Goal: Information Seeking & Learning: Understand process/instructions

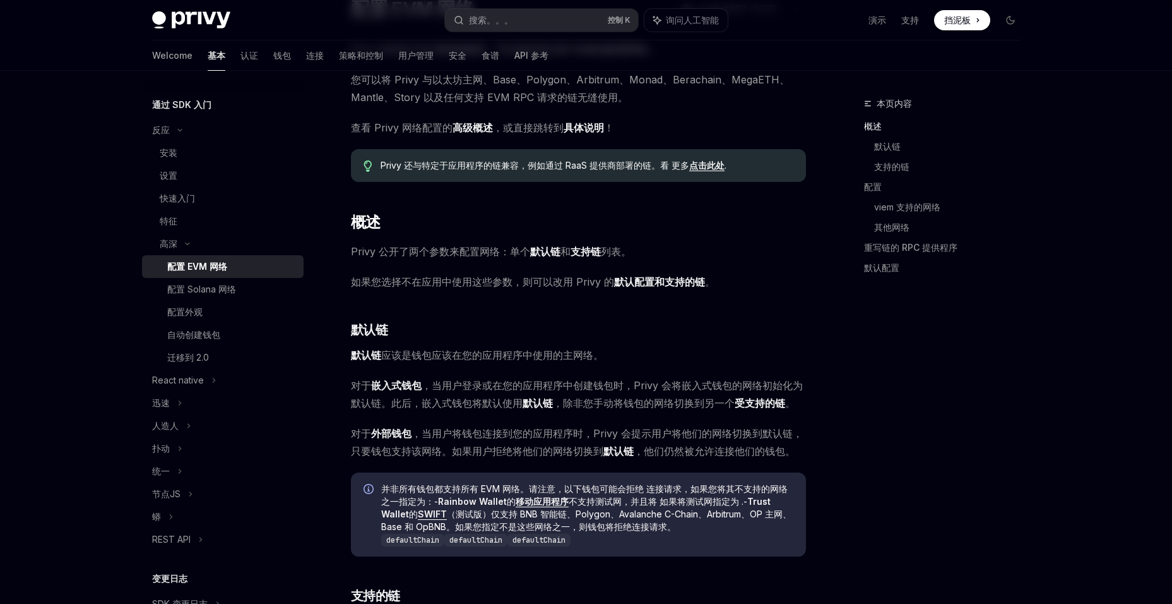
scroll to position [126, 0]
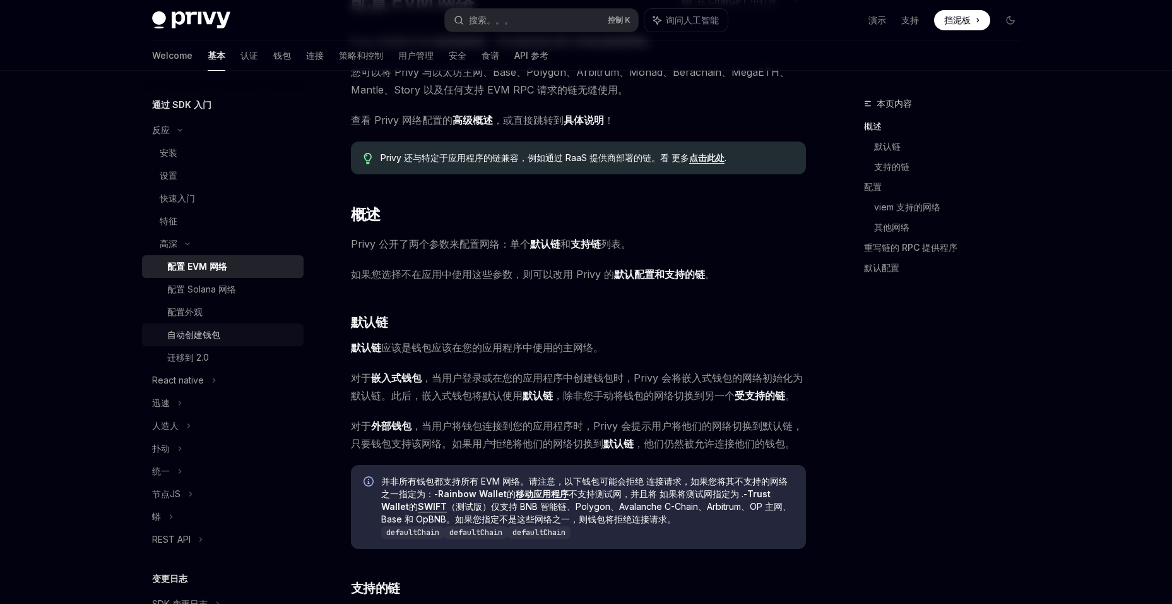
click at [189, 327] on div "自动创建钱包" at bounding box center [193, 334] width 53 height 15
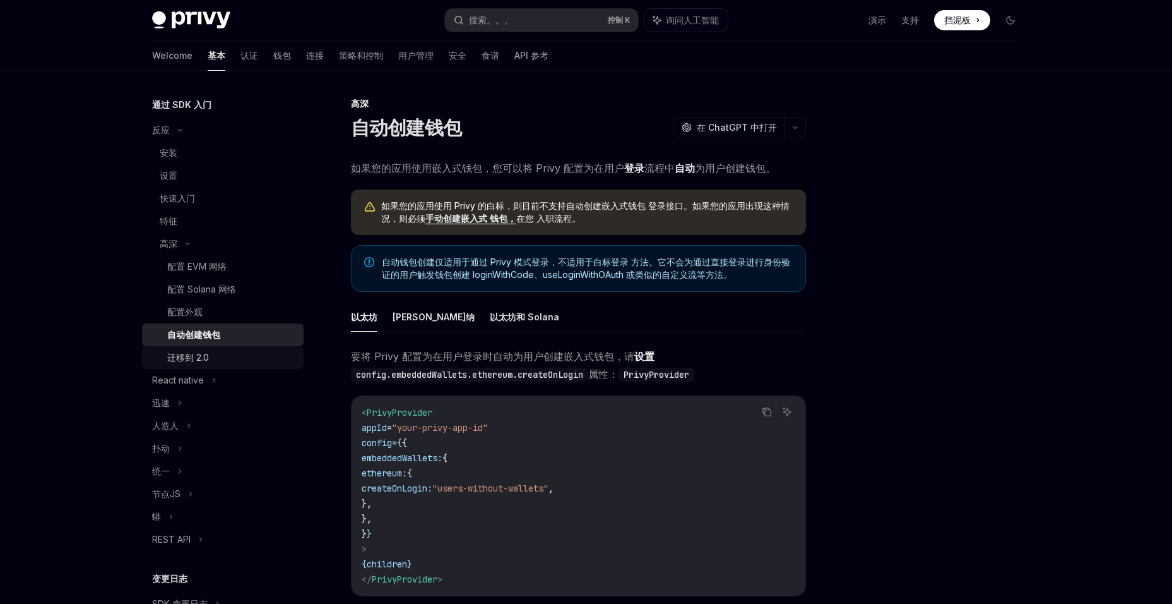
click at [191, 348] on link "迁移到 2.0" at bounding box center [223, 357] width 162 height 23
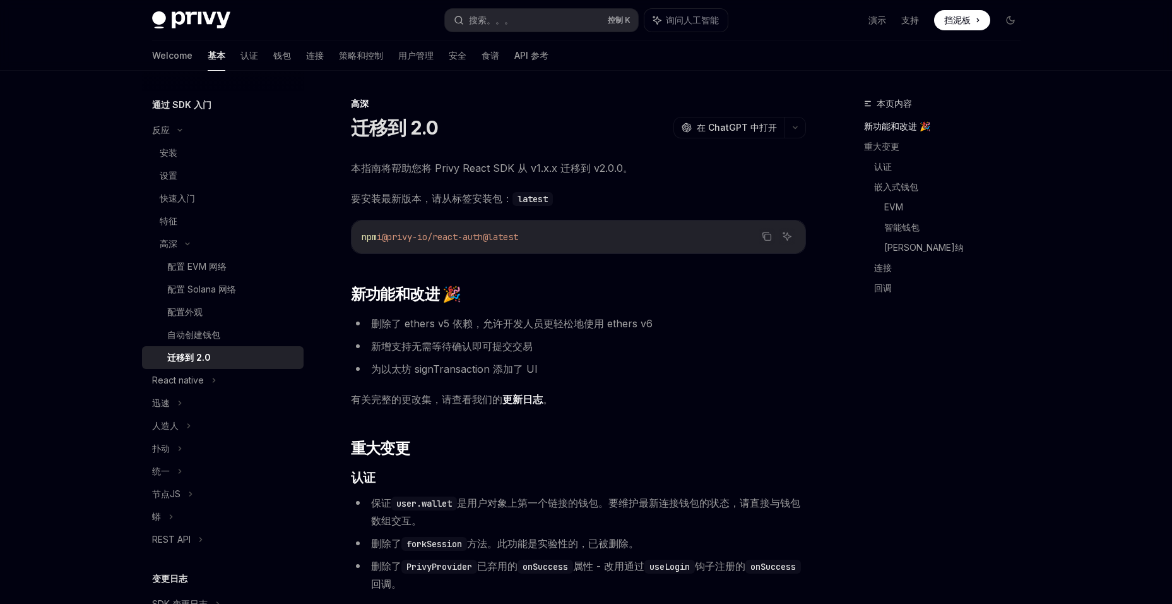
drag, startPoint x: 427, startPoint y: 203, endPoint x: 554, endPoint y: 203, distance: 126.9
click at [554, 203] on span "要安装最新版本，请从标签安装包： latest" at bounding box center [578, 198] width 455 height 18
drag, startPoint x: 554, startPoint y: 203, endPoint x: 551, endPoint y: 230, distance: 28.0
click at [551, 230] on code "npm i @privy-io/react-auth@latest" at bounding box center [579, 236] width 434 height 15
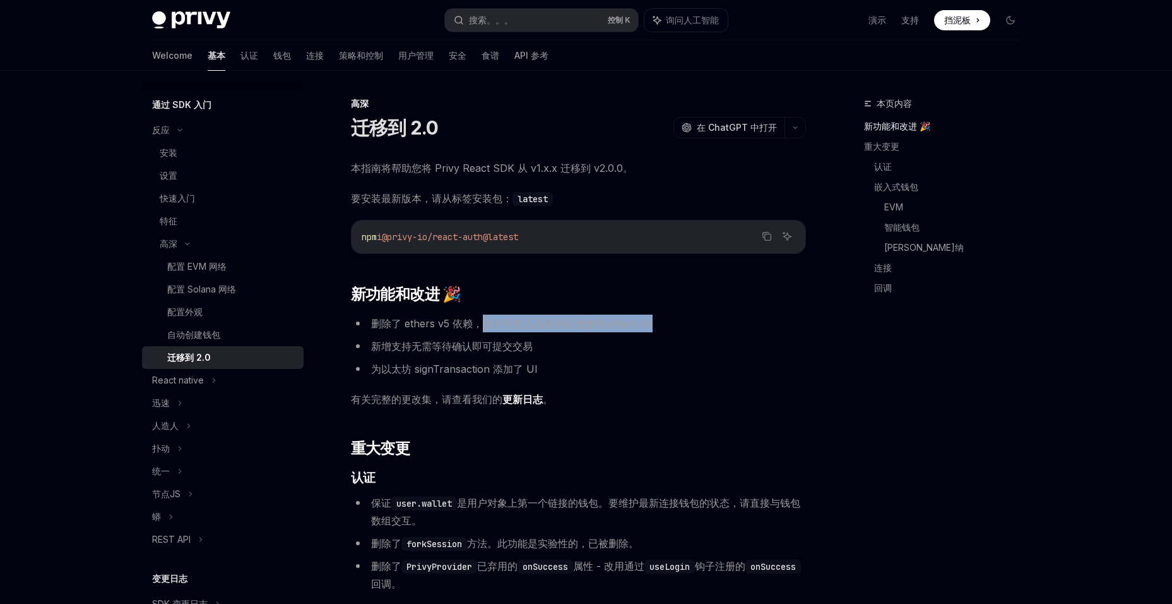
drag, startPoint x: 480, startPoint y: 325, endPoint x: 661, endPoint y: 323, distance: 180.6
click at [661, 323] on li "删除了 ethers v5 依赖，允许开发人员更轻松地使用 ethers v6" at bounding box center [578, 323] width 455 height 18
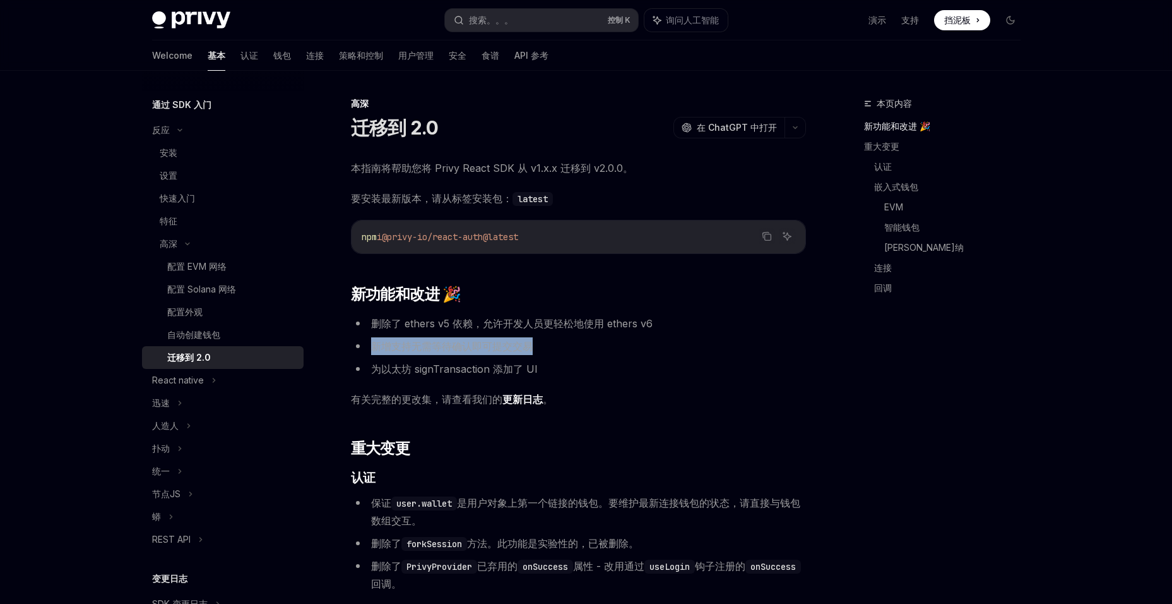
drag, startPoint x: 661, startPoint y: 323, endPoint x: 371, endPoint y: 347, distance: 290.7
click at [371, 347] on li "新增支持无需等待确认即可提交交易" at bounding box center [578, 346] width 455 height 18
drag, startPoint x: 371, startPoint y: 347, endPoint x: 546, endPoint y: 349, distance: 174.3
click at [546, 349] on li "新增支持无需等待确认即可提交交易" at bounding box center [578, 346] width 455 height 18
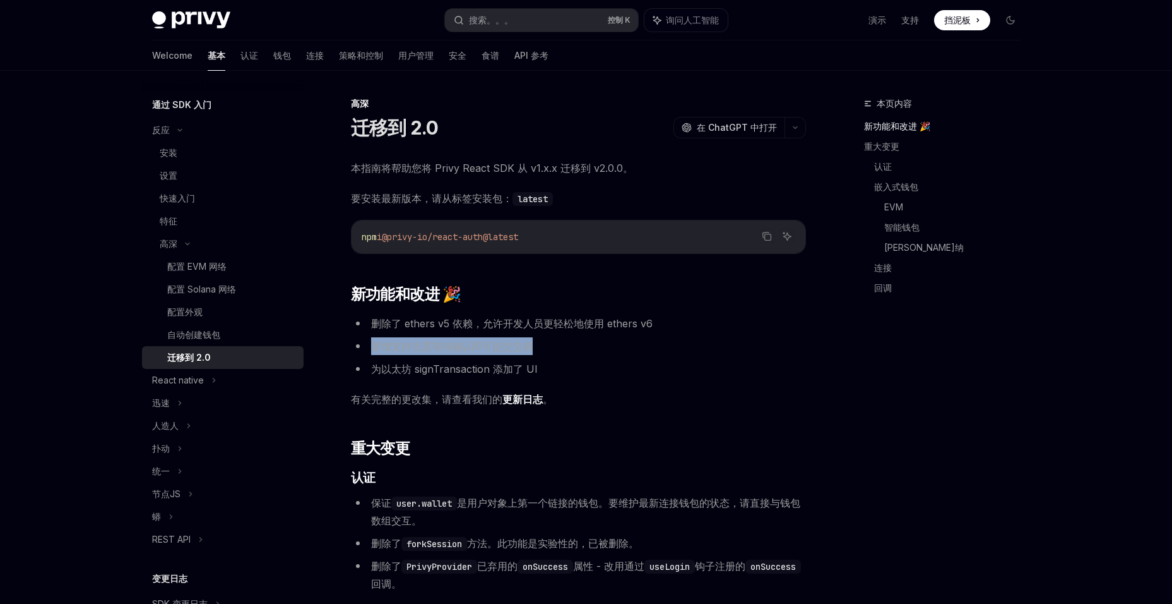
click at [546, 349] on li "新增支持无需等待确认即可提交交易" at bounding box center [578, 346] width 455 height 18
drag, startPoint x: 546, startPoint y: 349, endPoint x: 326, endPoint y: 347, distance: 219.1
drag, startPoint x: 326, startPoint y: 347, endPoint x: 373, endPoint y: 365, distance: 50.0
click at [373, 365] on li "为以太坊 signTransaction 添加了 UI" at bounding box center [578, 369] width 455 height 18
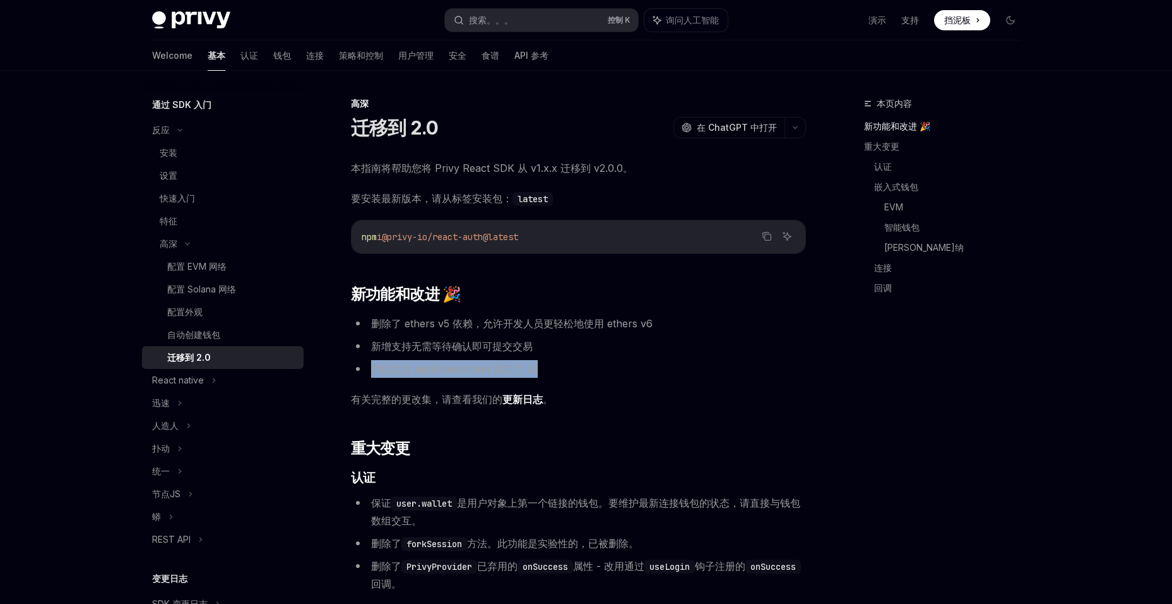
drag, startPoint x: 373, startPoint y: 365, endPoint x: 569, endPoint y: 371, distance: 196.5
click at [569, 371] on li "为以太坊 signTransaction 添加了 UI" at bounding box center [578, 369] width 455 height 18
drag, startPoint x: 569, startPoint y: 371, endPoint x: 366, endPoint y: 357, distance: 204.4
click at [366, 357] on ul "删除了 ethers v5 依赖，允许开发人员更轻松地使用 ethers v6 新增支持无需等待确认即可提交交易 为以太坊 signTransaction 添…" at bounding box center [578, 345] width 455 height 63
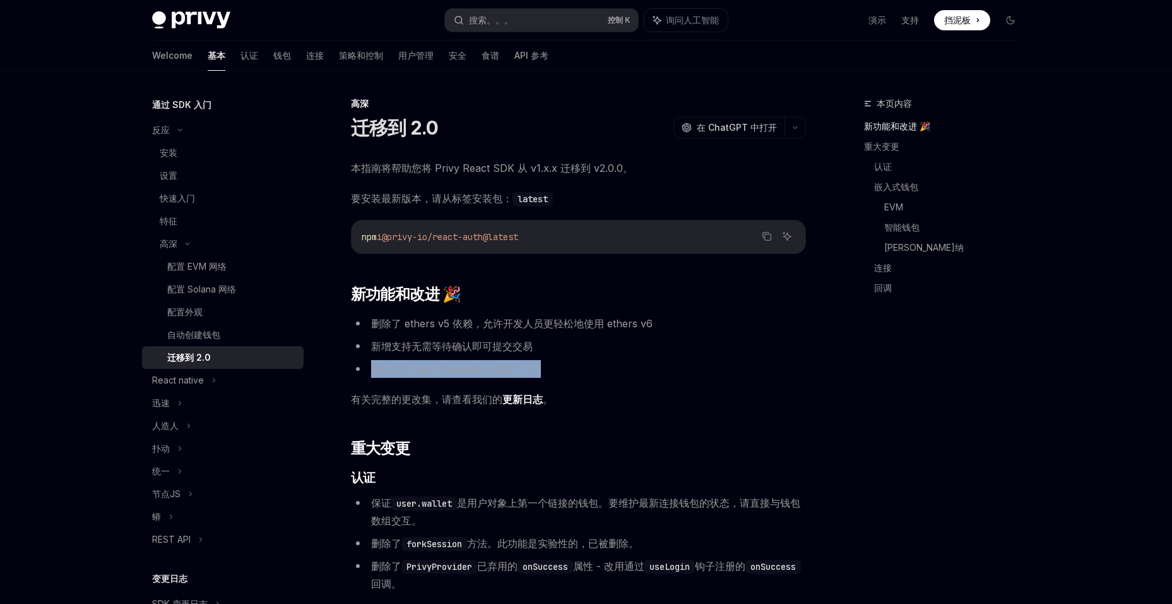
drag, startPoint x: 366, startPoint y: 357, endPoint x: 437, endPoint y: 366, distance: 71.9
click at [437, 366] on li "为以太坊 signTransaction 添加了 UI" at bounding box center [578, 369] width 455 height 18
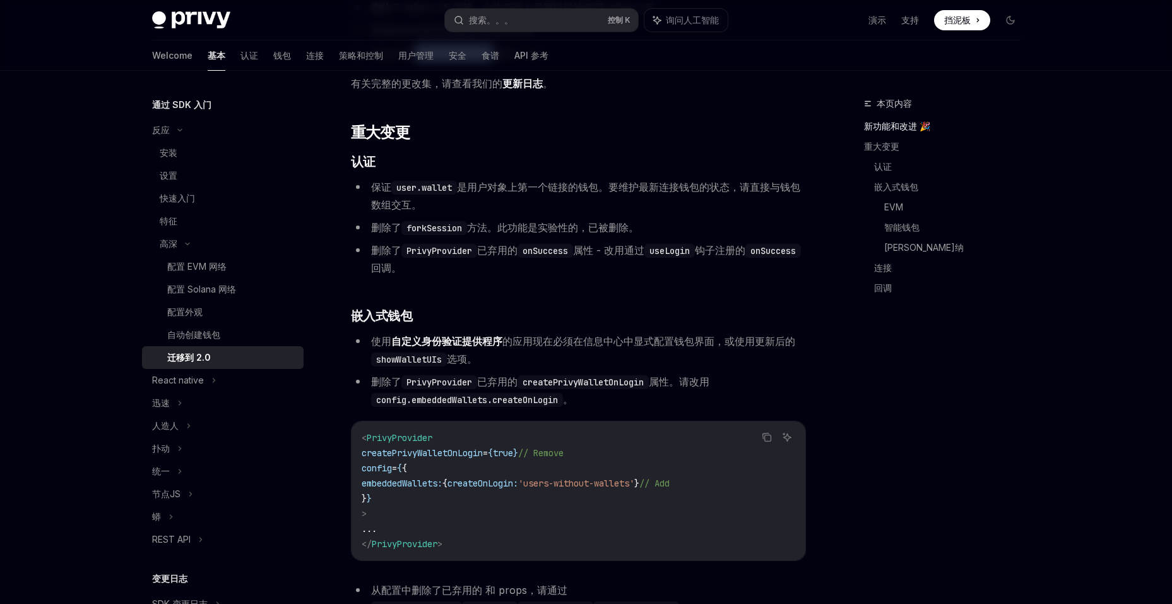
scroll to position [253, 0]
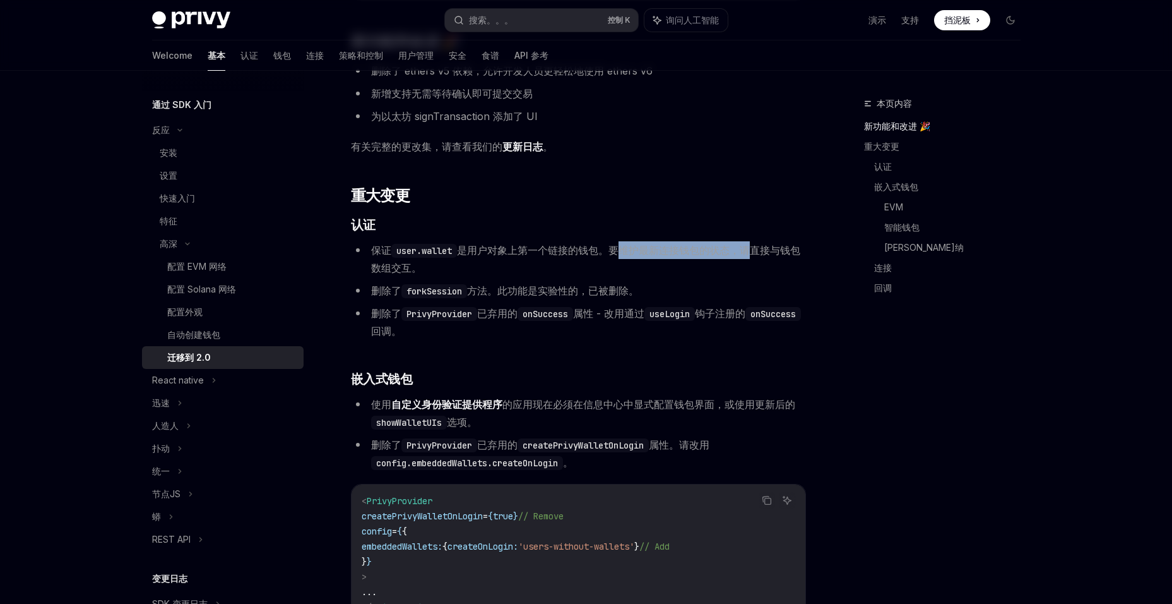
drag, startPoint x: 616, startPoint y: 254, endPoint x: 750, endPoint y: 245, distance: 134.1
click at [750, 245] on span "保证 user.wallet 是用户对象上第一个链接的钱包。要维护最新连接钱包的状态，请直接与钱包数组交互。" at bounding box center [585, 259] width 429 height 30
copy span "要维护最新连接钱包的状态，"
drag, startPoint x: 750, startPoint y: 245, endPoint x: 789, endPoint y: 249, distance: 39.4
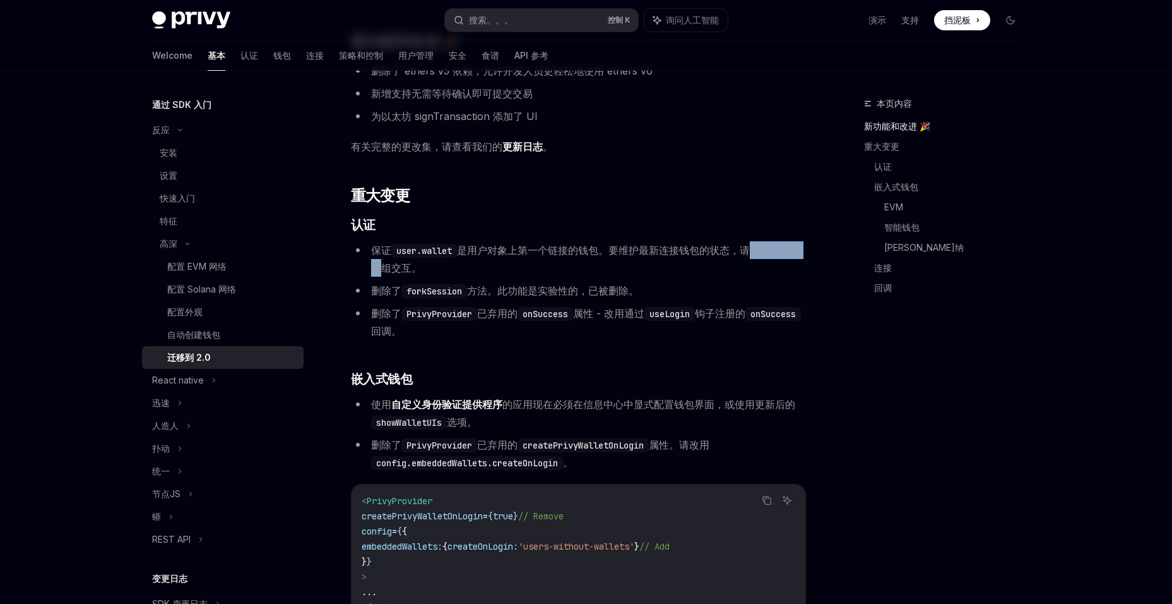
click at [789, 249] on span "保证 user.wallet 是用户对象上第一个链接的钱包。要维护最新连接钱包的状态，请直接与钱包数组交互。" at bounding box center [585, 259] width 429 height 30
click at [623, 268] on li "保证 user.wallet 是用户对象上第一个链接的钱包。要维护最新连接钱包的状态，请直接与钱包数组交互。" at bounding box center [578, 258] width 455 height 35
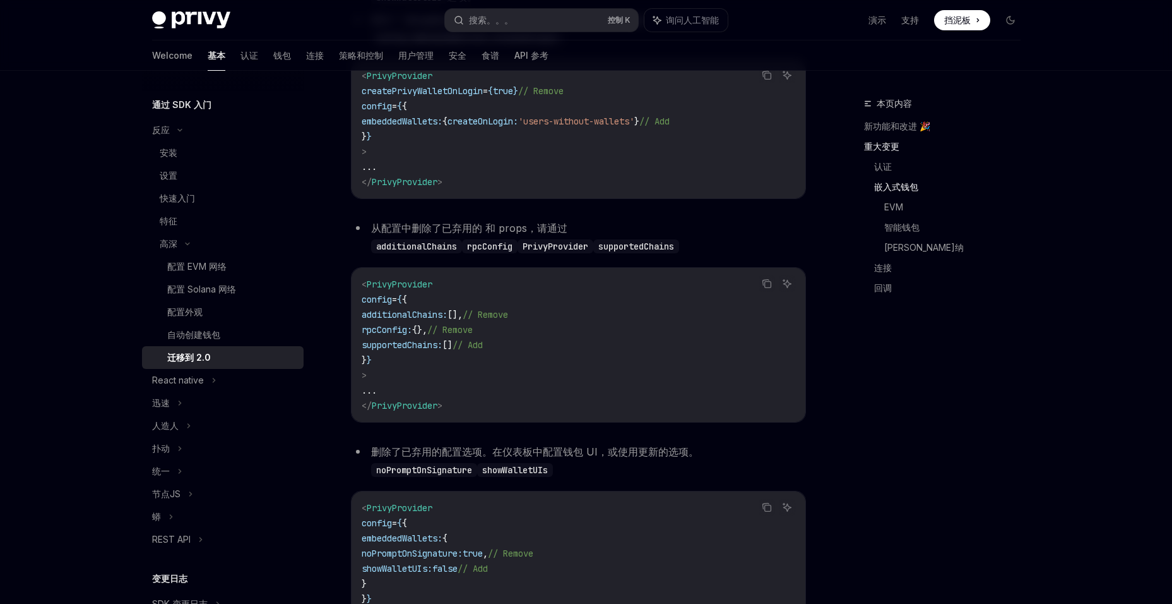
scroll to position [695, 0]
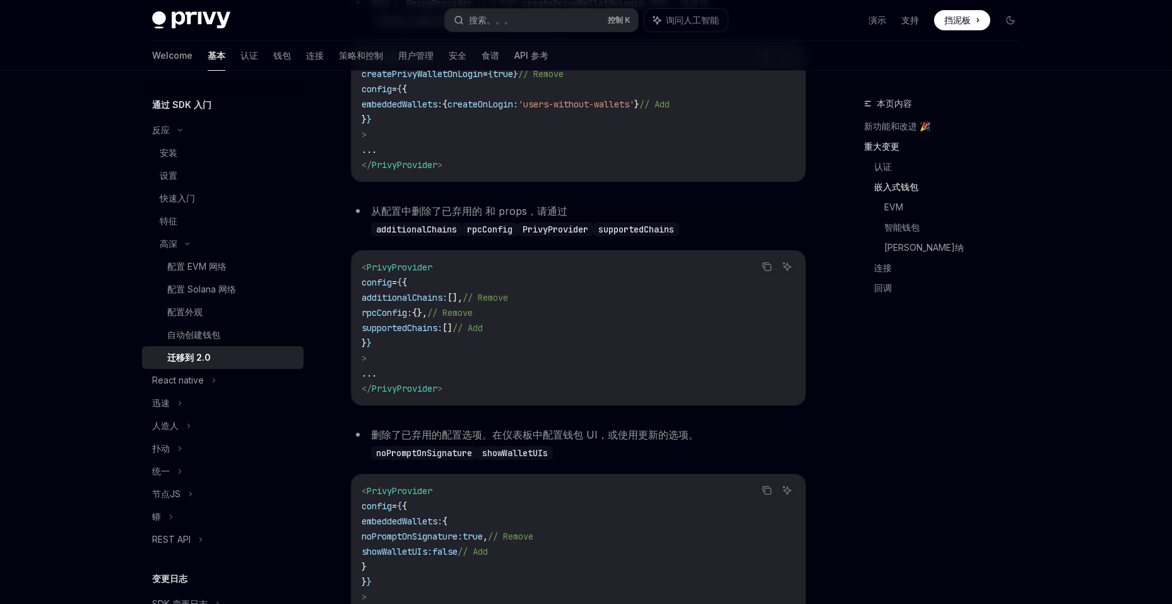
click at [424, 331] on span "supportedChains:" at bounding box center [402, 327] width 81 height 11
drag, startPoint x: 424, startPoint y: 331, endPoint x: 427, endPoint y: 339, distance: 8.2
click at [427, 339] on code "< PrivyProvider config = { { additionalChains: [], // Remove rpcConfig: {}, // …" at bounding box center [579, 327] width 434 height 136
click at [443, 325] on span "supportedChains:" at bounding box center [402, 327] width 81 height 11
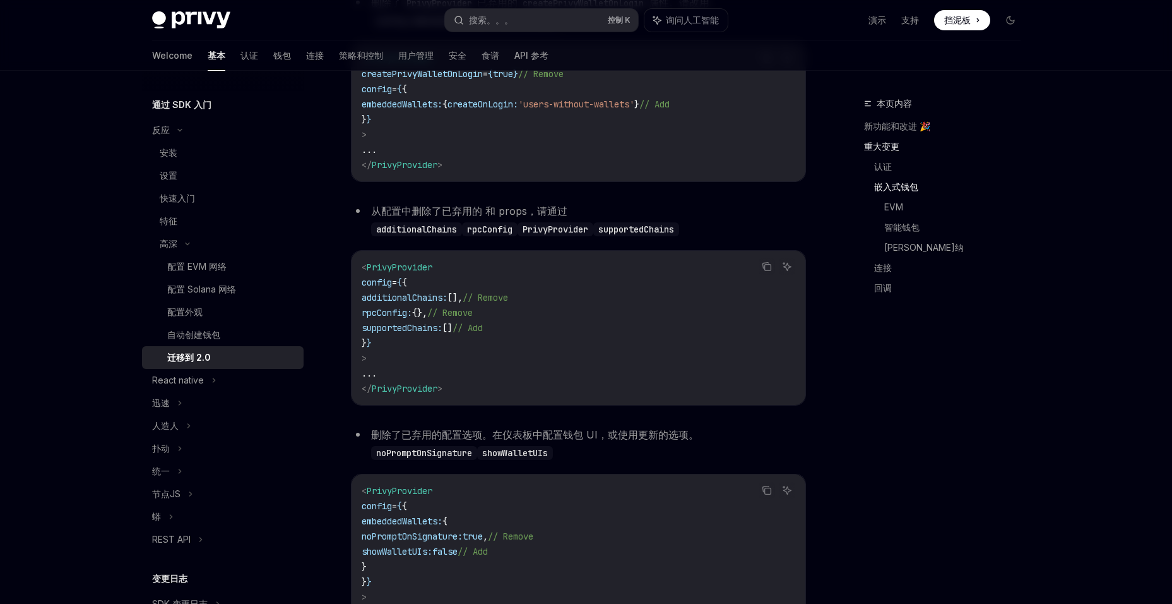
click at [443, 325] on span "supportedChains:" at bounding box center [402, 327] width 81 height 11
drag, startPoint x: 448, startPoint y: 325, endPoint x: 422, endPoint y: 347, distance: 33.1
click at [422, 347] on code "< PrivyProvider config = { { additionalChains: [], // Remove rpcConfig: {}, // …" at bounding box center [579, 327] width 434 height 136
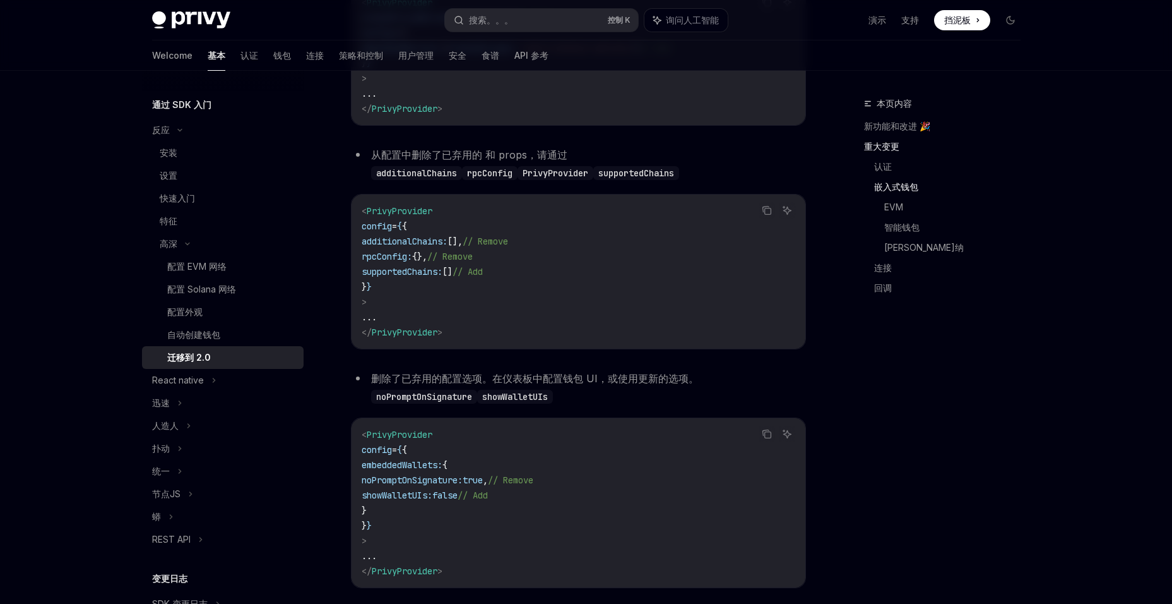
scroll to position [821, 0]
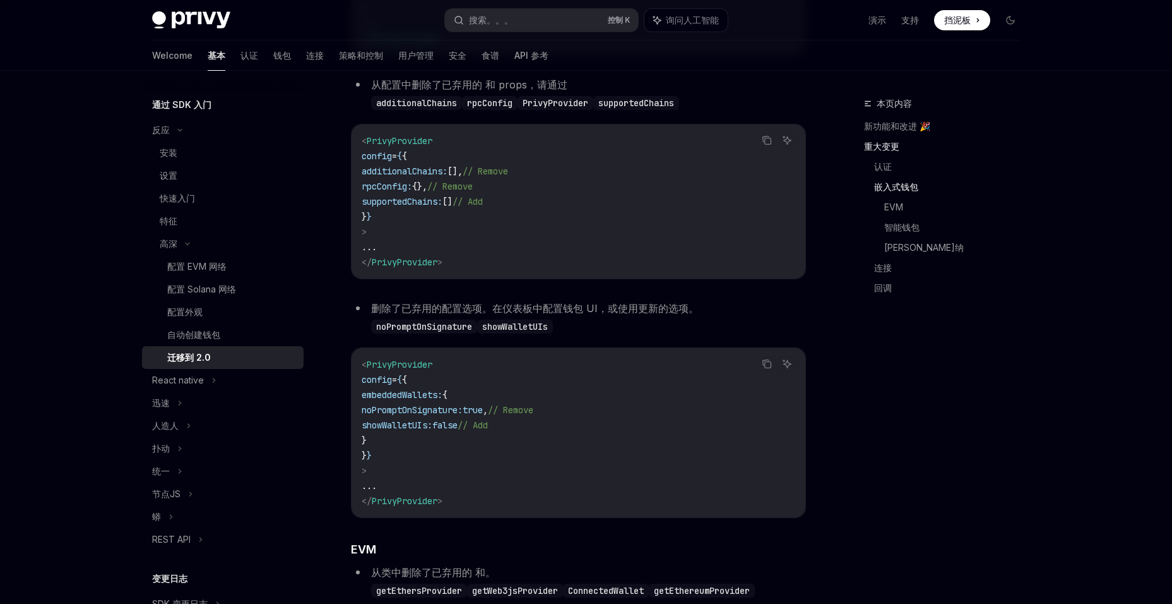
click at [431, 427] on span "showWalletUIs:" at bounding box center [397, 424] width 71 height 11
drag, startPoint x: 431, startPoint y: 427, endPoint x: 431, endPoint y: 435, distance: 7.6
click at [431, 435] on code "< PrivyProvider config = { { embeddedWallets: { noPromptOnSignature: true , // …" at bounding box center [579, 433] width 434 height 152
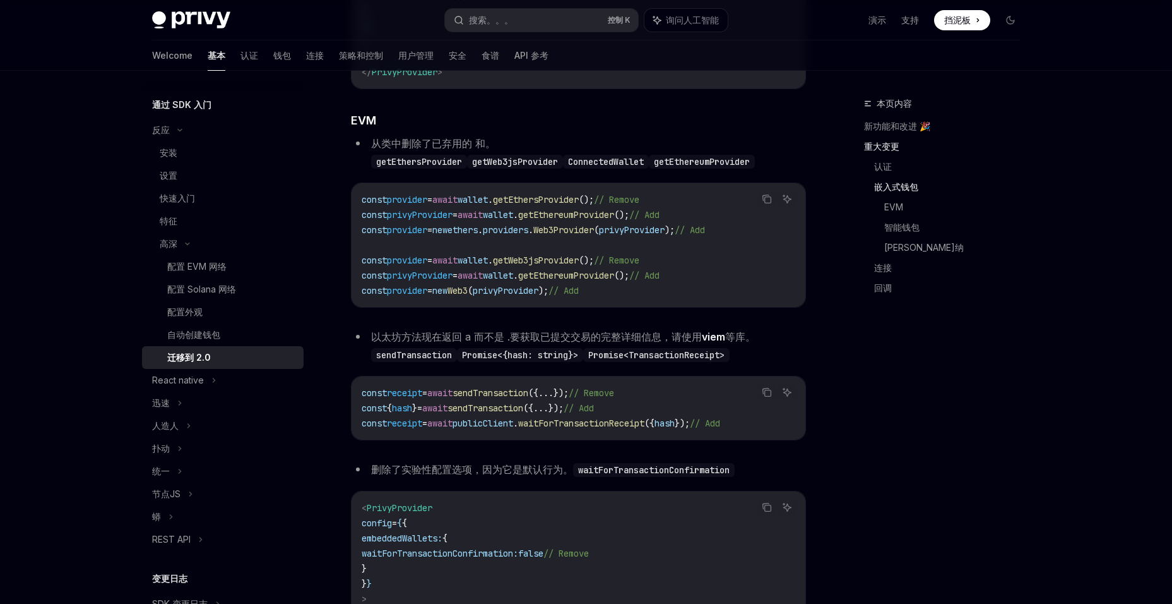
scroll to position [1263, 0]
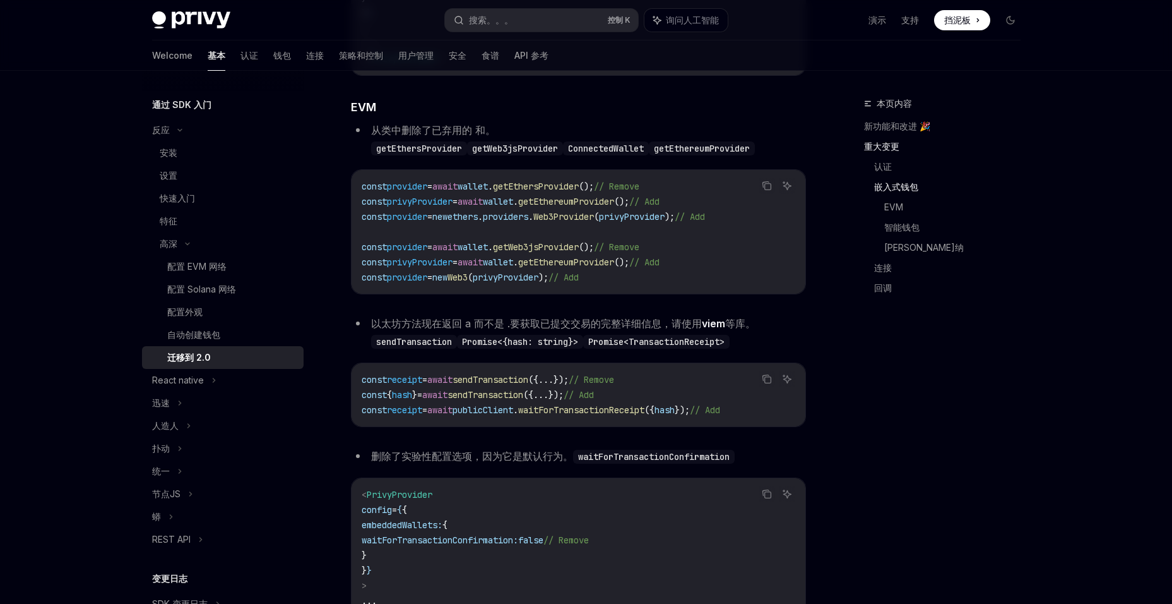
click at [413, 215] on span "provider" at bounding box center [407, 216] width 40 height 11
click at [655, 219] on span "privyProvider" at bounding box center [632, 216] width 66 height 11
click at [519, 276] on span "privyProvider" at bounding box center [506, 276] width 66 height 11
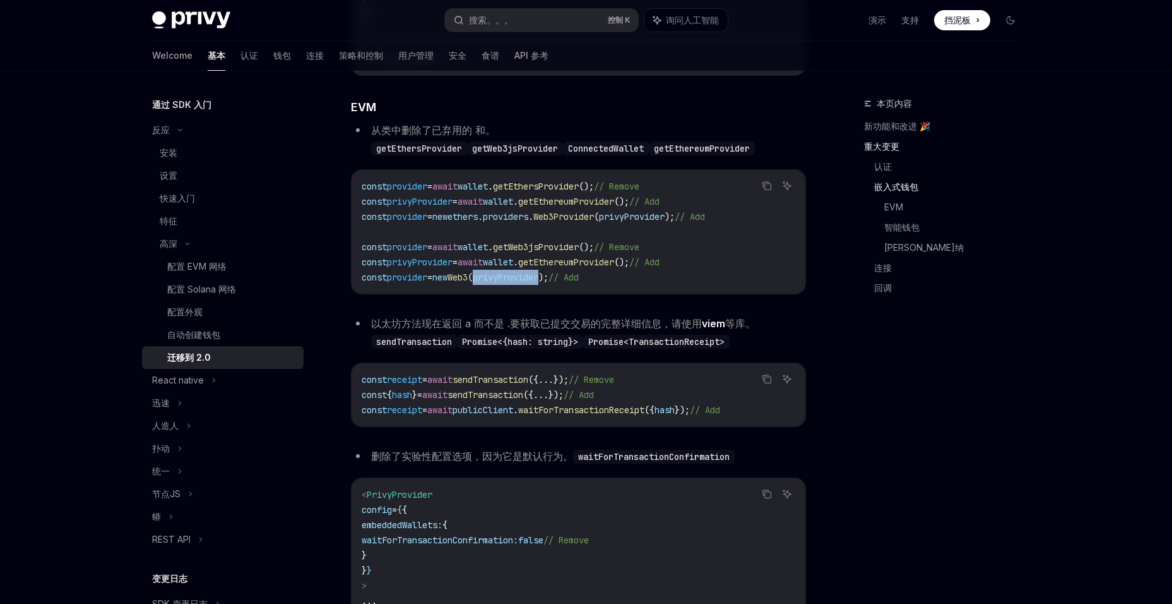
click at [519, 276] on span "privyProvider" at bounding box center [506, 276] width 66 height 11
drag, startPoint x: 519, startPoint y: 276, endPoint x: 680, endPoint y: 287, distance: 161.4
click at [680, 287] on div "const provider = await wallet . getEthersProvider (); // Remove const privyProv…" at bounding box center [579, 232] width 454 height 124
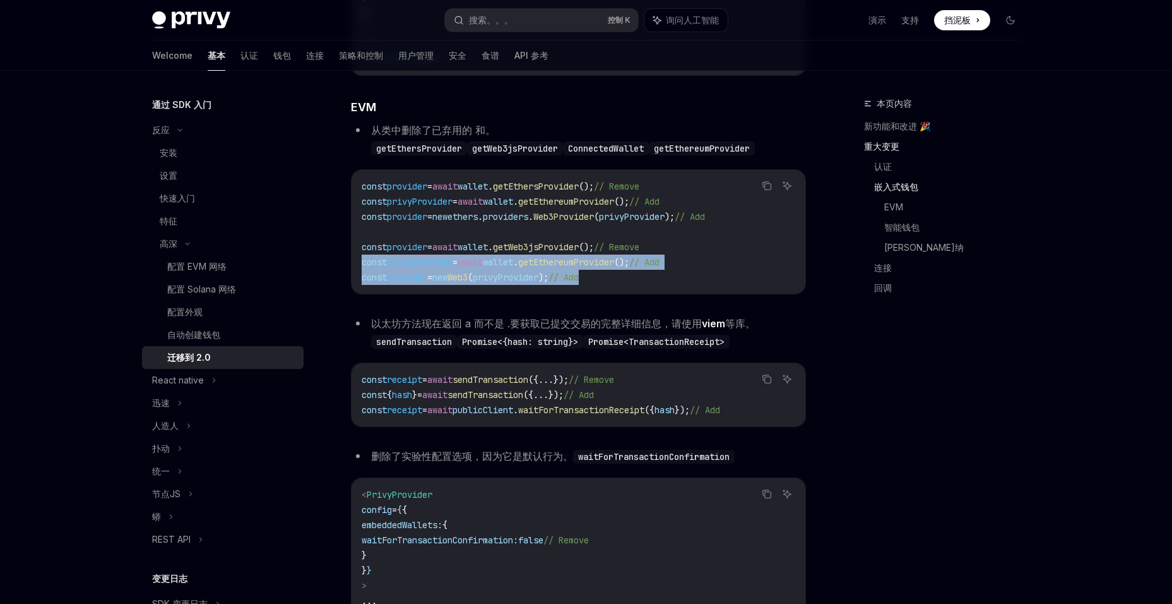
drag, startPoint x: 713, startPoint y: 275, endPoint x: 334, endPoint y: 259, distance: 379.8
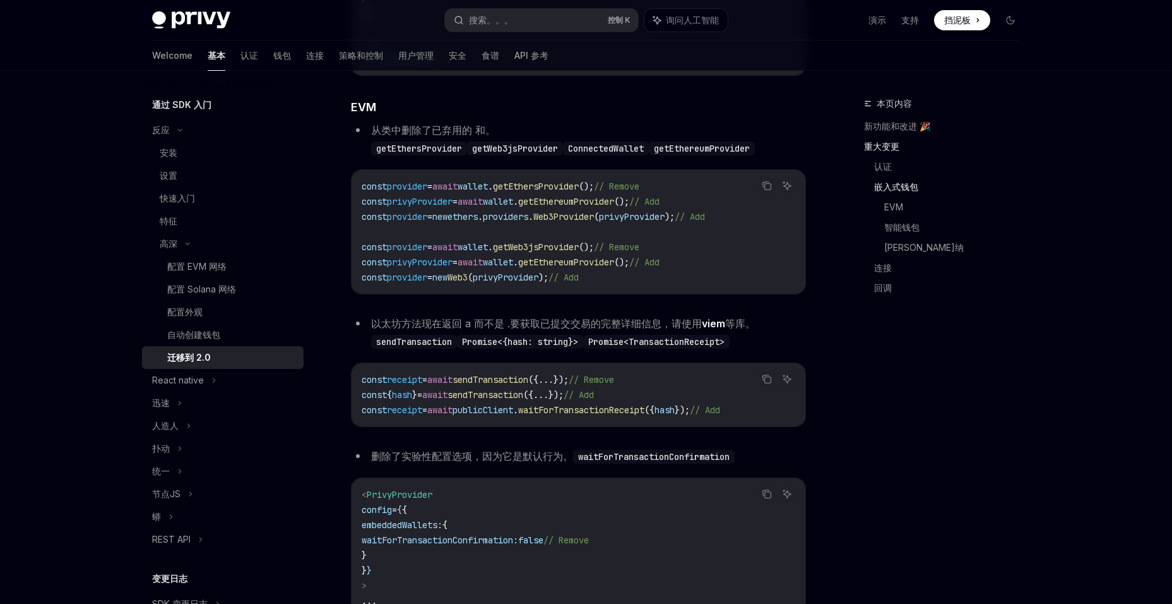
drag, startPoint x: 334, startPoint y: 259, endPoint x: 401, endPoint y: 325, distance: 93.8
click at [401, 325] on font "以太坊方法现在返回 a 而不是 .要获取已提交交易的完整详细信息，请使用 viem 等库。" at bounding box center [563, 323] width 385 height 13
drag, startPoint x: 427, startPoint y: 321, endPoint x: 760, endPoint y: 325, distance: 332.8
click at [756, 325] on font "以太坊方法现在返回 a 而不是 .要获取已提交交易的完整详细信息，请使用 viem 等库。" at bounding box center [563, 323] width 385 height 13
drag, startPoint x: 760, startPoint y: 325, endPoint x: 744, endPoint y: 347, distance: 27.2
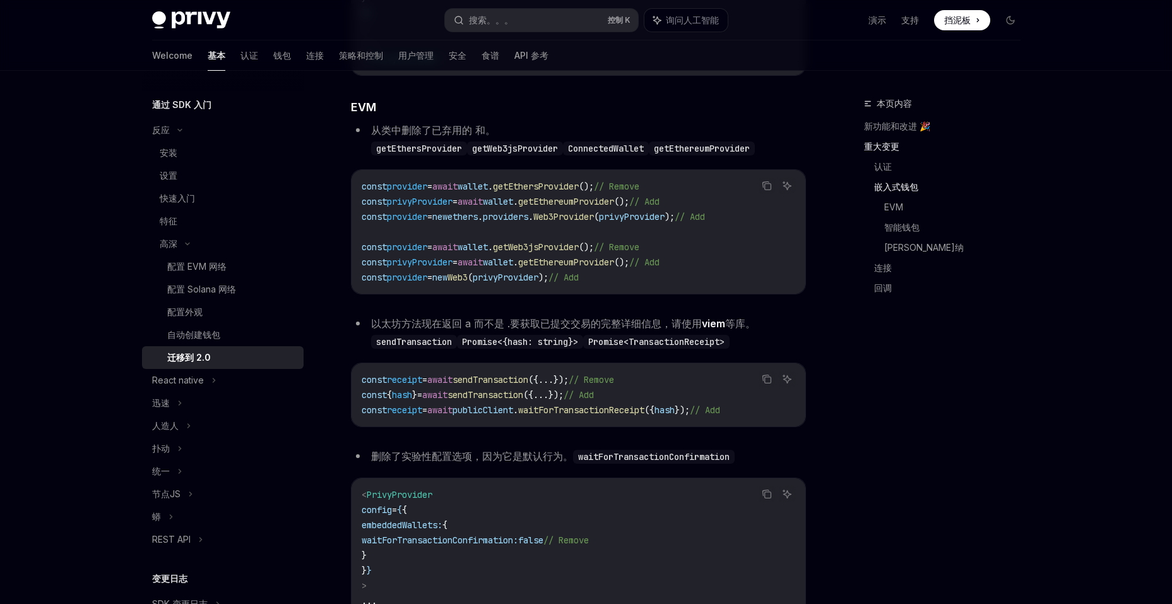
click at [730, 347] on code "Promise<TransactionReceipt>" at bounding box center [656, 342] width 146 height 14
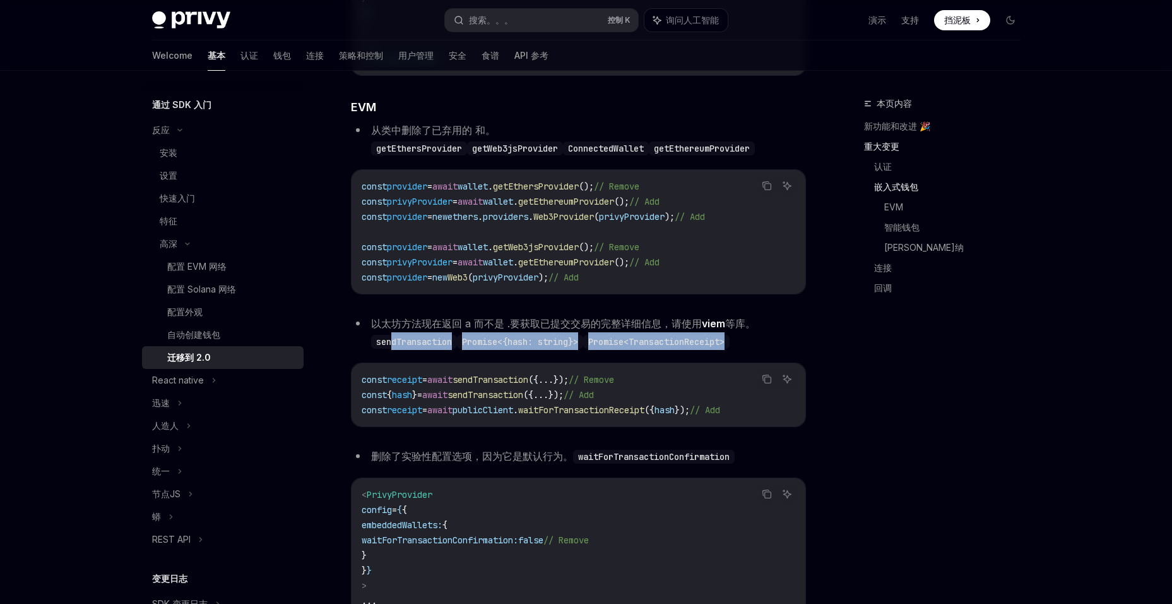
drag, startPoint x: 777, startPoint y: 342, endPoint x: 393, endPoint y: 337, distance: 383.9
click at [393, 337] on li "以太坊方法现在返回 a 而不是 .要获取已提交交易的完整详细信息，请使用 viem 等库。 sendTransaction Promise<{hash: st…" at bounding box center [578, 331] width 455 height 35
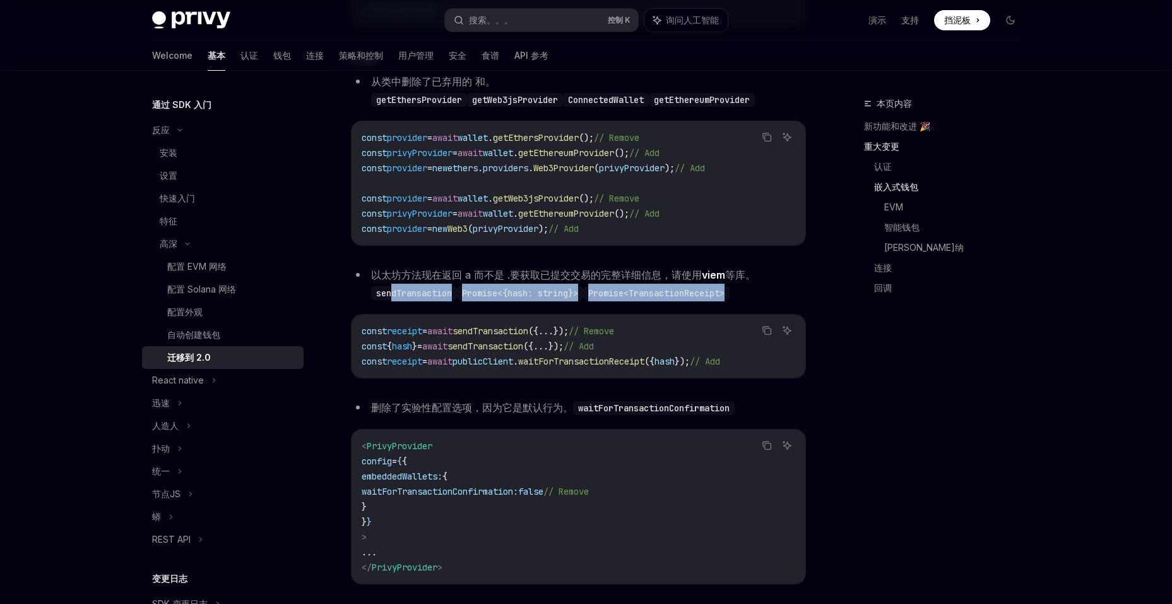
scroll to position [1326, 0]
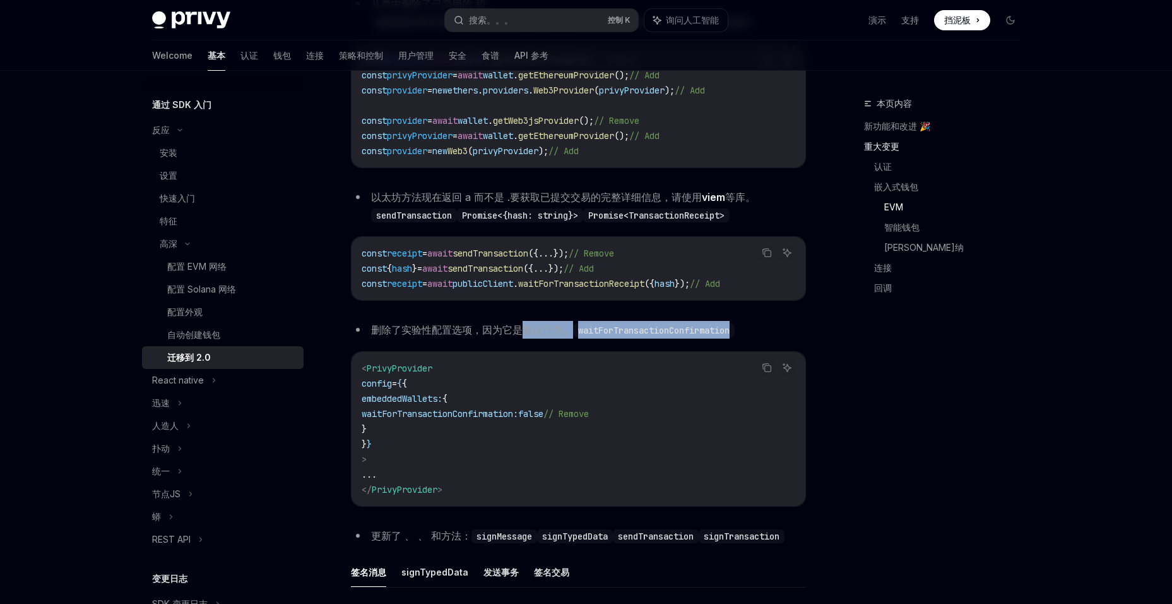
drag, startPoint x: 522, startPoint y: 331, endPoint x: 746, endPoint y: 335, distance: 223.5
click at [746, 335] on li "删除了实验性配置选项，因为它是默认行为。 waitForTransactionConfirmation" at bounding box center [578, 330] width 455 height 18
drag, startPoint x: 763, startPoint y: 335, endPoint x: 353, endPoint y: 326, distance: 409.9
click at [353, 326] on li "删除了实验性配置选项，因为它是默认行为。 waitForTransactionConfirmation" at bounding box center [578, 330] width 455 height 18
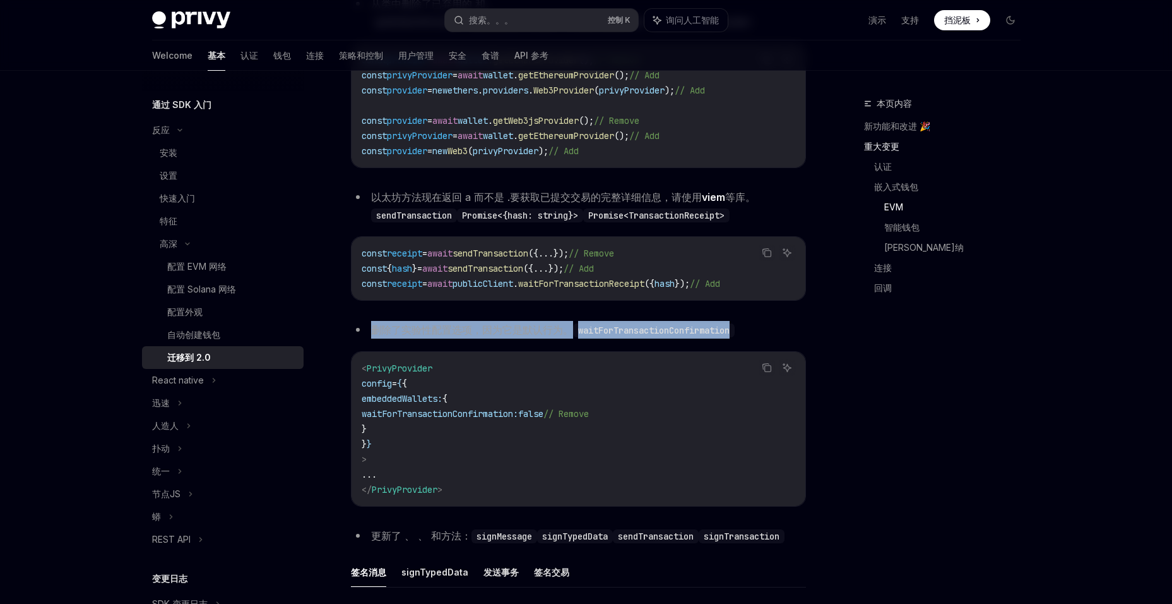
drag, startPoint x: 353, startPoint y: 326, endPoint x: 374, endPoint y: 331, distance: 22.1
click at [374, 331] on font "删除了实验性配置选项，因为它是默认行为。" at bounding box center [472, 329] width 202 height 13
drag, startPoint x: 374, startPoint y: 331, endPoint x: 734, endPoint y: 340, distance: 359.4
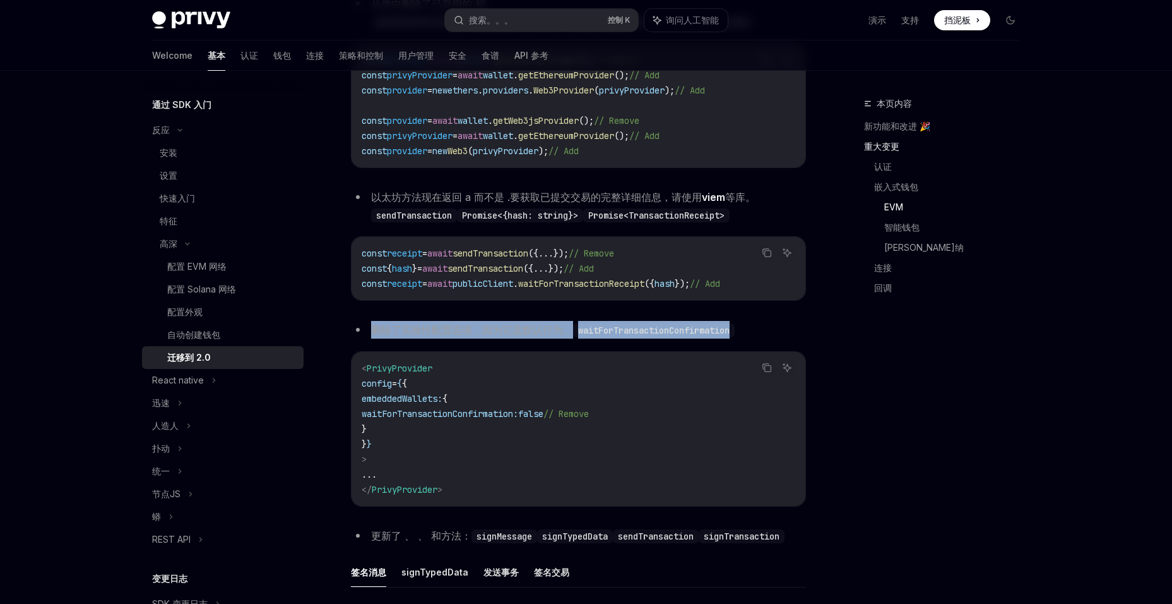
drag, startPoint x: 754, startPoint y: 329, endPoint x: 366, endPoint y: 316, distance: 388.5
drag, startPoint x: 408, startPoint y: 327, endPoint x: 795, endPoint y: 331, distance: 386.4
click at [795, 331] on li "删除了实验性配置选项，因为它是默认行为。 waitForTransactionConfirmation" at bounding box center [578, 330] width 455 height 18
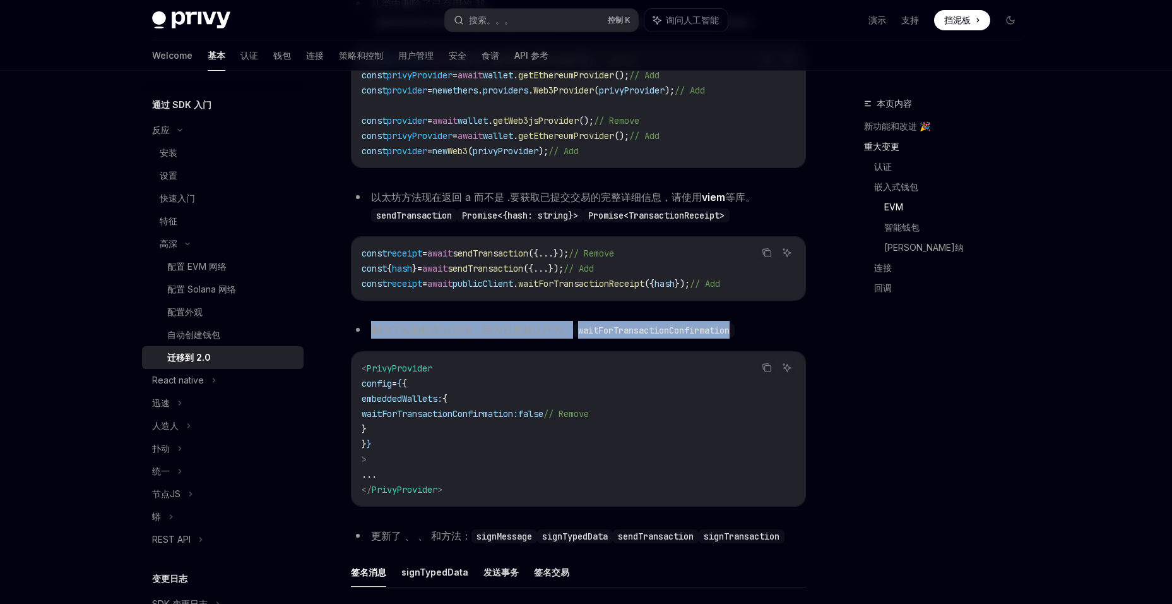
click at [795, 331] on li "删除了实验性配置选项，因为它是默认行为。 waitForTransactionConfirmation" at bounding box center [578, 330] width 455 height 18
drag, startPoint x: 795, startPoint y: 331, endPoint x: 362, endPoint y: 319, distance: 433.3
drag, startPoint x: 371, startPoint y: 330, endPoint x: 825, endPoint y: 337, distance: 453.4
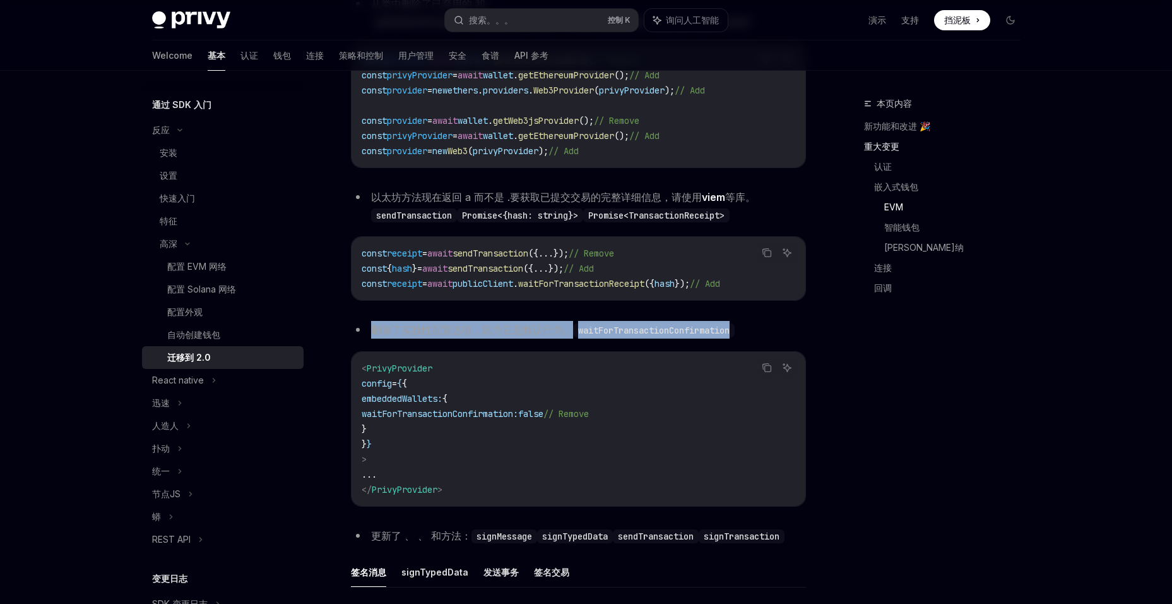
drag, startPoint x: 825, startPoint y: 337, endPoint x: 808, endPoint y: 333, distance: 16.8
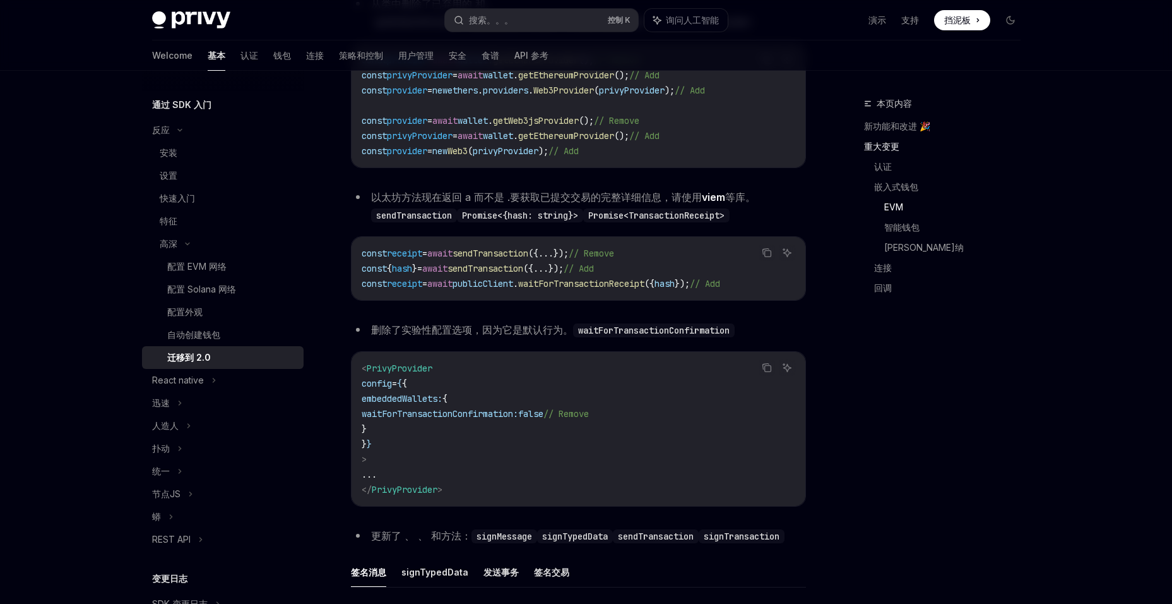
click at [498, 330] on font "删除了实验性配置选项，因为它是默认行为。" at bounding box center [472, 329] width 202 height 13
drag, startPoint x: 498, startPoint y: 330, endPoint x: 421, endPoint y: 331, distance: 76.4
click at [421, 331] on font "删除了实验性配置选项，因为它是默认行为。" at bounding box center [472, 329] width 202 height 13
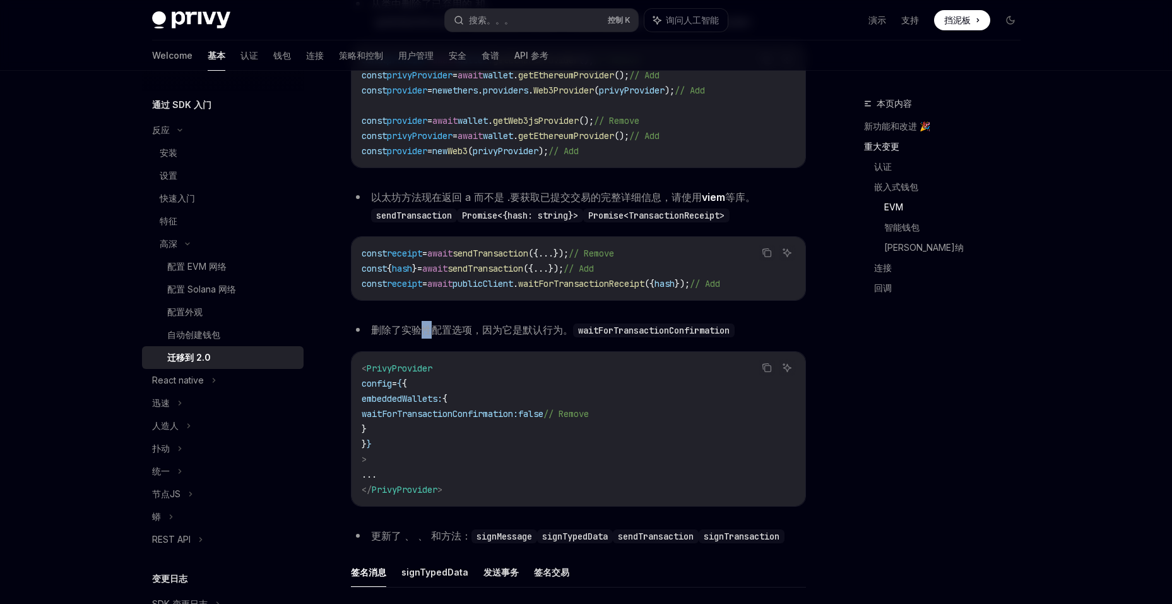
click at [421, 331] on font "删除了实验性配置选项，因为它是默认行为。" at bounding box center [472, 329] width 202 height 13
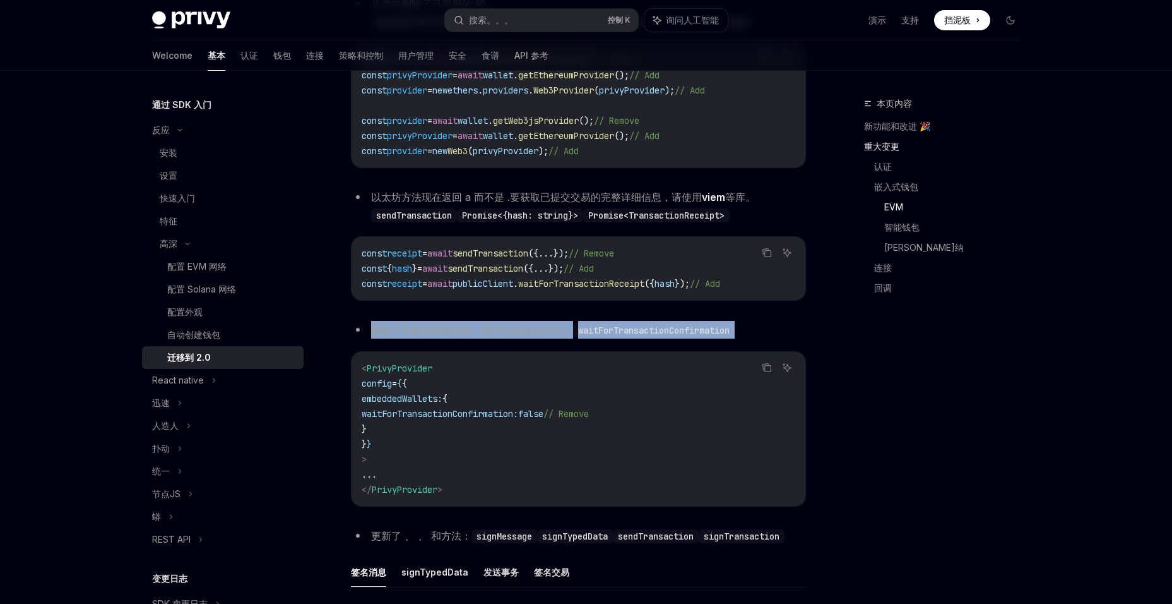
click at [421, 331] on font "删除了实验性配置选项，因为它是默认行为。" at bounding box center [472, 329] width 202 height 13
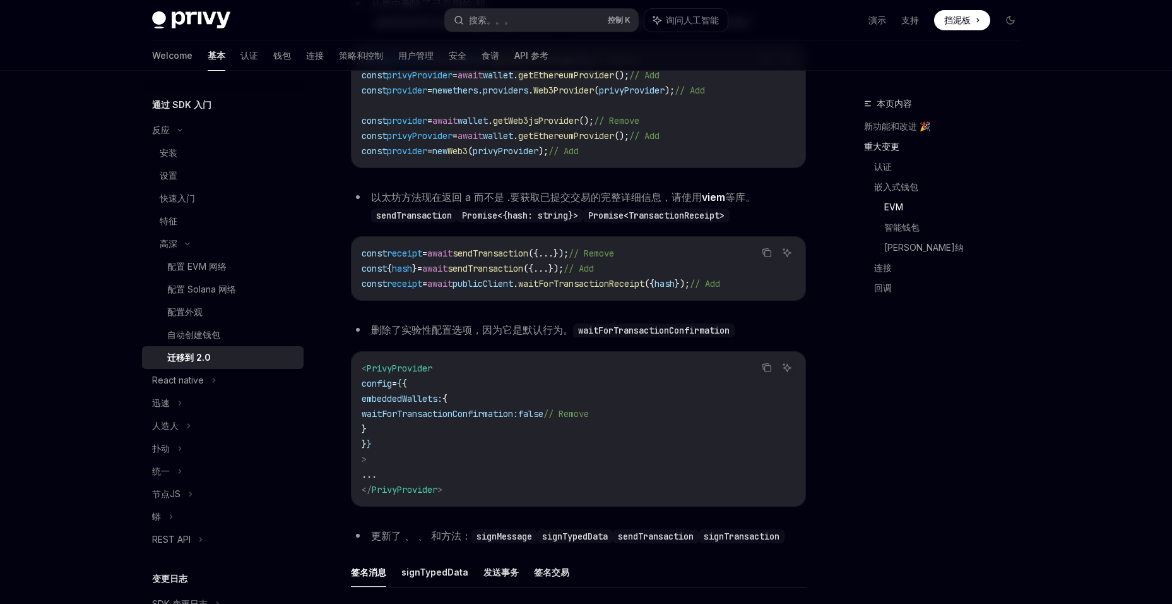
drag, startPoint x: 421, startPoint y: 331, endPoint x: 487, endPoint y: 363, distance: 72.9
click at [487, 363] on code "< PrivyProvider config = { { embeddedWallets: { waitForTransactionConfirmation:…" at bounding box center [579, 429] width 434 height 136
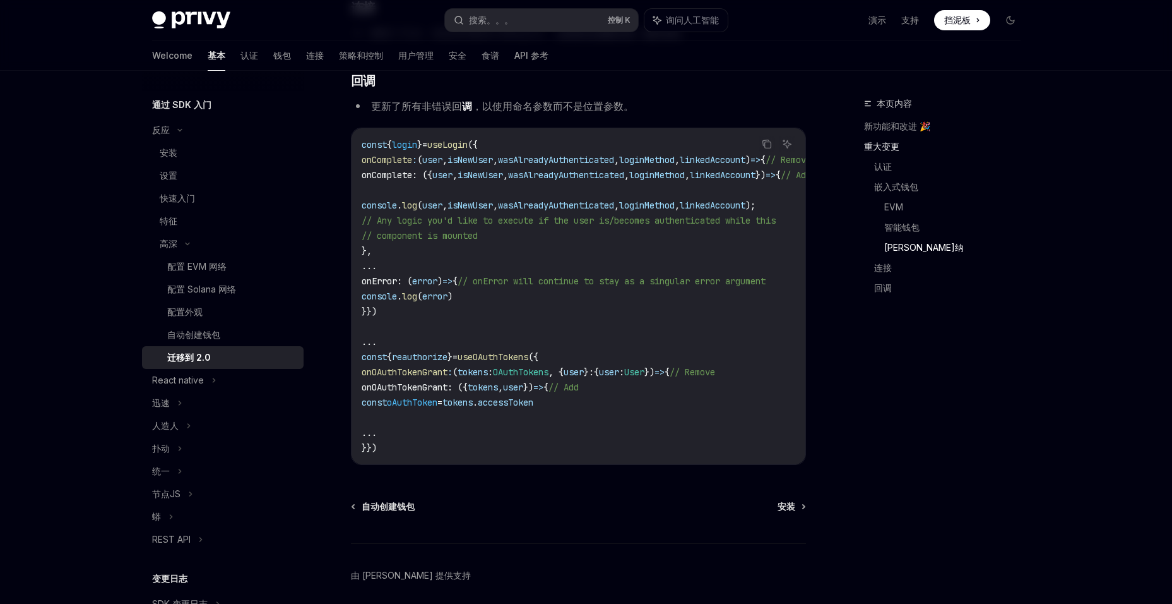
scroll to position [3586, 0]
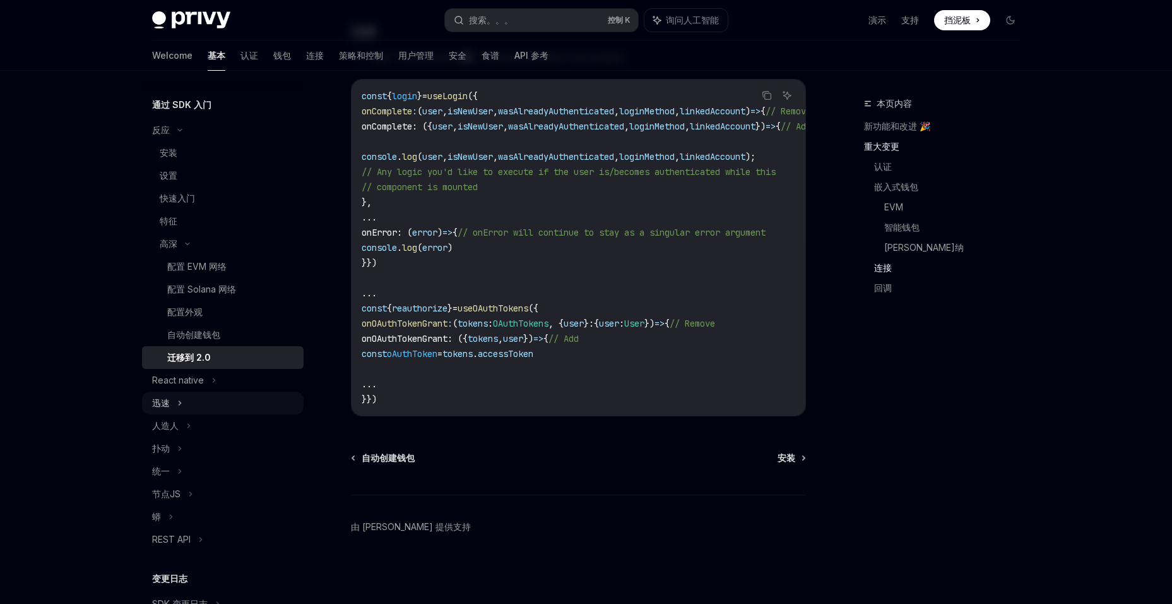
click at [236, 406] on div "迅速" at bounding box center [223, 402] width 162 height 23
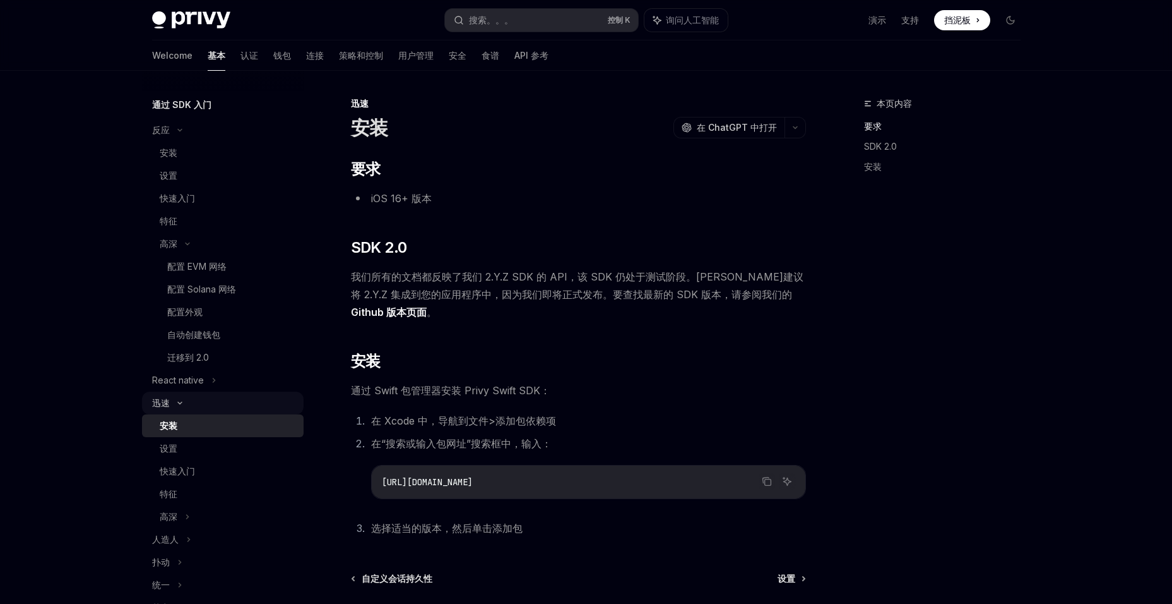
click at [239, 404] on div "迅速" at bounding box center [223, 402] width 162 height 23
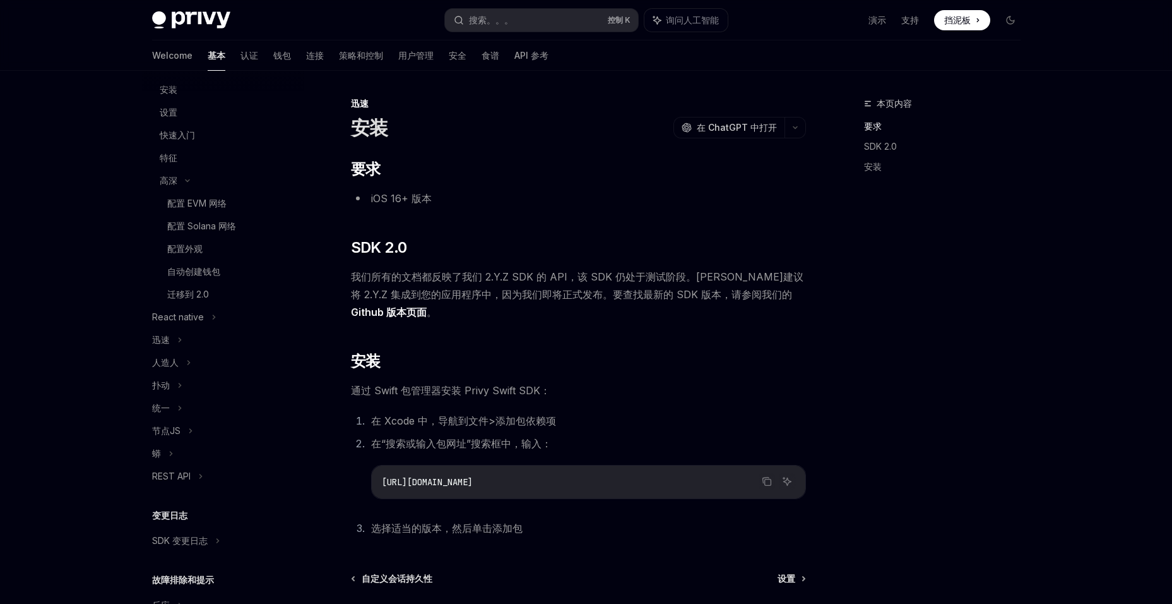
drag, startPoint x: 948, startPoint y: 357, endPoint x: 834, endPoint y: 73, distance: 305.4
click at [834, 73] on div "本页内容 要求 SDK 2.0 安装 迅速 安装 开放人工智能 在 ChatGPT 中打开 开放人工智能 Open in ChatGPT ​ 要求 iOS 1…" at bounding box center [586, 397] width 889 height 653
drag, startPoint x: 669, startPoint y: 89, endPoint x: 991, endPoint y: 244, distance: 357.2
click at [991, 244] on div "本页内容 要求 SDK 2.0 安装" at bounding box center [935, 350] width 192 height 508
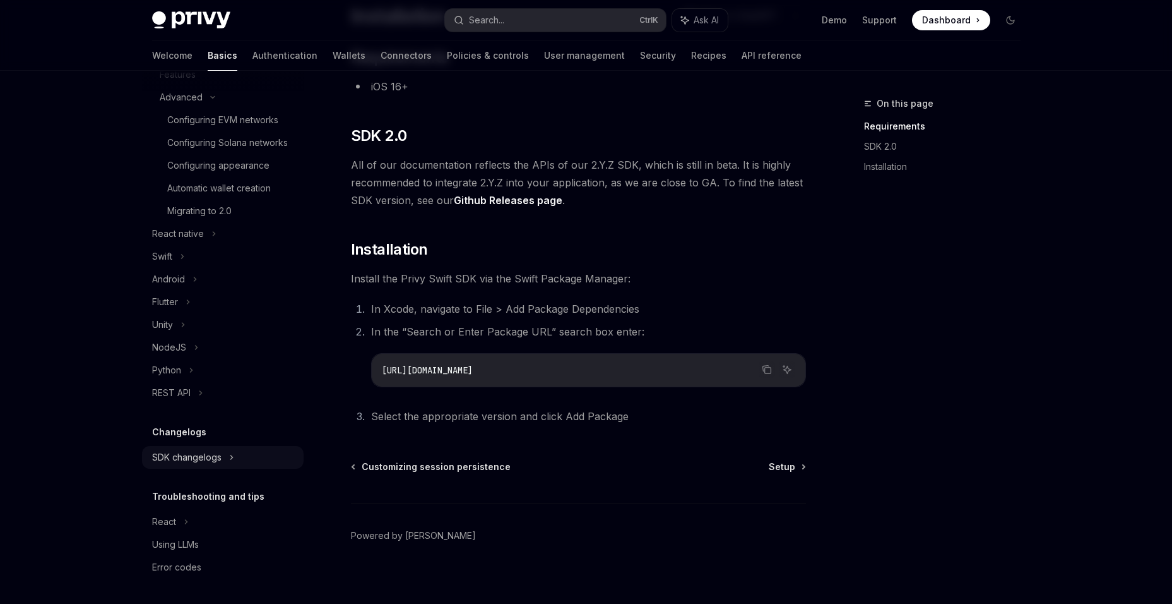
scroll to position [121, 0]
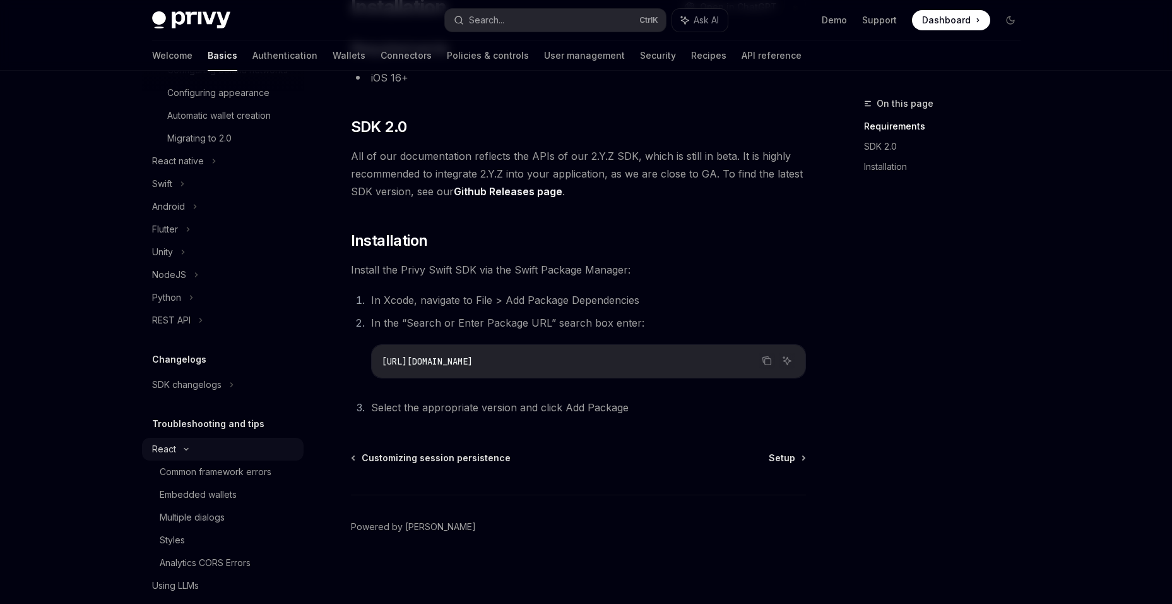
scroll to position [402, 0]
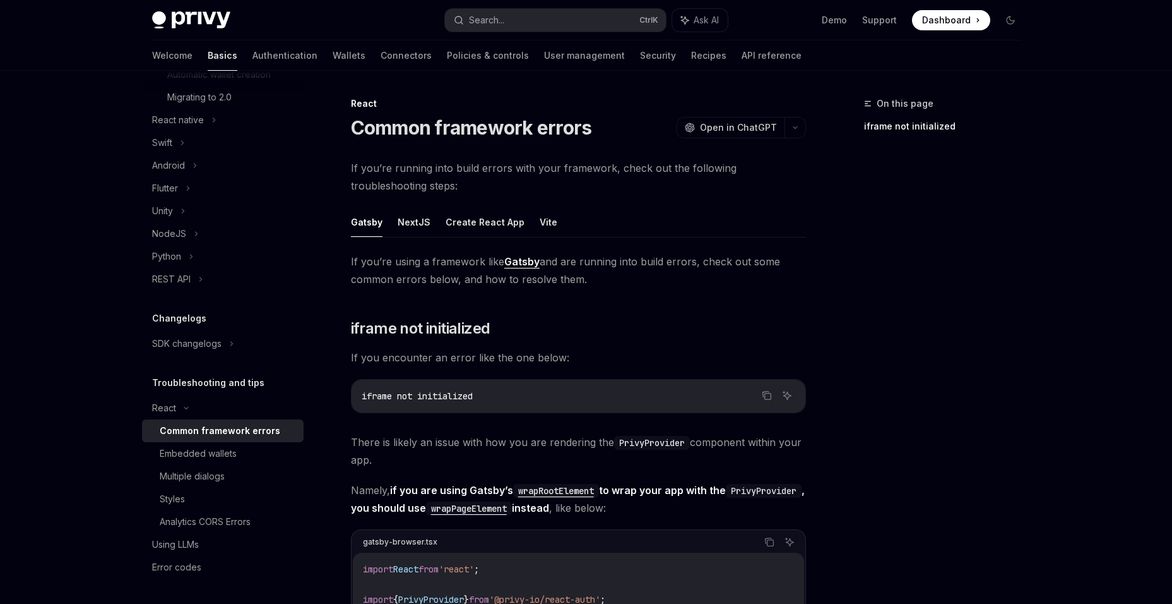
click at [267, 431] on div "Common framework errors" at bounding box center [220, 430] width 121 height 15
click at [256, 448] on div "Embedded wallets" at bounding box center [228, 453] width 136 height 15
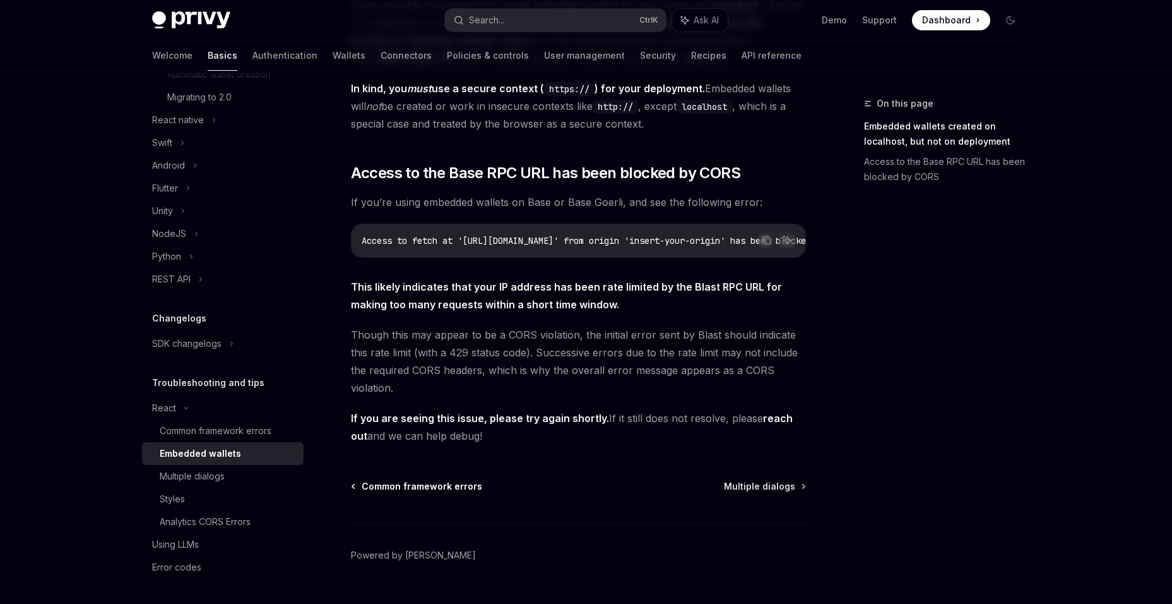
scroll to position [292, 0]
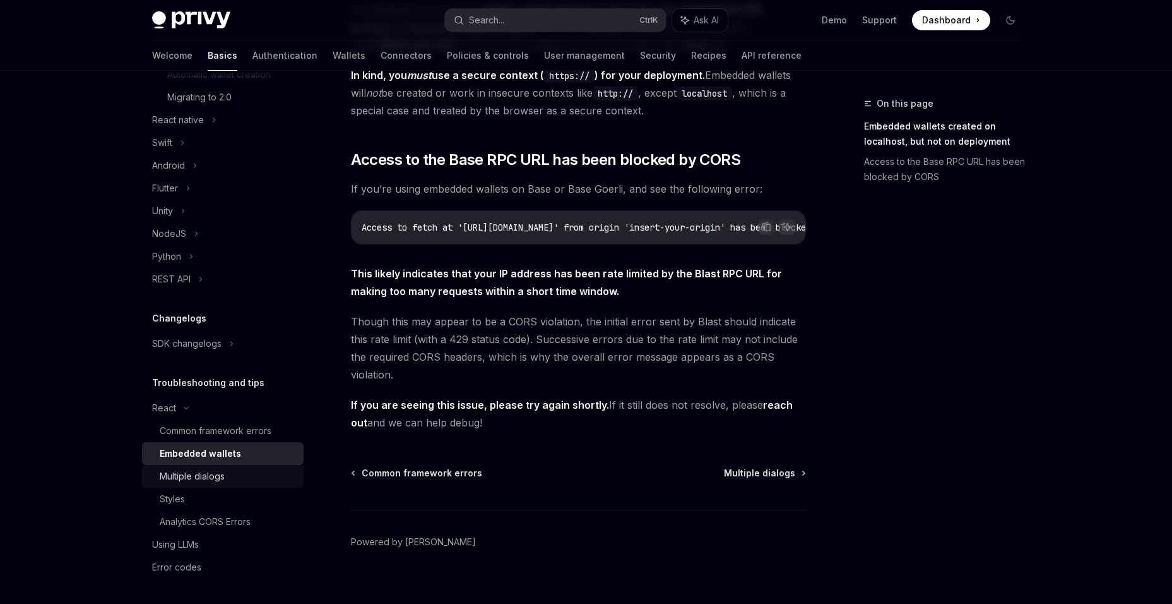
click at [241, 474] on div "Multiple dialogs" at bounding box center [228, 475] width 136 height 15
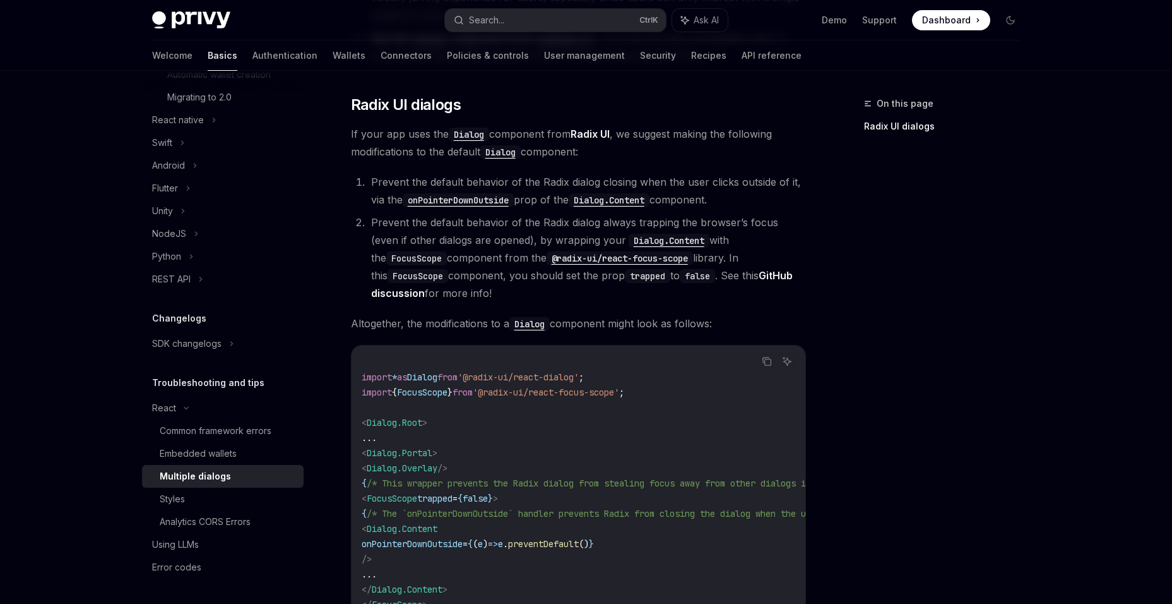
scroll to position [316, 0]
click at [891, 345] on div "On this page Radix UI dialogs" at bounding box center [935, 350] width 192 height 508
click at [220, 487] on link "Styles" at bounding box center [223, 498] width 162 height 23
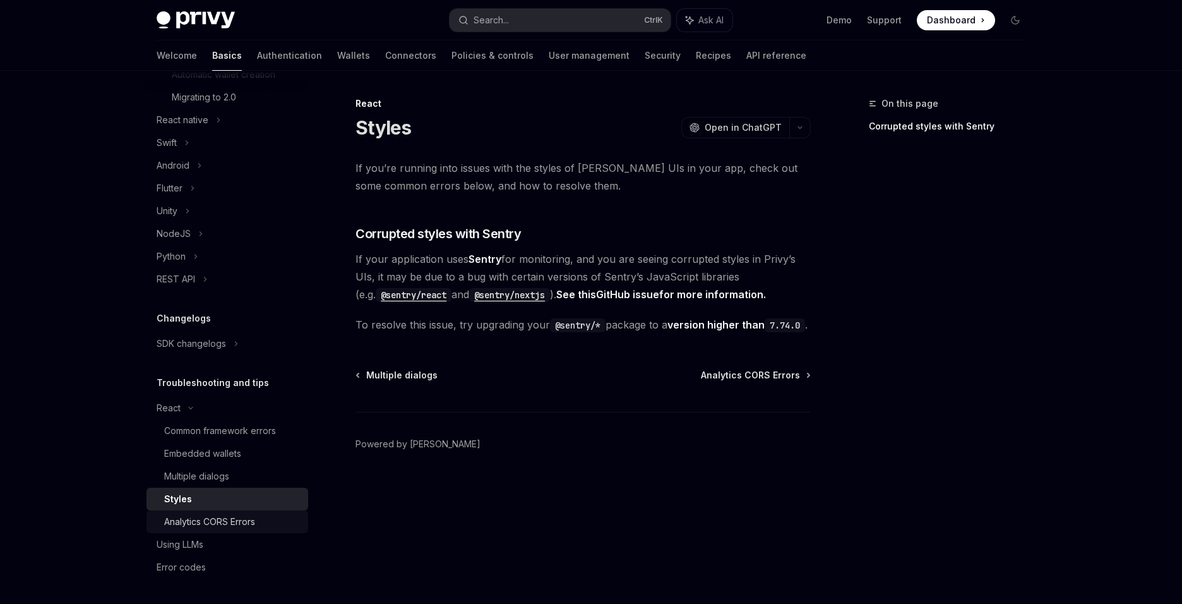
click at [249, 518] on div "Analytics CORS Errors" at bounding box center [209, 521] width 91 height 15
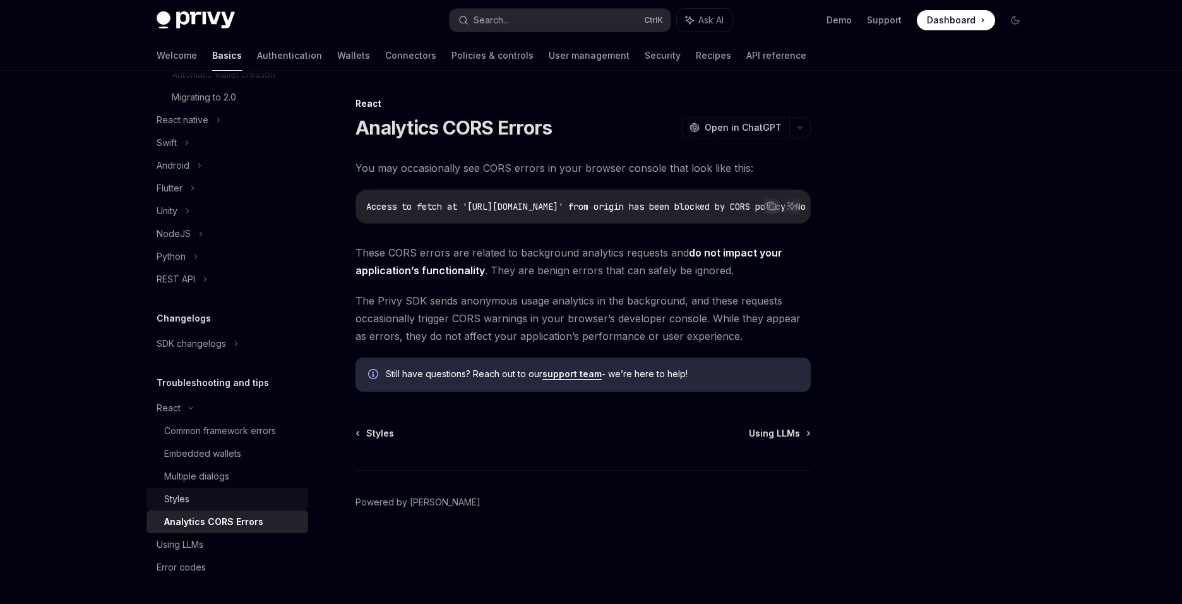
click at [223, 506] on div "Styles" at bounding box center [232, 498] width 136 height 15
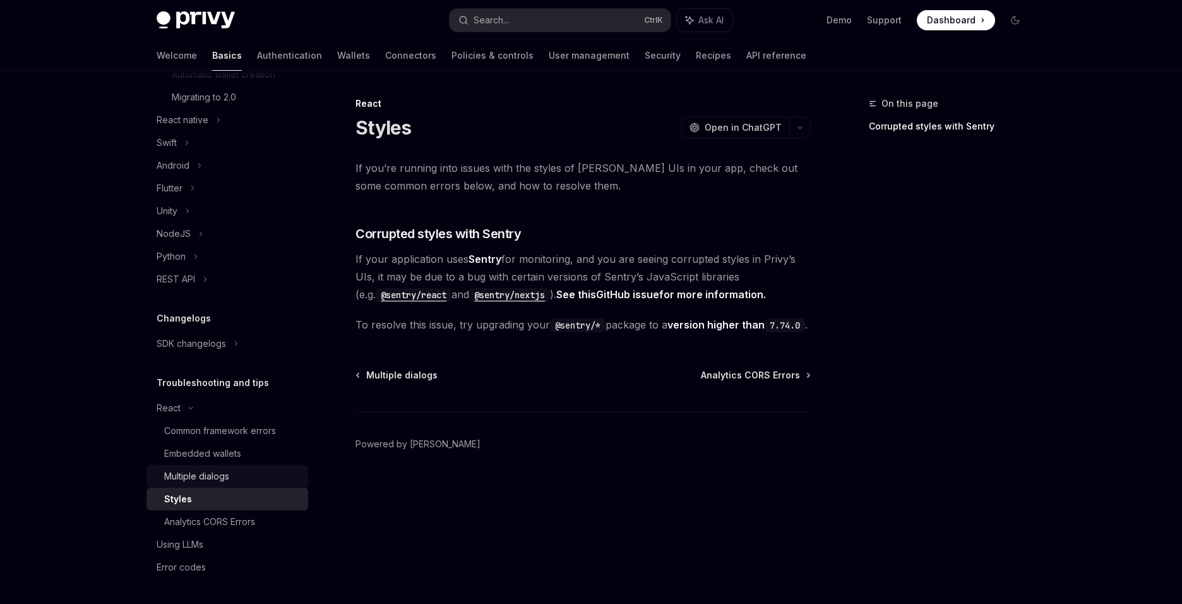
click at [248, 478] on div "Multiple dialogs" at bounding box center [232, 475] width 136 height 15
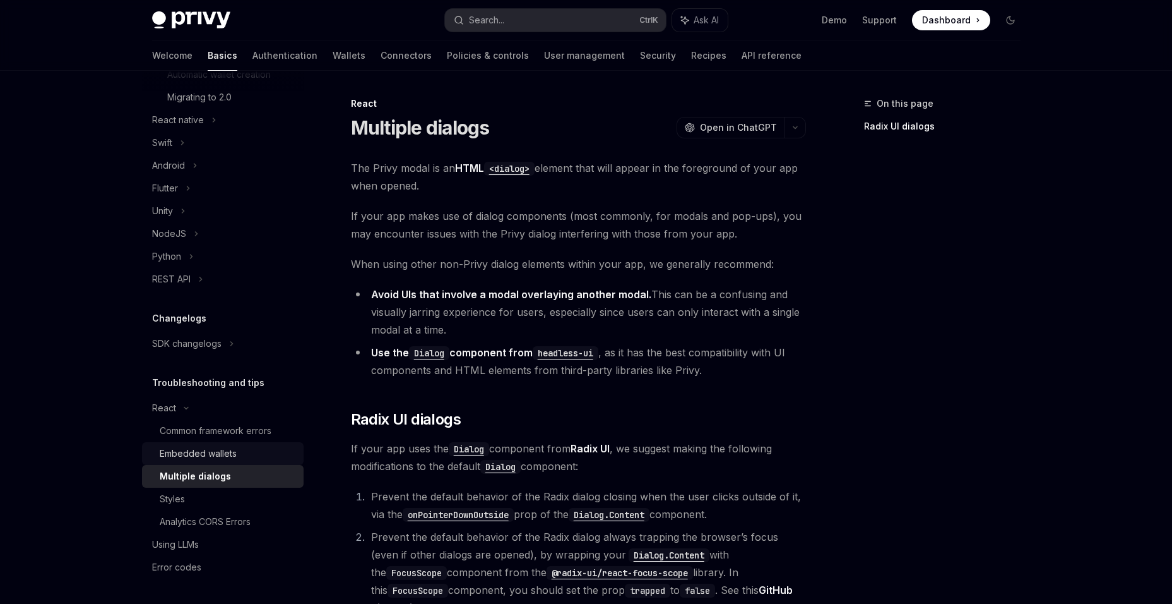
click at [258, 455] on div "Embedded wallets" at bounding box center [228, 453] width 136 height 15
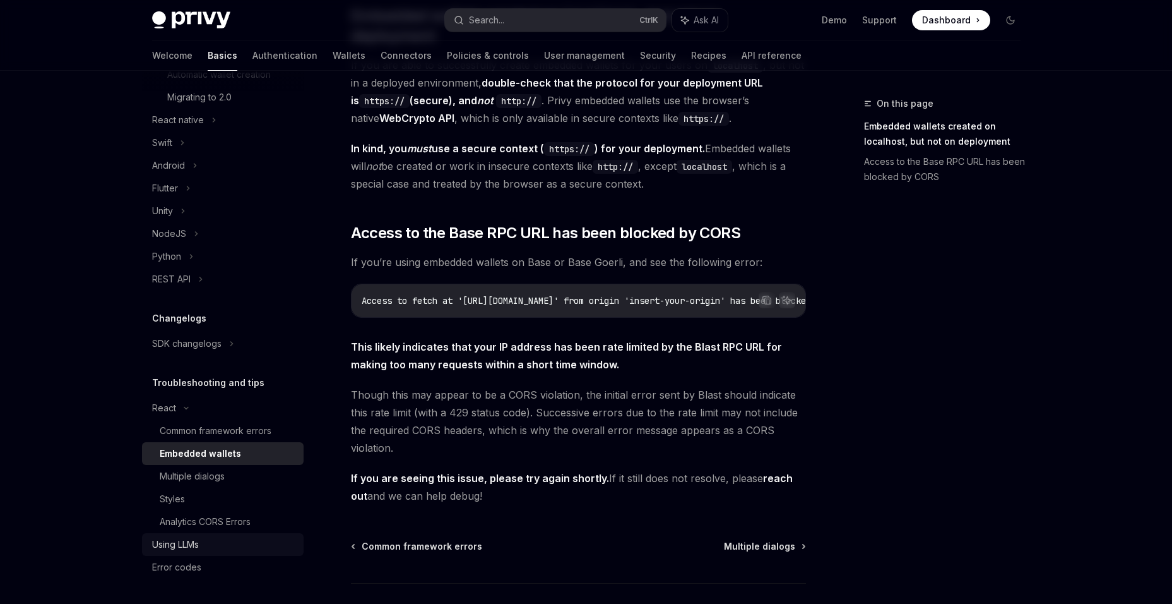
scroll to position [292, 0]
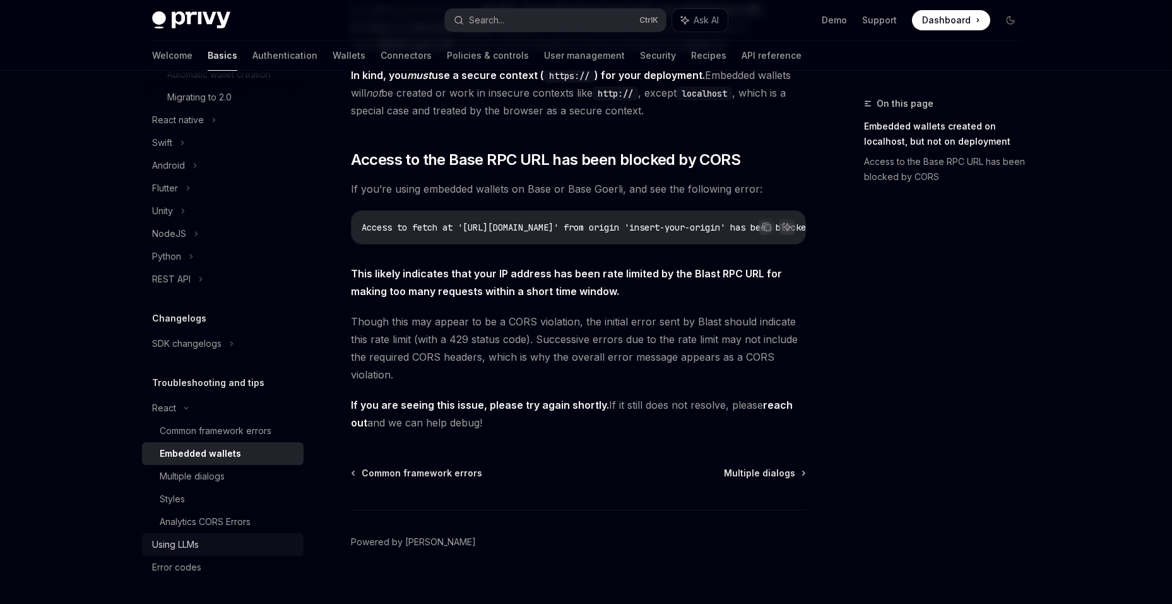
click at [266, 547] on div "Using LLMs" at bounding box center [224, 544] width 144 height 15
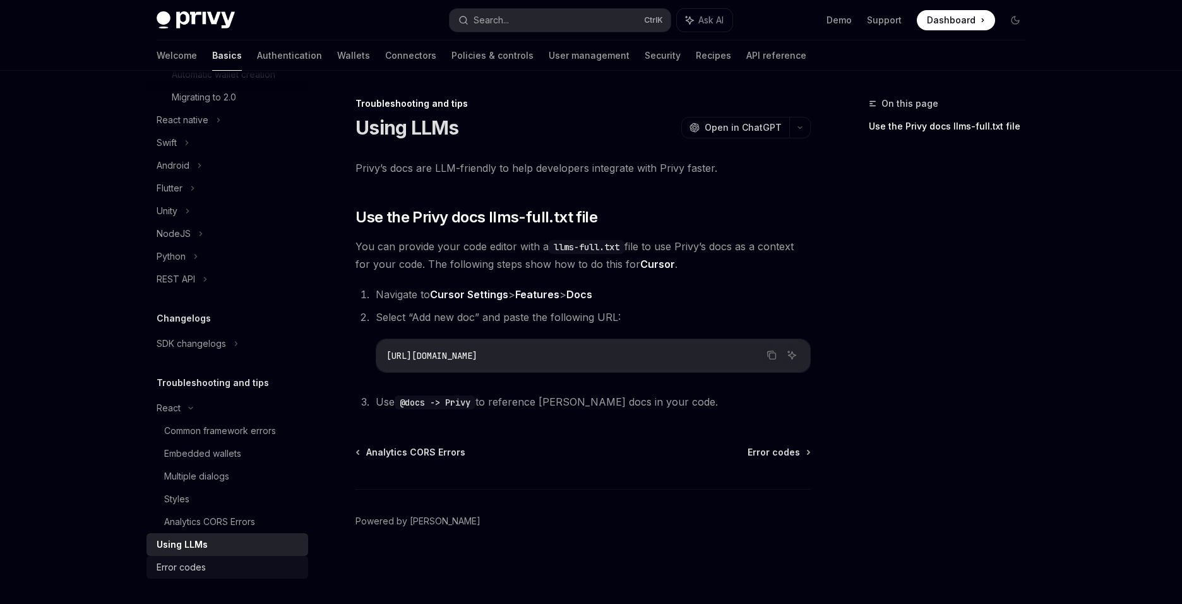
click at [247, 561] on div "Error codes" at bounding box center [229, 566] width 144 height 15
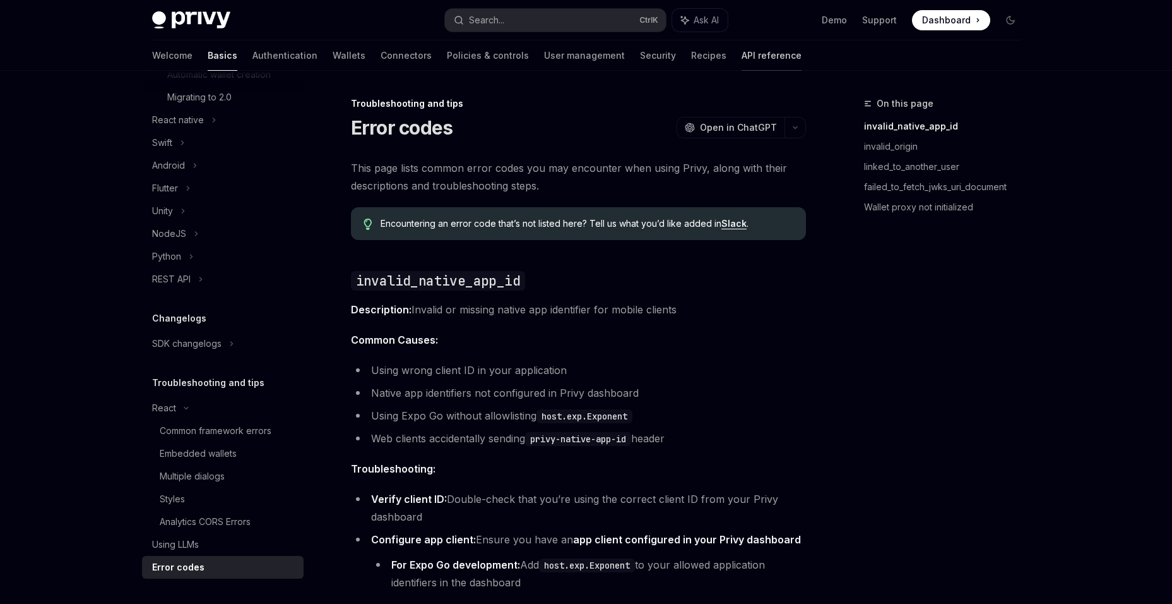
click at [742, 59] on link "API reference" at bounding box center [772, 55] width 60 height 30
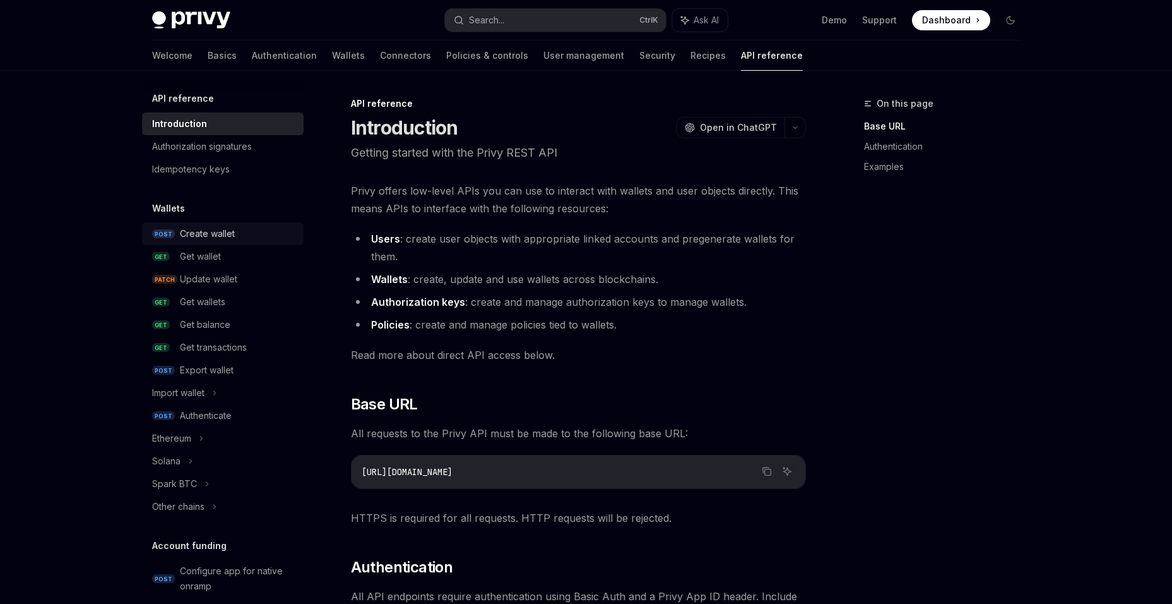
click at [219, 237] on div "Create wallet" at bounding box center [207, 233] width 55 height 15
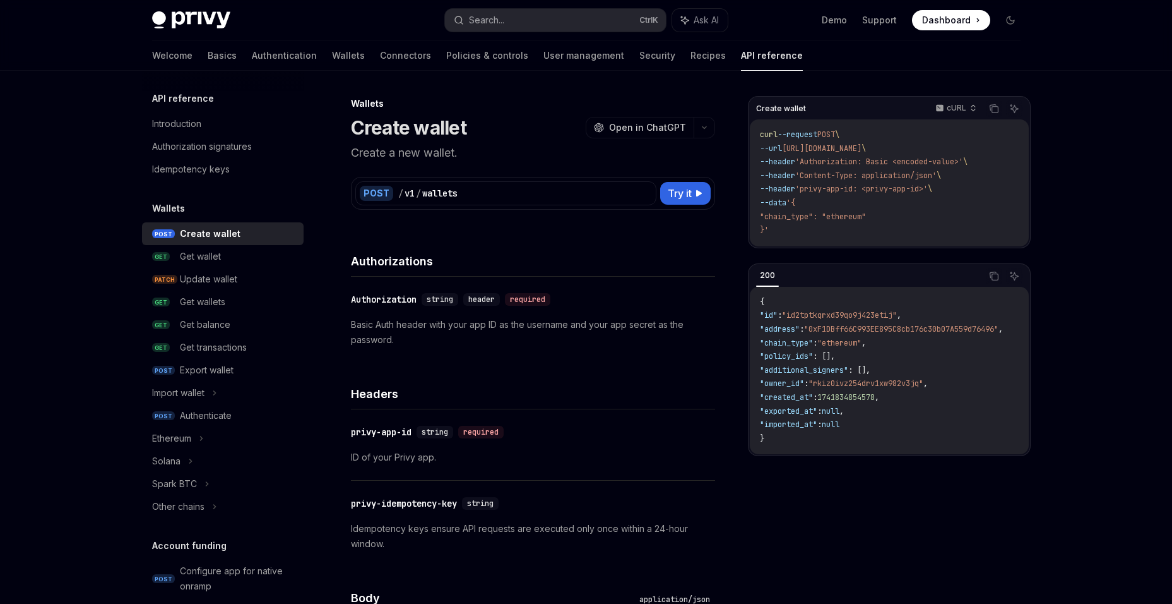
scroll to position [253, 0]
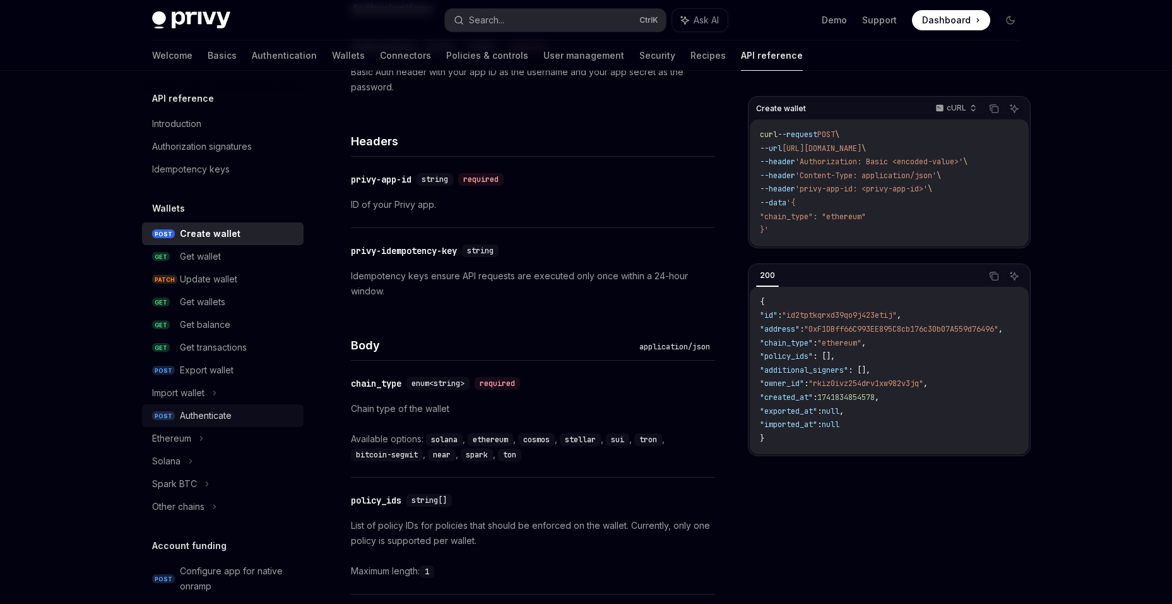
click at [232, 420] on div "Authenticate" at bounding box center [206, 415] width 52 height 15
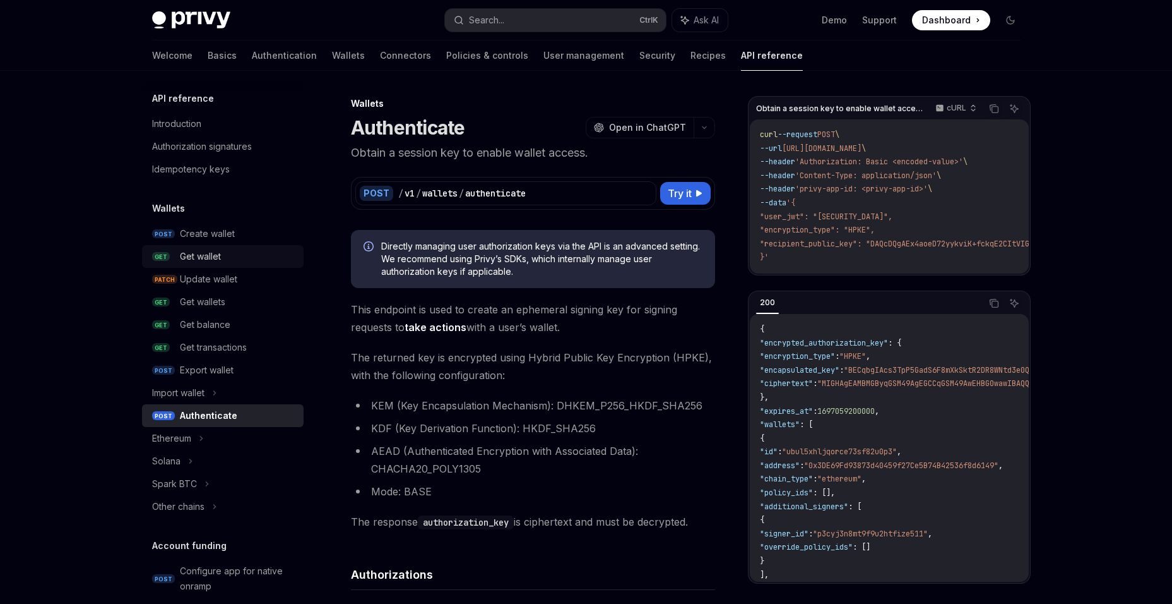
click at [238, 249] on div "Get wallet" at bounding box center [238, 256] width 116 height 15
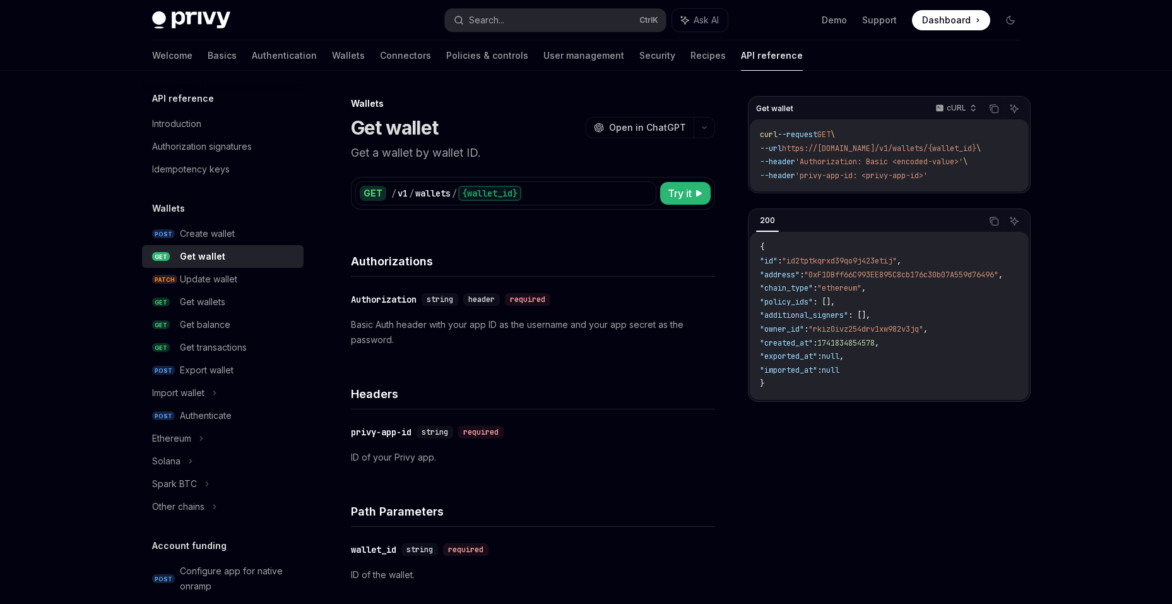
click at [691, 57] on link "Recipes" at bounding box center [708, 55] width 35 height 30
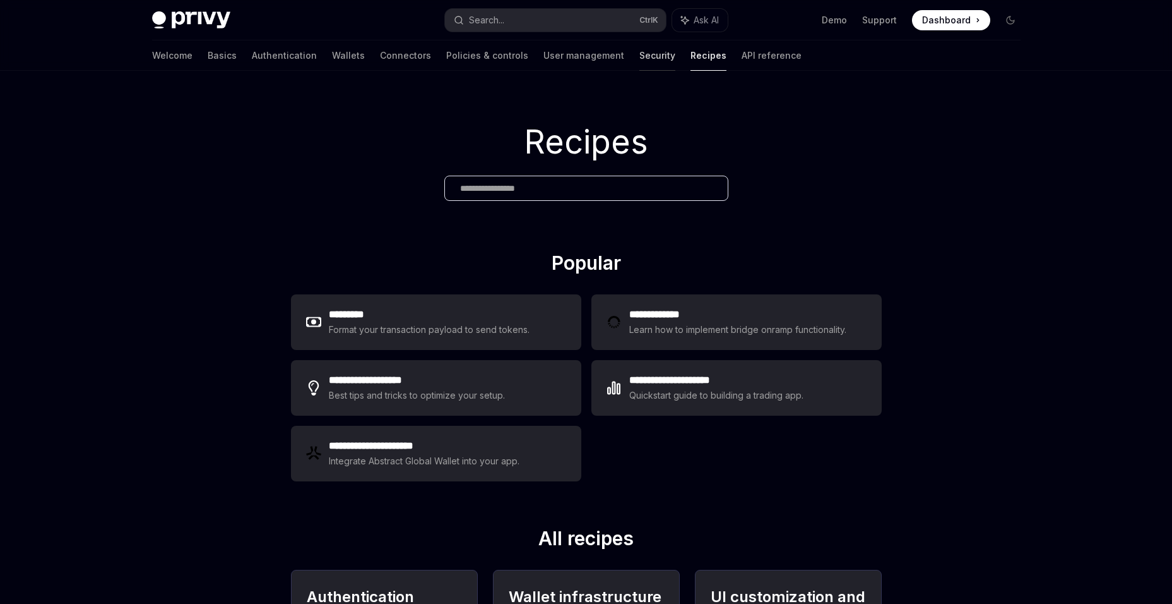
click at [640, 51] on link "Security" at bounding box center [658, 55] width 36 height 30
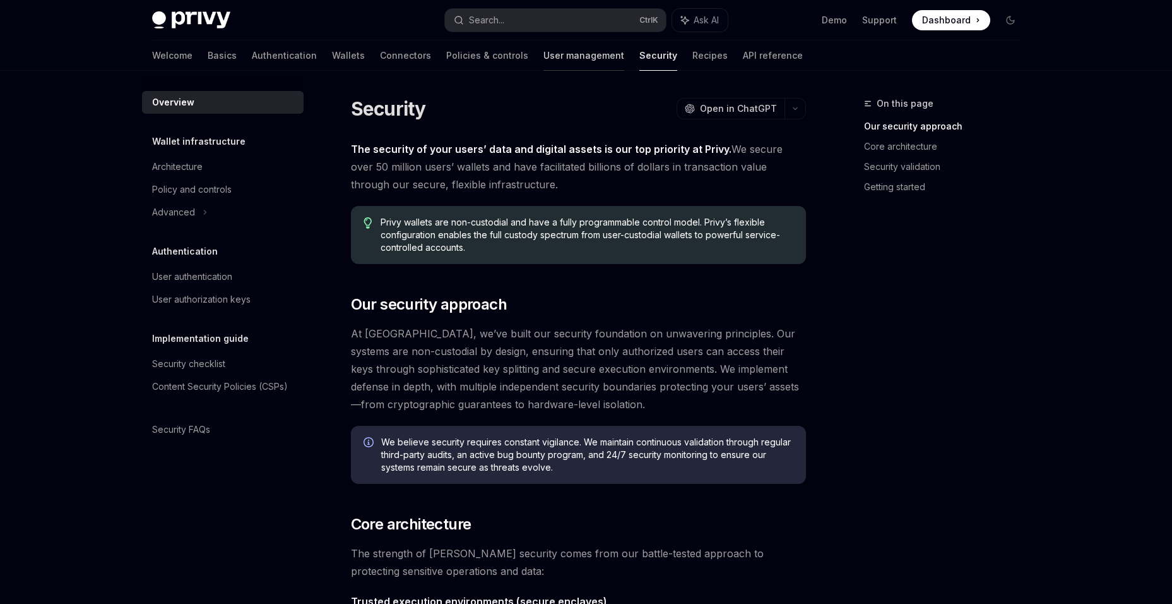
click at [544, 57] on link "User management" at bounding box center [584, 55] width 81 height 30
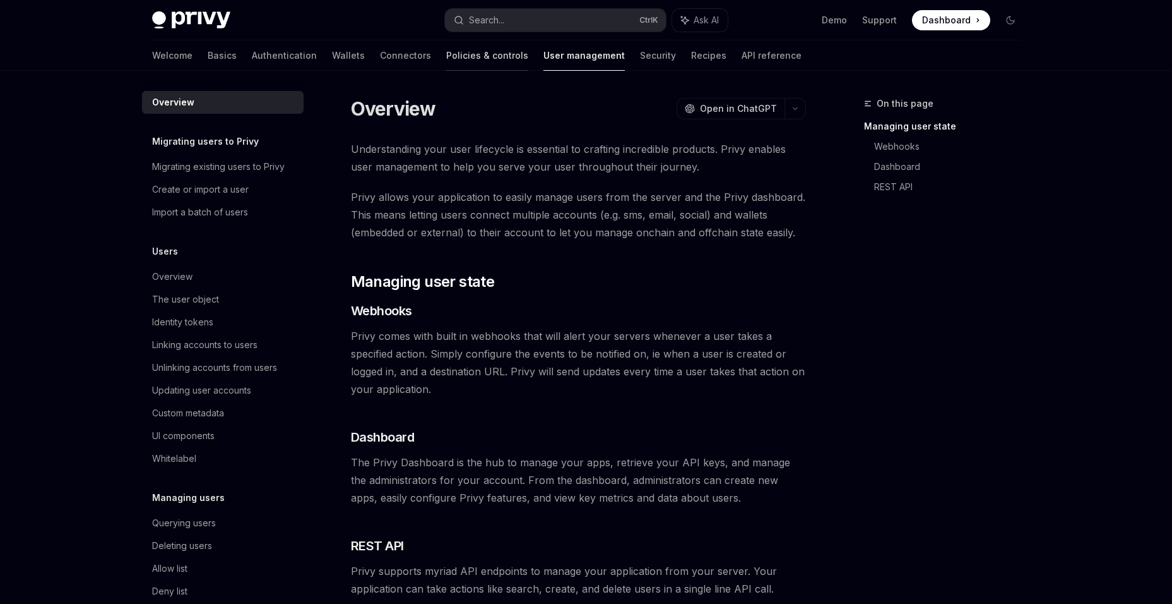
click at [446, 63] on link "Policies & controls" at bounding box center [487, 55] width 82 height 30
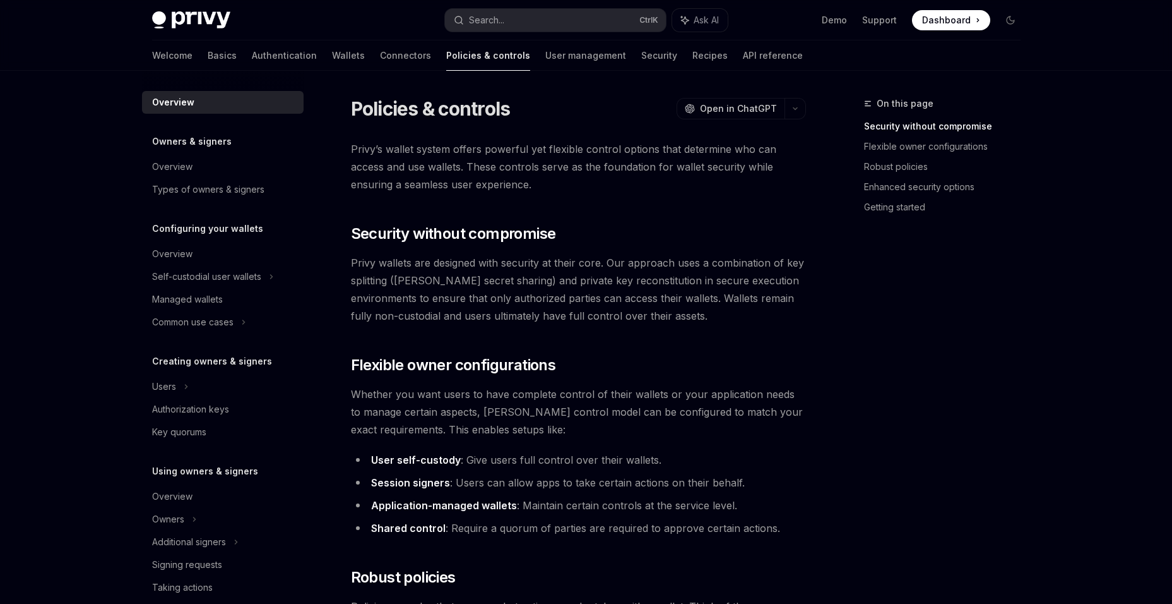
click at [270, 63] on div "Welcome Basics Authentication Wallets Connectors Policies & controls User manag…" at bounding box center [477, 55] width 651 height 30
click at [332, 63] on link "Wallets" at bounding box center [348, 55] width 33 height 30
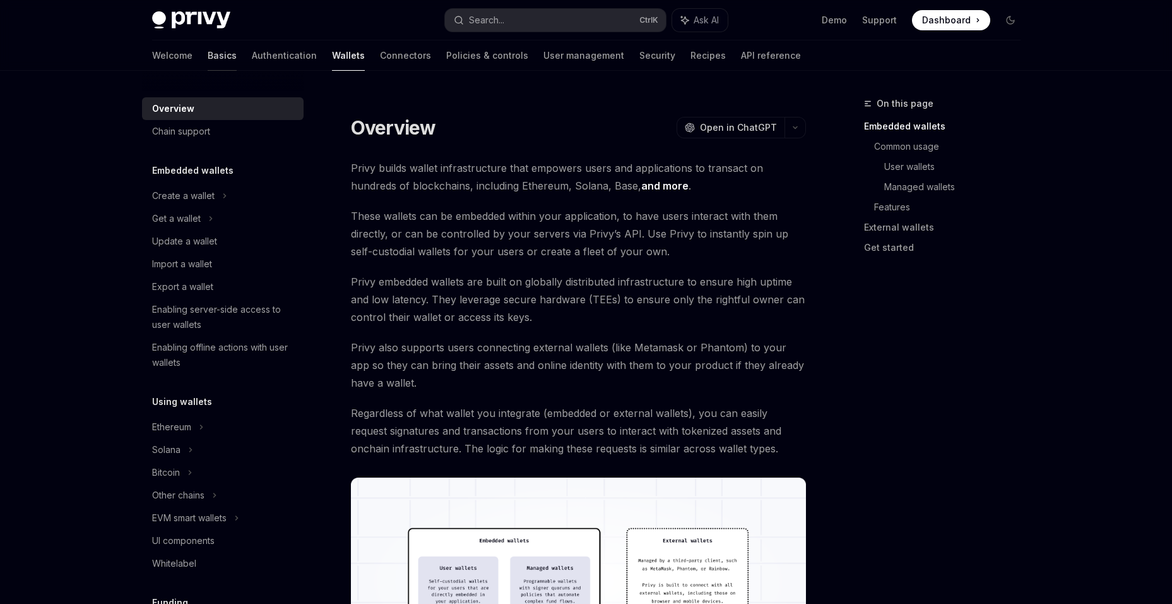
click at [208, 60] on link "Basics" at bounding box center [222, 55] width 29 height 30
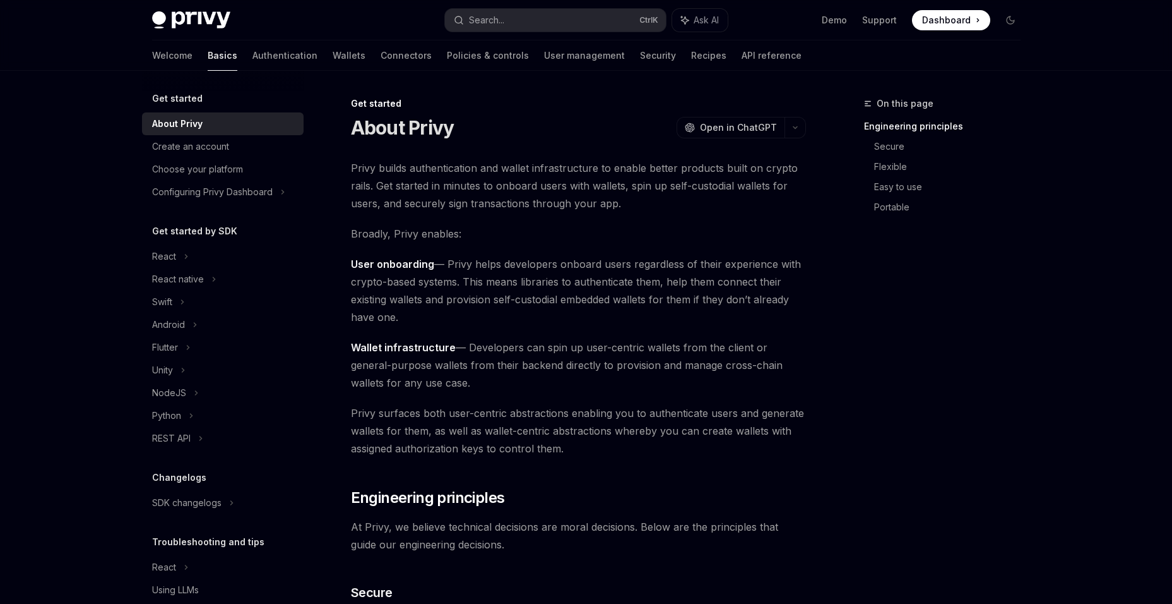
click at [224, 8] on div "Privy Docs home page Search... Ctrl K Ask AI Demo Support Dashboard Dashboard S…" at bounding box center [586, 20] width 869 height 40
click at [202, 27] on img at bounding box center [191, 20] width 78 height 18
type textarea "*"
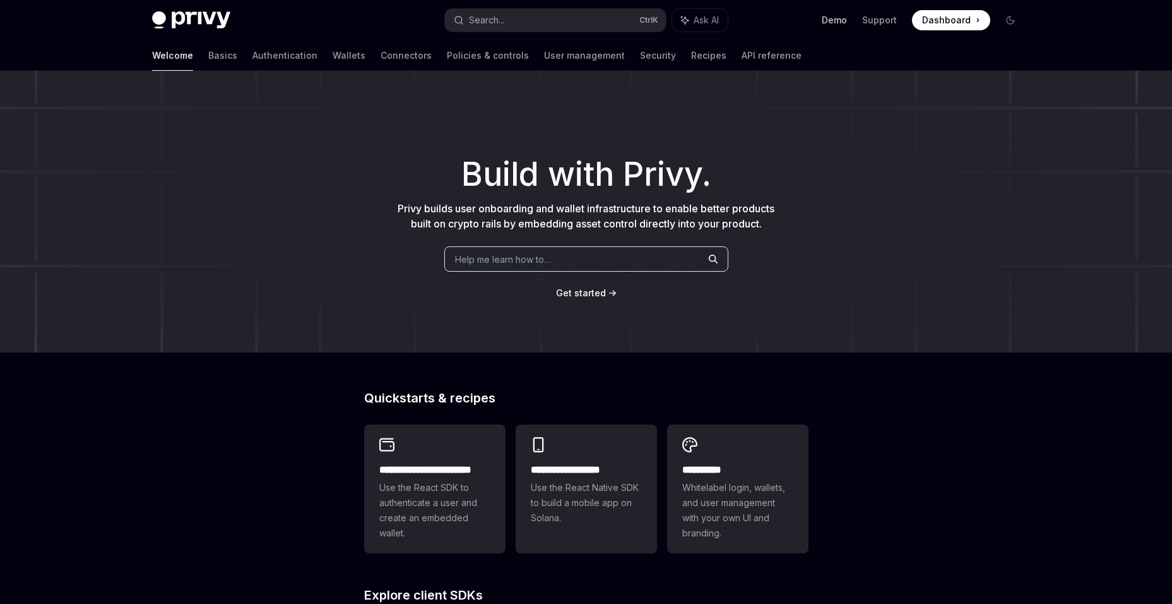
click at [847, 21] on link "Demo" at bounding box center [834, 20] width 25 height 13
click at [333, 56] on link "Wallets" at bounding box center [349, 55] width 33 height 30
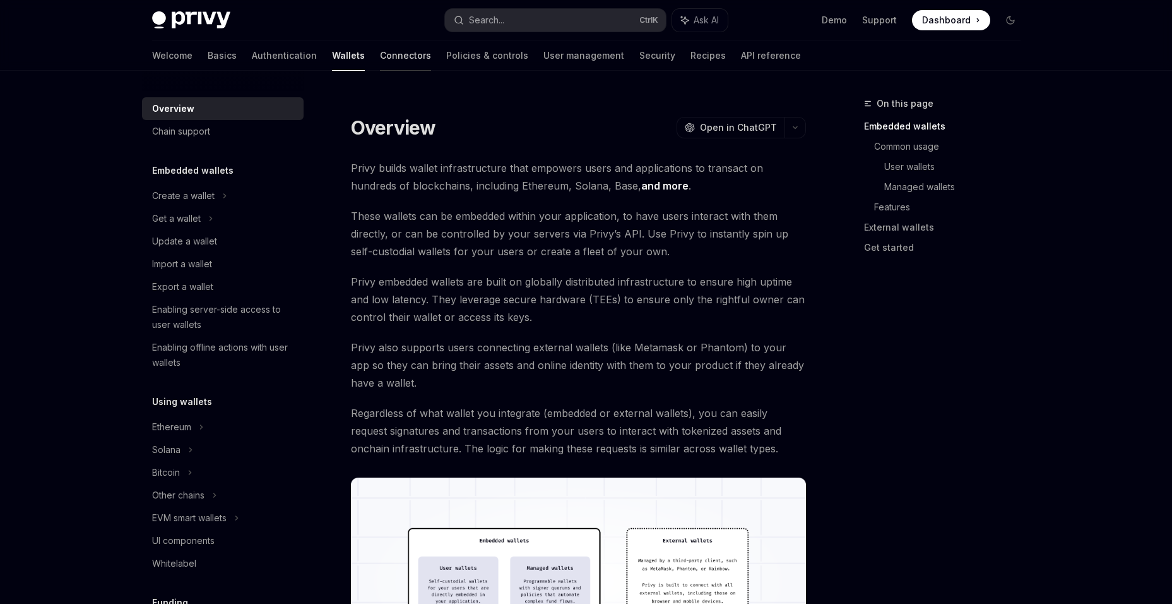
click at [380, 54] on link "Connectors" at bounding box center [405, 55] width 51 height 30
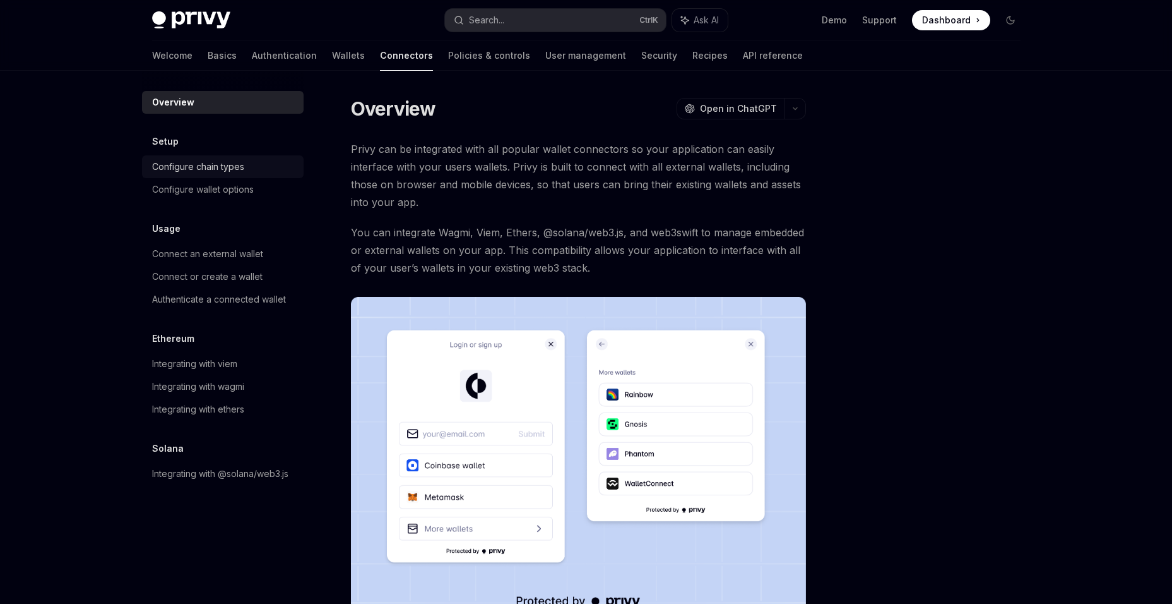
click at [213, 161] on div "Configure chain types" at bounding box center [198, 166] width 92 height 15
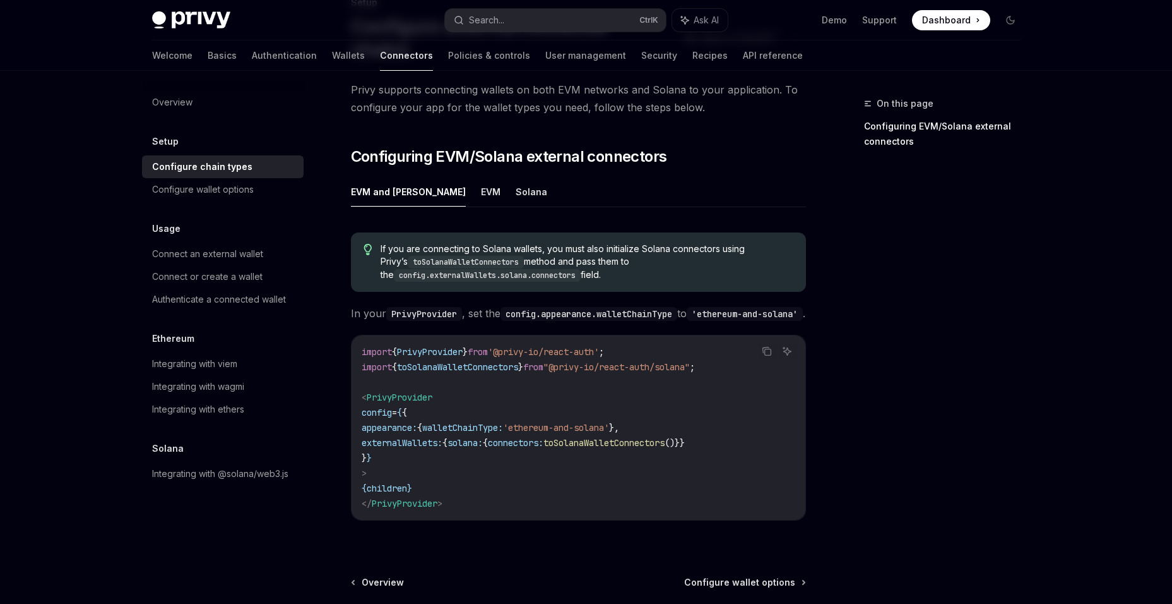
scroll to position [126, 0]
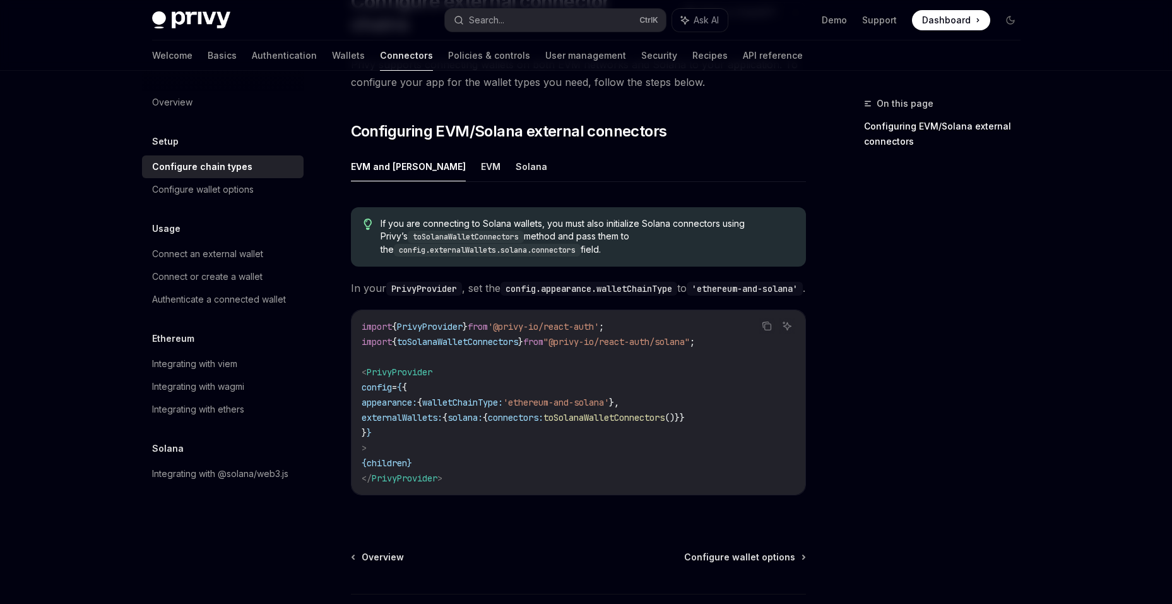
click at [446, 230] on code "toSolanaWalletConnectors" at bounding box center [466, 236] width 116 height 13
drag, startPoint x: 446, startPoint y: 217, endPoint x: 537, endPoint y: 213, distance: 91.0
click at [537, 217] on span "If you are connecting to Solana wallets, you must also initialize Solana connec…" at bounding box center [587, 236] width 412 height 39
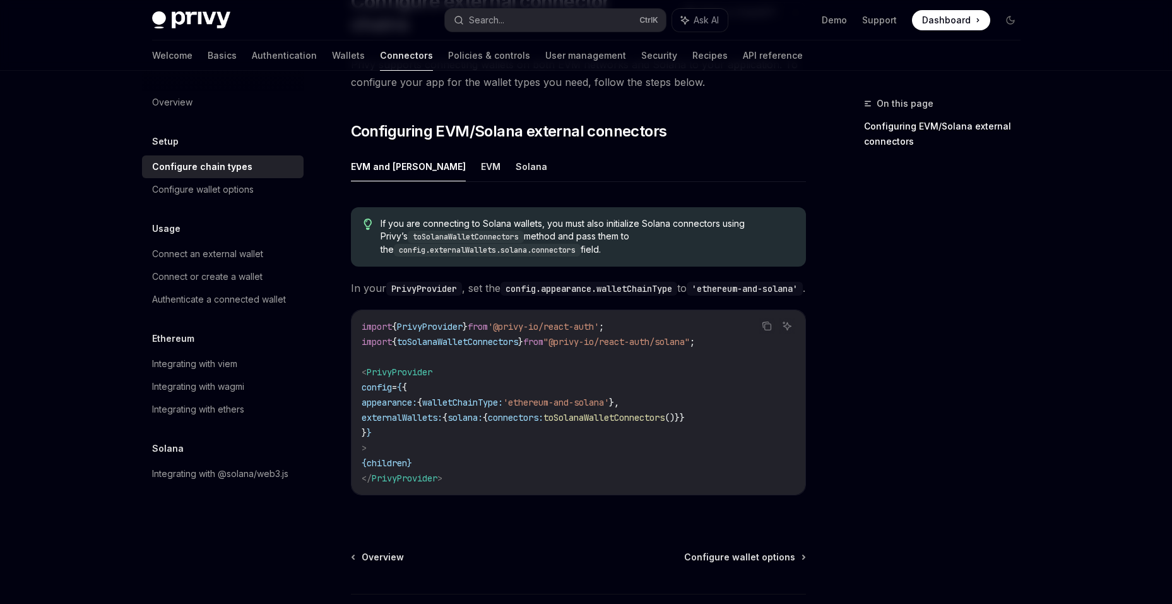
click at [600, 217] on span "If you are connecting to Solana wallets, you must also initialize Solana connec…" at bounding box center [587, 236] width 412 height 39
click at [449, 336] on span "toSolanaWalletConnectors" at bounding box center [457, 341] width 121 height 11
drag, startPoint x: 449, startPoint y: 335, endPoint x: 617, endPoint y: 333, distance: 168.6
click at [617, 336] on span ""@privy-io/react-auth/solana"" at bounding box center [617, 341] width 146 height 11
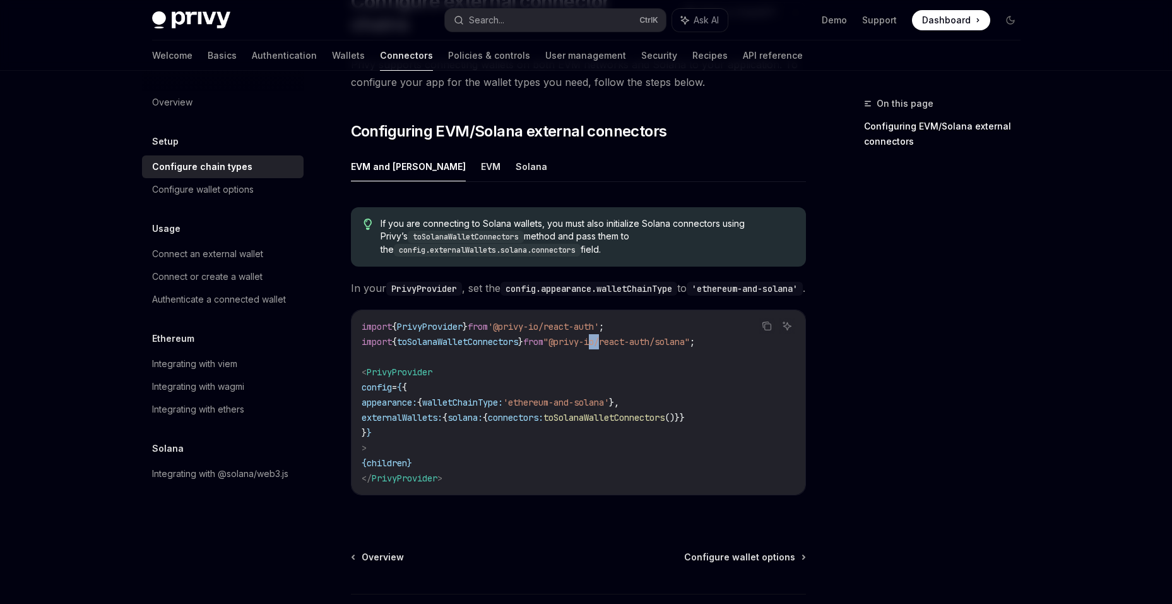
click at [617, 336] on span ""@privy-io/react-auth/solana"" at bounding box center [617, 341] width 146 height 11
drag, startPoint x: 617, startPoint y: 333, endPoint x: 725, endPoint y: 338, distance: 107.5
click at [695, 338] on span ";" at bounding box center [692, 341] width 5 height 11
click at [434, 412] on span "externalWallets:" at bounding box center [402, 417] width 81 height 11
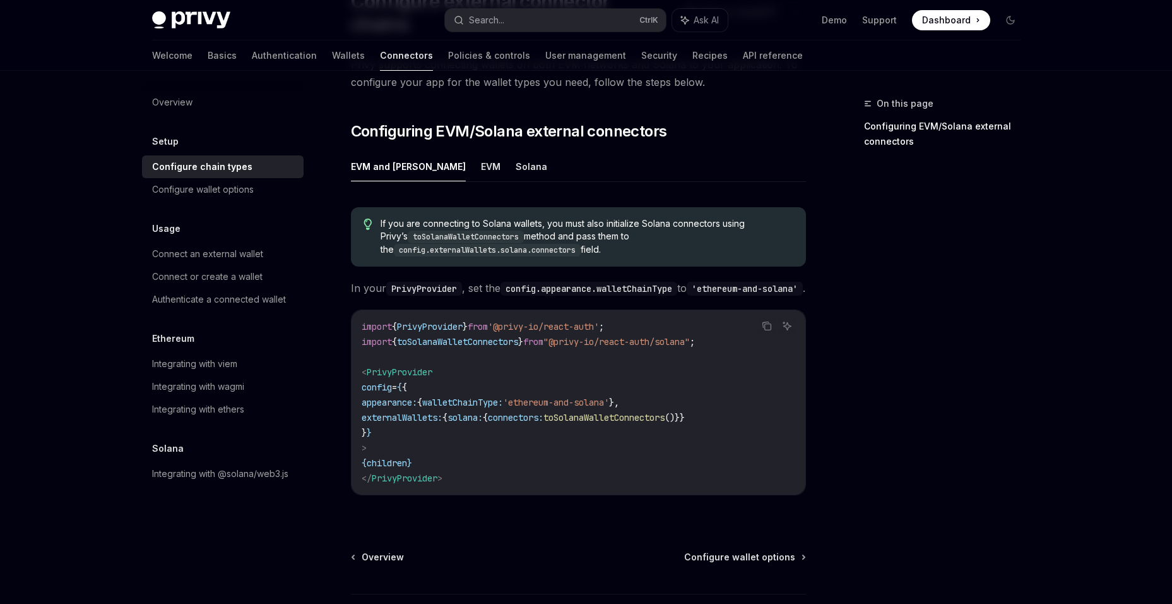
click at [434, 412] on span "externalWallets:" at bounding box center [402, 417] width 81 height 11
drag, startPoint x: 434, startPoint y: 412, endPoint x: 546, endPoint y: 431, distance: 114.0
click at [546, 431] on code "import { PrivyProvider } from '@privy-io/react-auth' ; import { toSolanaWalletC…" at bounding box center [579, 402] width 434 height 167
click at [483, 413] on span "solana:" at bounding box center [465, 417] width 35 height 11
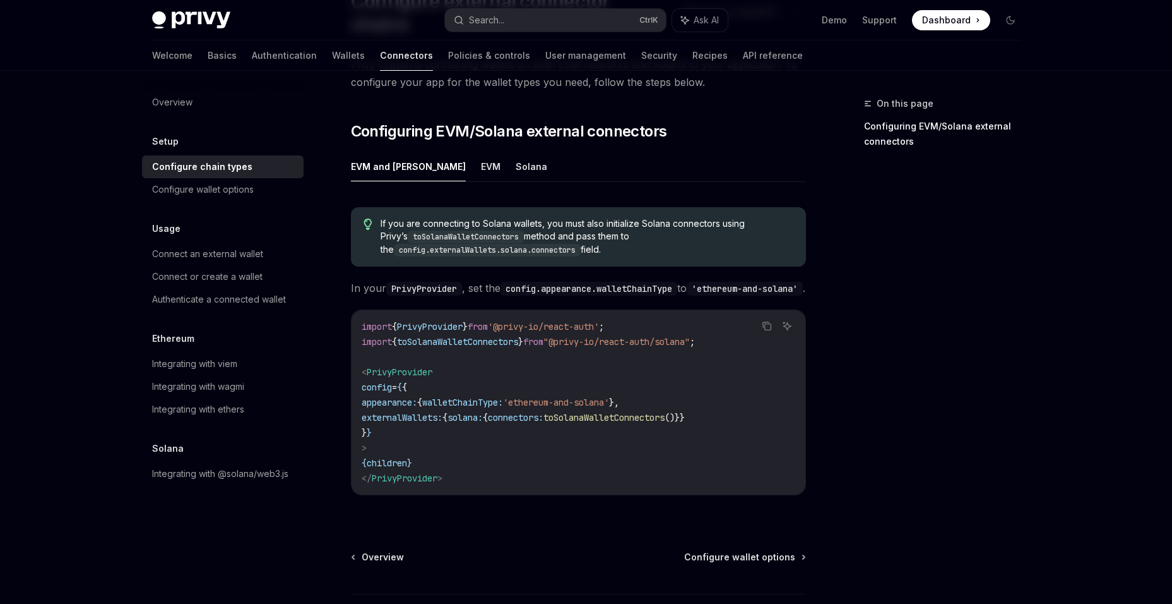
drag, startPoint x: 503, startPoint y: 413, endPoint x: 560, endPoint y: 414, distance: 57.5
click at [544, 414] on span "connectors:" at bounding box center [516, 417] width 56 height 11
drag, startPoint x: 560, startPoint y: 414, endPoint x: 623, endPoint y: 415, distance: 63.1
click at [623, 415] on span "toSolanaWalletConnectors" at bounding box center [604, 417] width 121 height 11
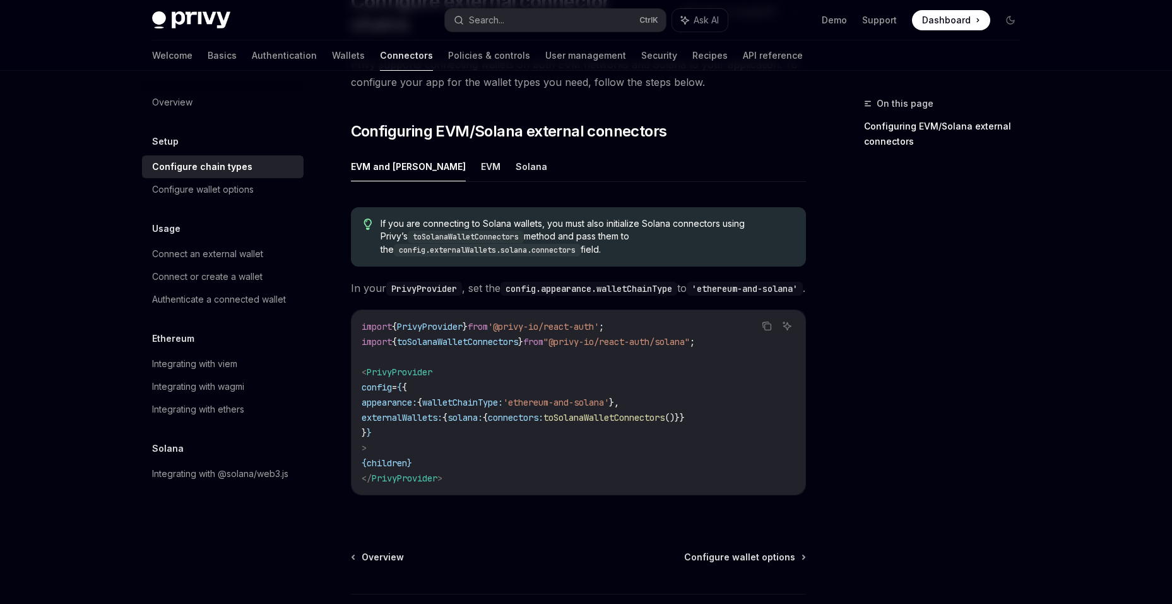
click at [623, 415] on span "toSolanaWalletConnectors" at bounding box center [604, 417] width 121 height 11
drag, startPoint x: 623, startPoint y: 415, endPoint x: 617, endPoint y: 445, distance: 30.8
click at [617, 445] on code "import { PrivyProvider } from '@privy-io/react-auth' ; import { toSolanaWalletC…" at bounding box center [579, 402] width 434 height 167
click at [430, 415] on span "externalWallets:" at bounding box center [402, 417] width 81 height 11
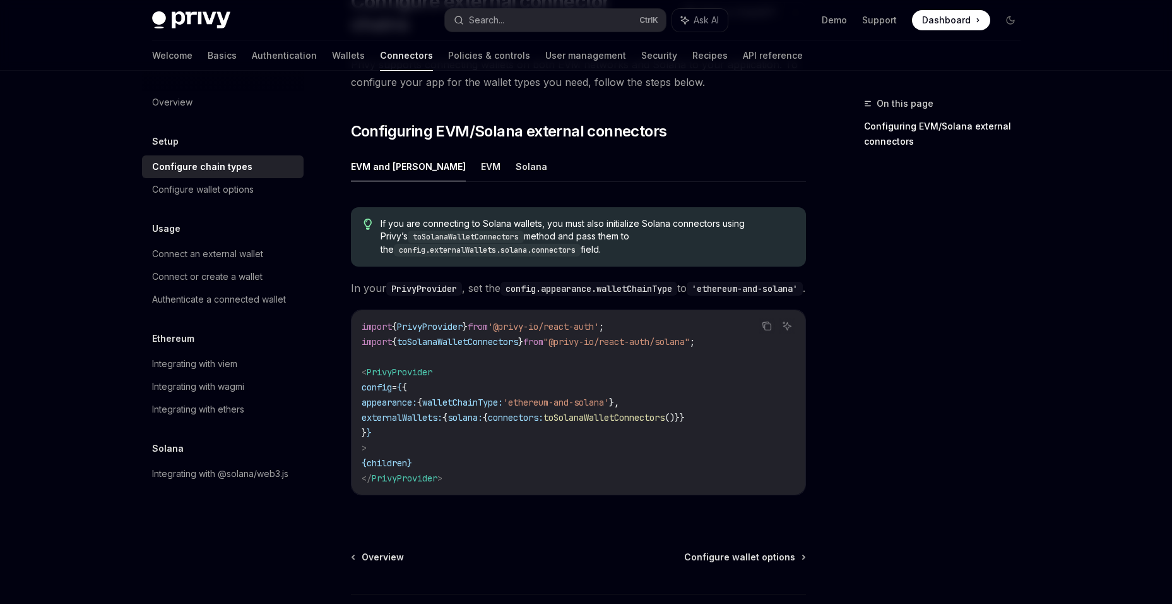
drag, startPoint x: 430, startPoint y: 415, endPoint x: 534, endPoint y: 439, distance: 106.9
click at [534, 439] on code "import { PrivyProvider } from '@privy-io/react-auth' ; import { toSolanaWalletC…" at bounding box center [579, 402] width 434 height 167
click at [429, 412] on span "externalWallets:" at bounding box center [402, 417] width 81 height 11
drag, startPoint x: 211, startPoint y: 192, endPoint x: 227, endPoint y: 205, distance: 21.1
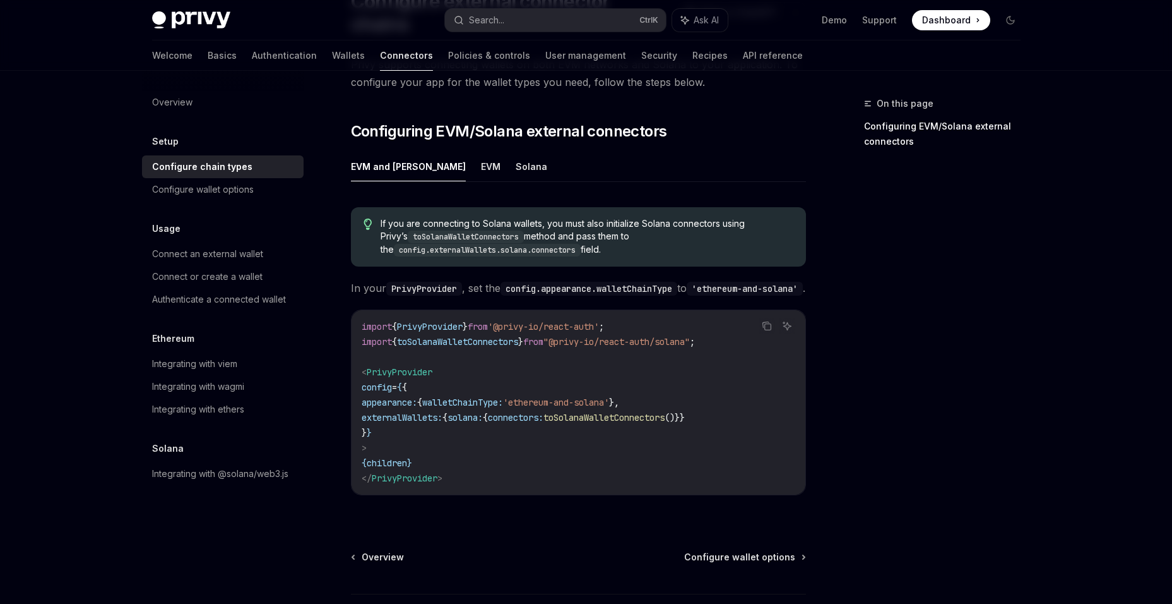
click at [211, 192] on div "Configure wallet options" at bounding box center [203, 189] width 102 height 15
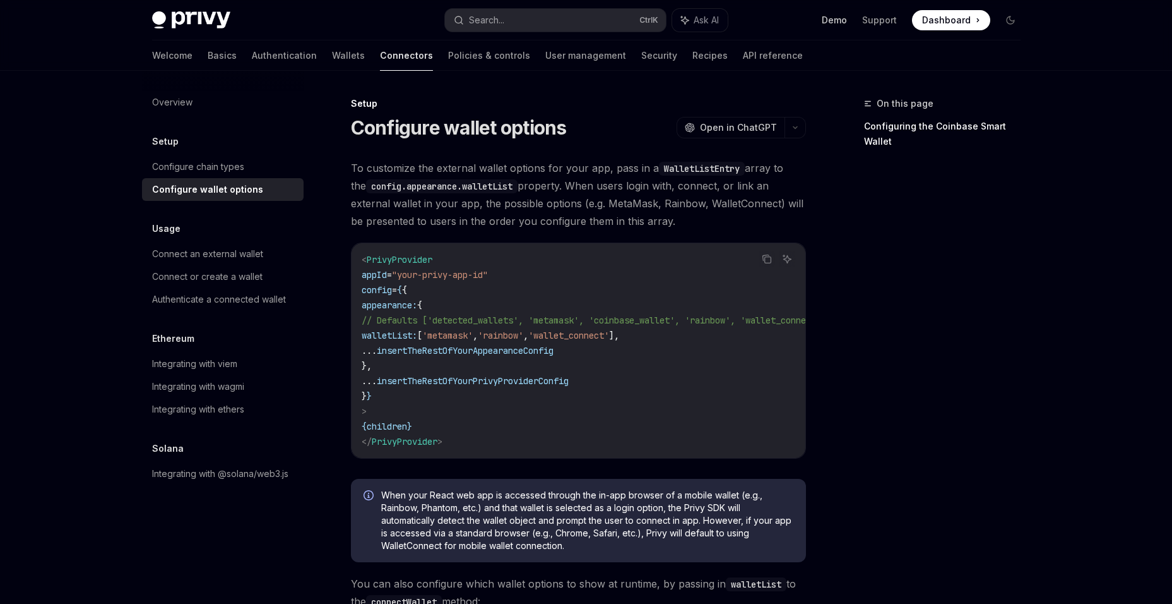
drag, startPoint x: 784, startPoint y: 286, endPoint x: 838, endPoint y: 22, distance: 269.6
click at [838, 22] on link "Demo" at bounding box center [834, 20] width 25 height 13
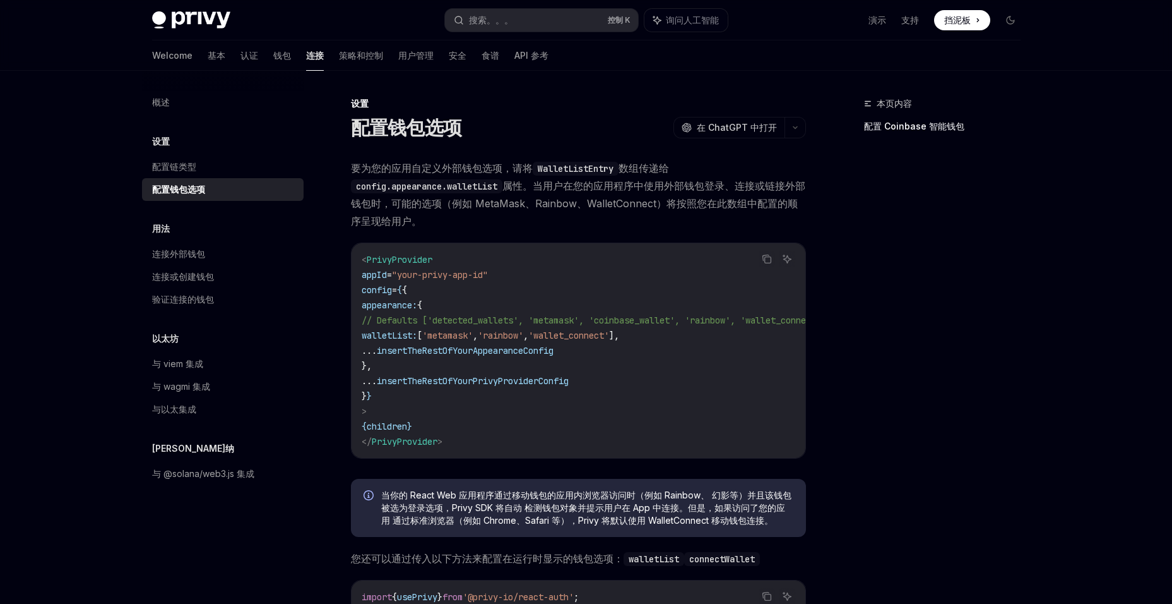
click at [245, 190] on div "配置钱包选项" at bounding box center [224, 189] width 144 height 15
click at [261, 165] on div "配置链类型" at bounding box center [224, 166] width 144 height 15
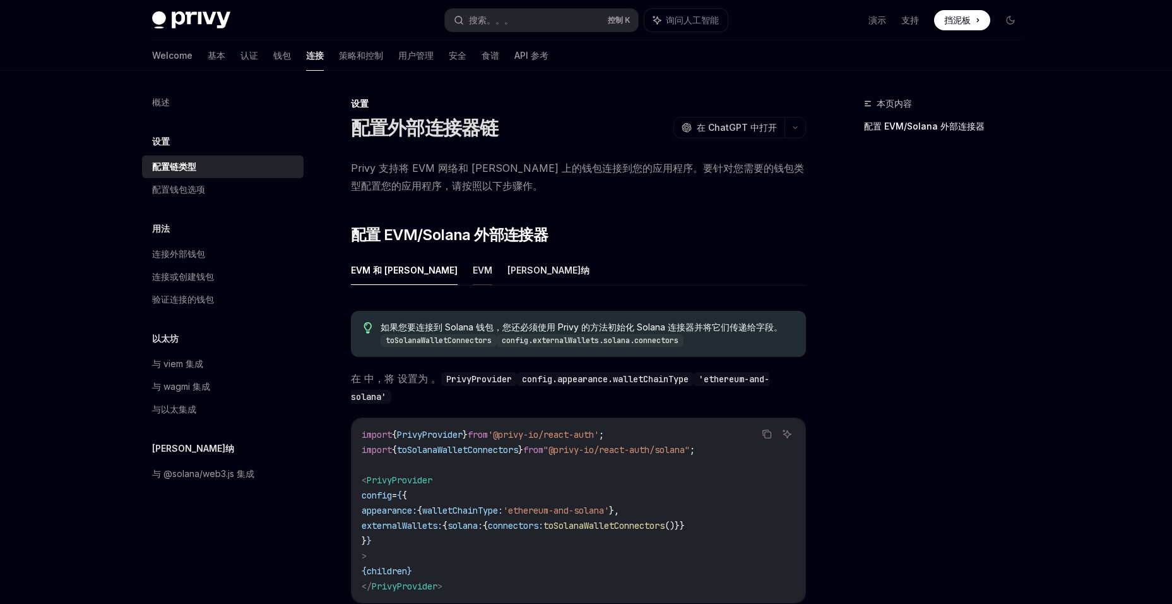
click at [473, 273] on font "EVM" at bounding box center [483, 270] width 20 height 15
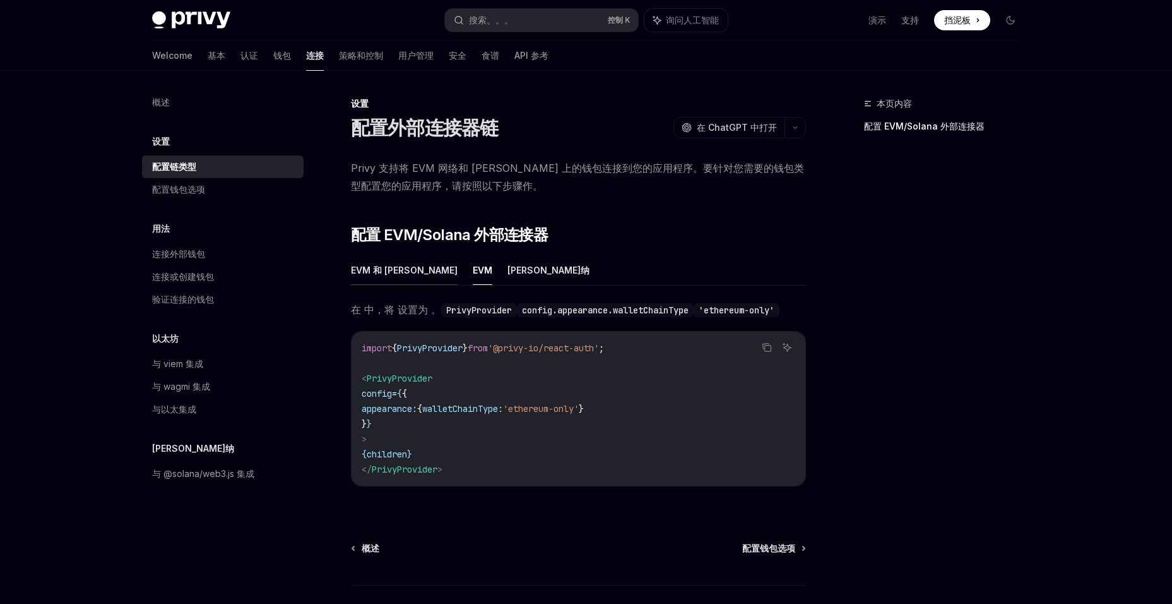
click at [379, 273] on font "EVM 和 [PERSON_NAME]" at bounding box center [404, 270] width 107 height 15
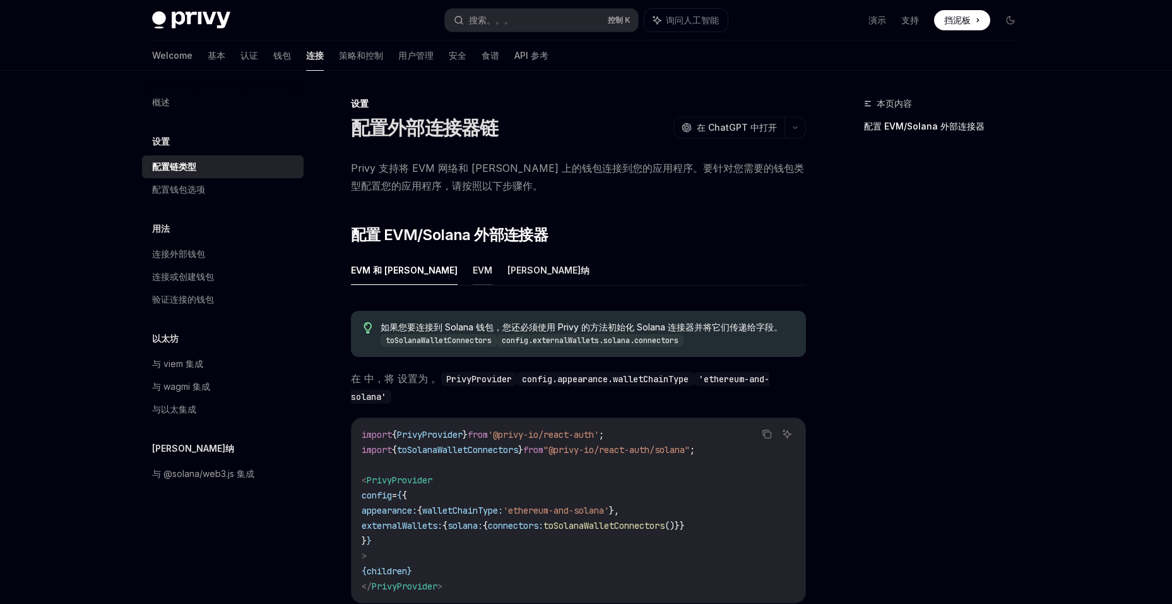
click at [473, 271] on font "EVM" at bounding box center [483, 270] width 20 height 15
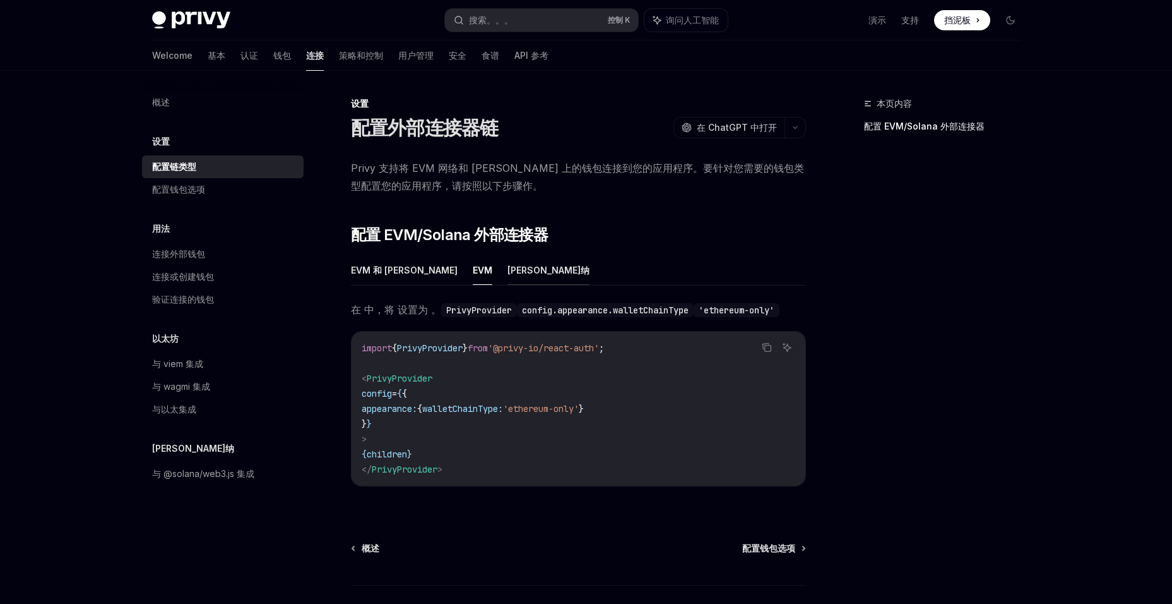
click at [508, 275] on font "[PERSON_NAME]纳" at bounding box center [549, 270] width 82 height 15
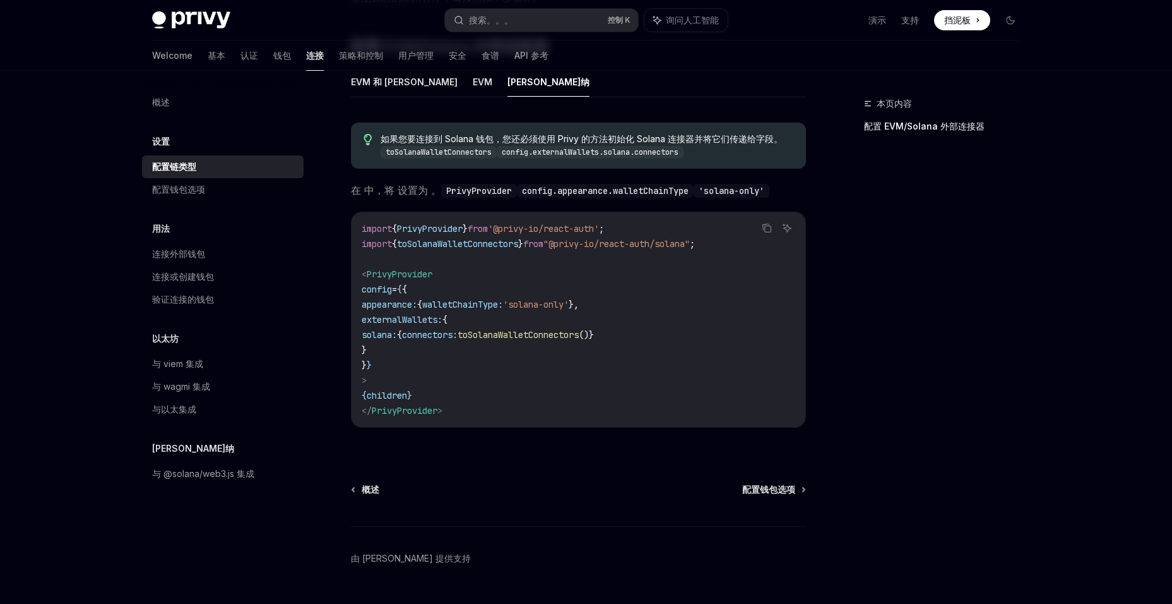
scroll to position [229, 0]
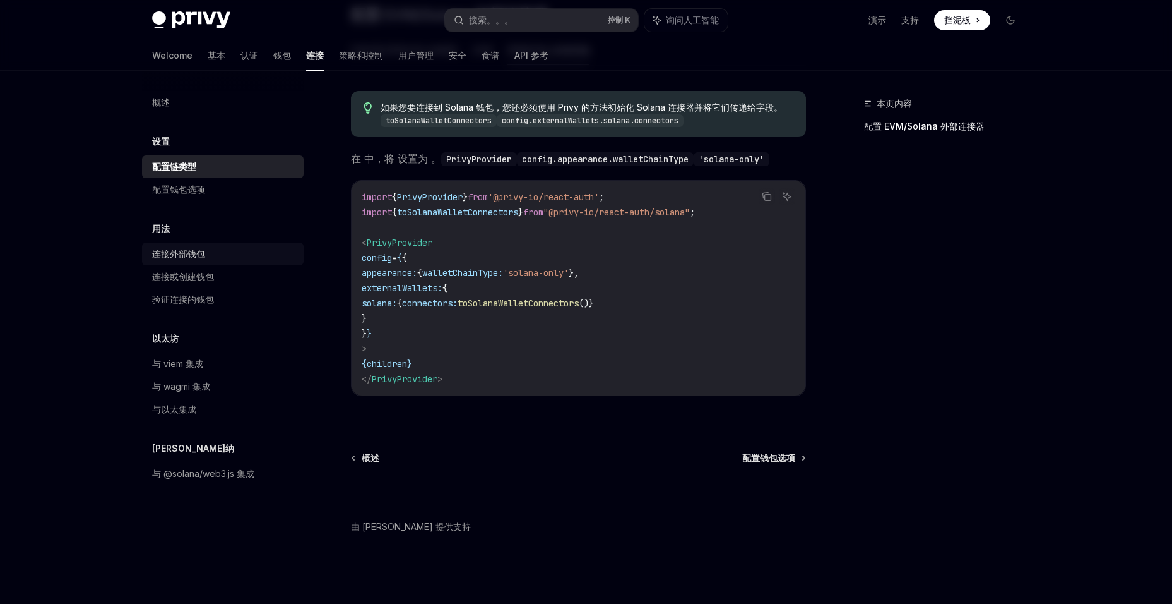
click at [198, 259] on div "连接外部钱包" at bounding box center [178, 253] width 53 height 15
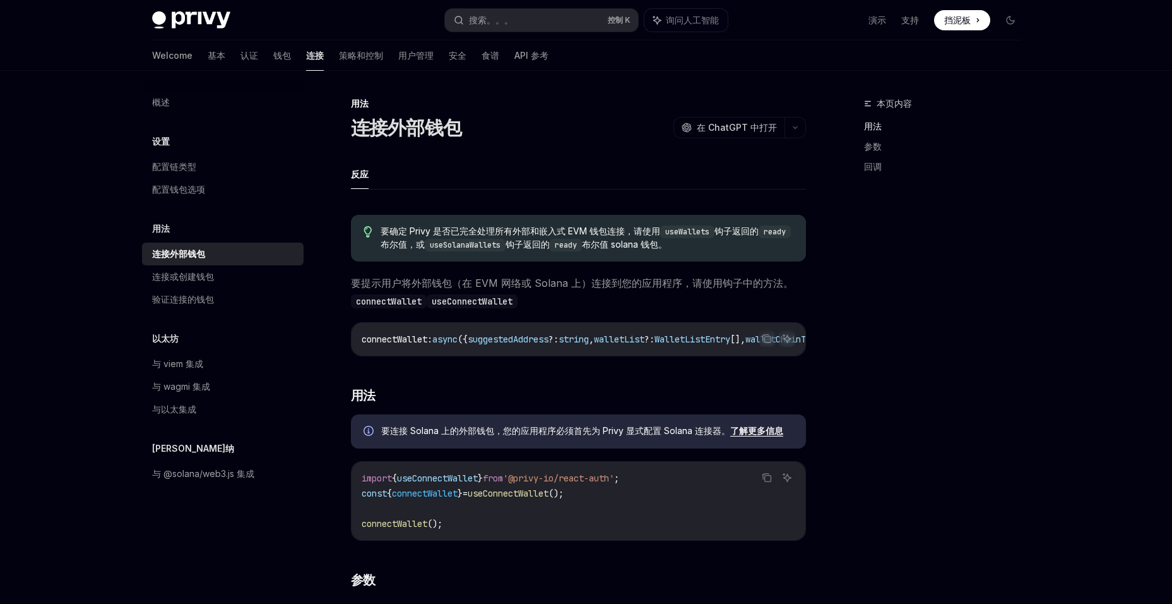
click at [520, 498] on span "useConnectWallet" at bounding box center [508, 492] width 81 height 11
drag, startPoint x: 520, startPoint y: 498, endPoint x: 701, endPoint y: 520, distance: 181.9
click at [701, 520] on code "import { useConnectWallet } from '@privy-io/react-auth' ; const { connectWallet…" at bounding box center [579, 500] width 434 height 61
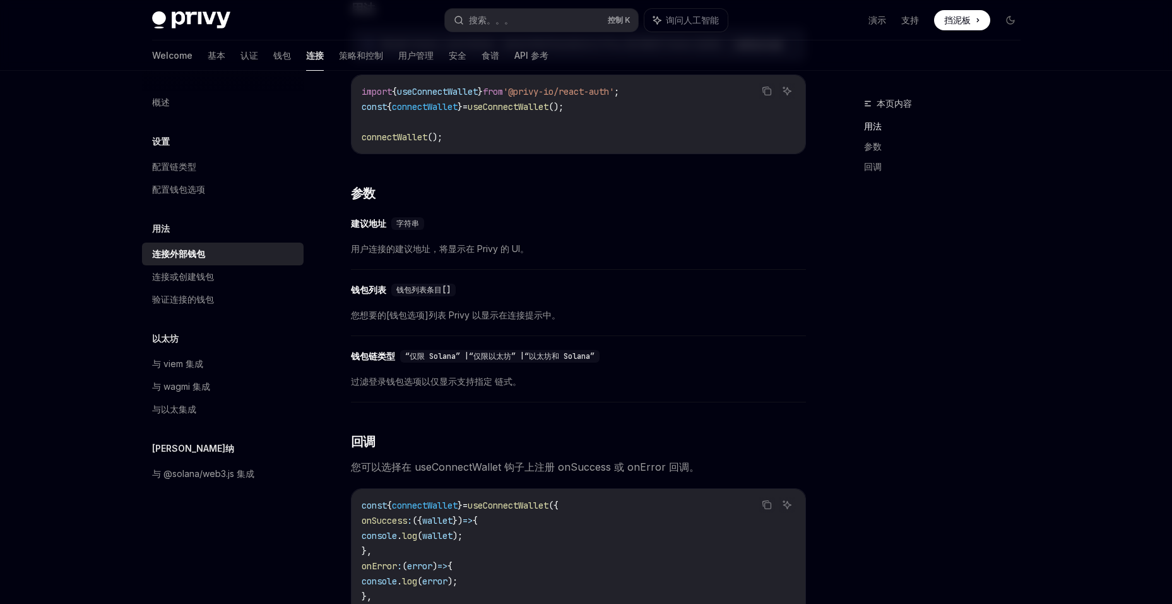
scroll to position [379, 0]
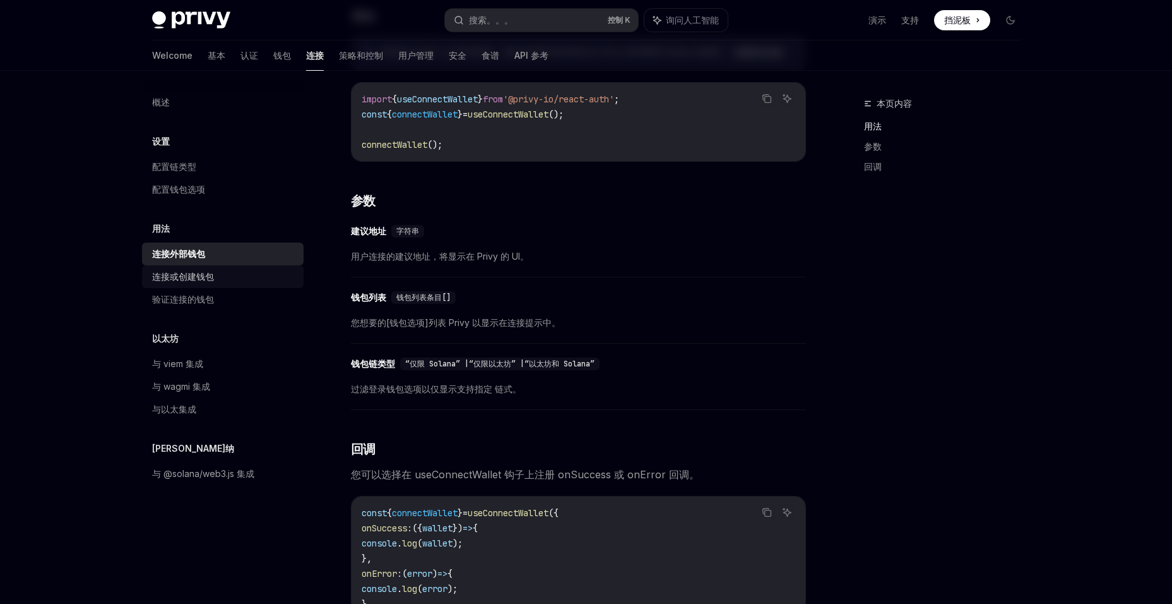
click at [218, 280] on div "连接或创建钱包" at bounding box center [224, 276] width 144 height 15
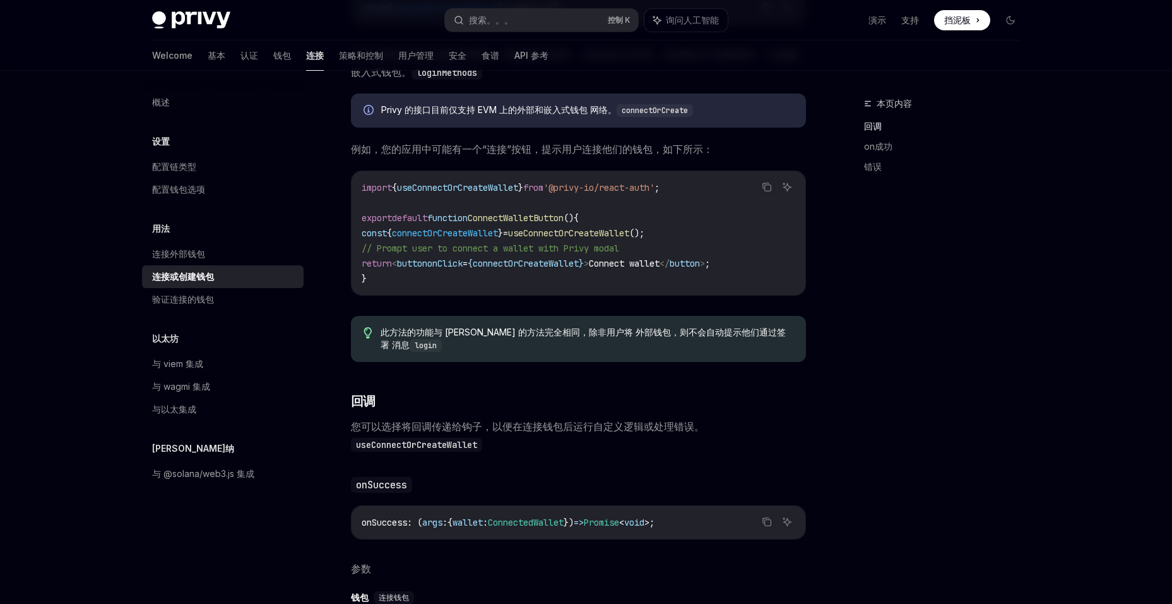
scroll to position [316, 0]
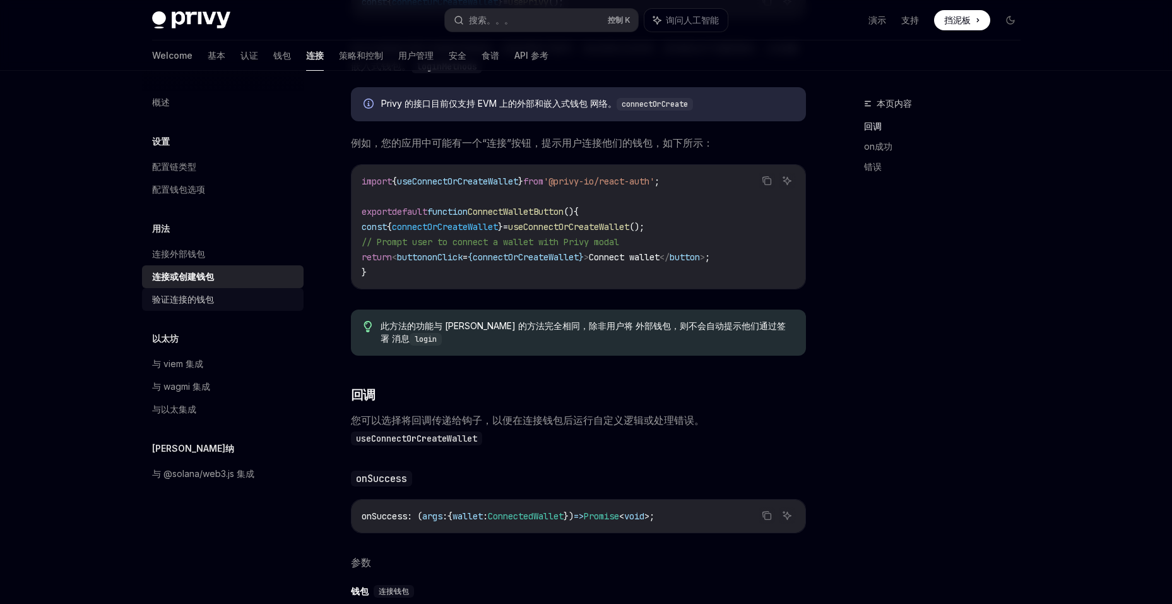
click at [220, 292] on div "验证连接的钱包" at bounding box center [224, 299] width 144 height 15
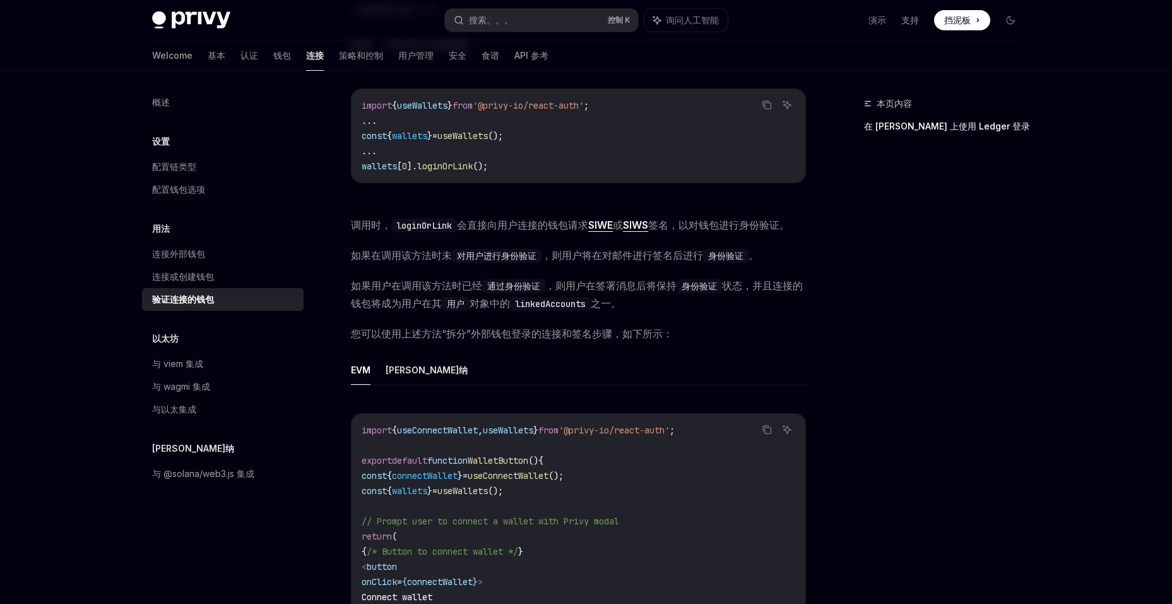
scroll to position [316, 0]
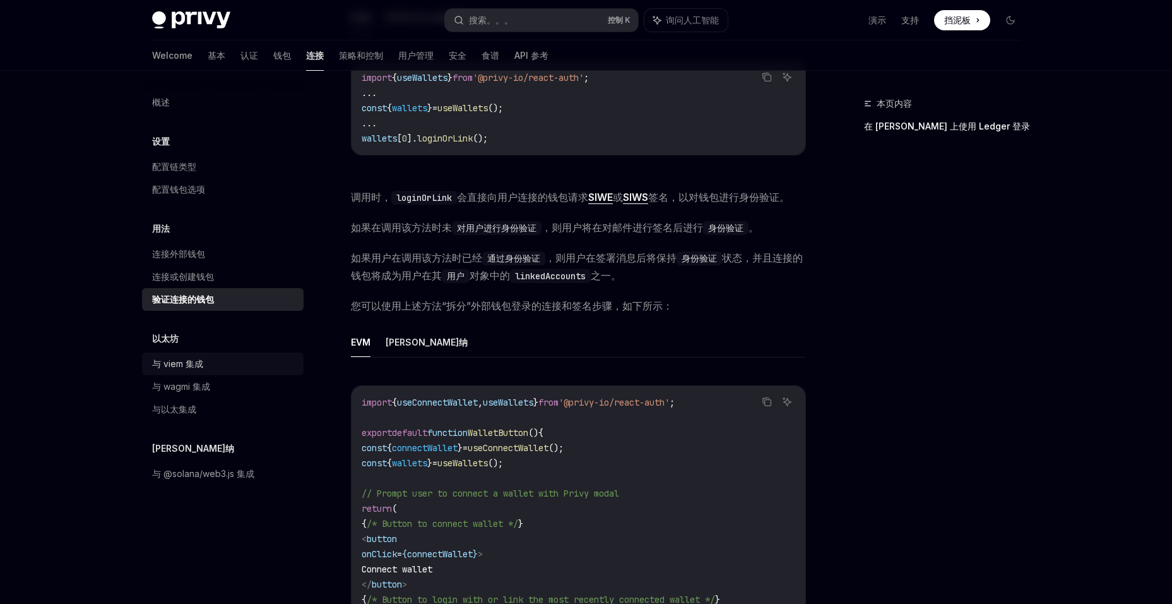
click at [208, 361] on div "与 viem 集成" at bounding box center [224, 363] width 144 height 15
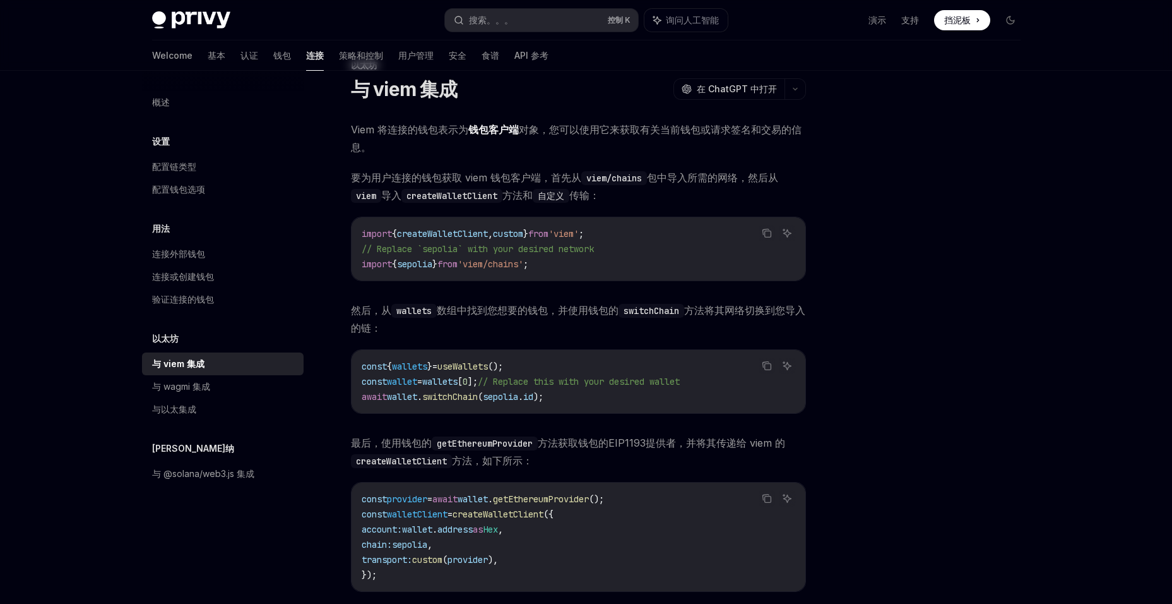
scroll to position [126, 0]
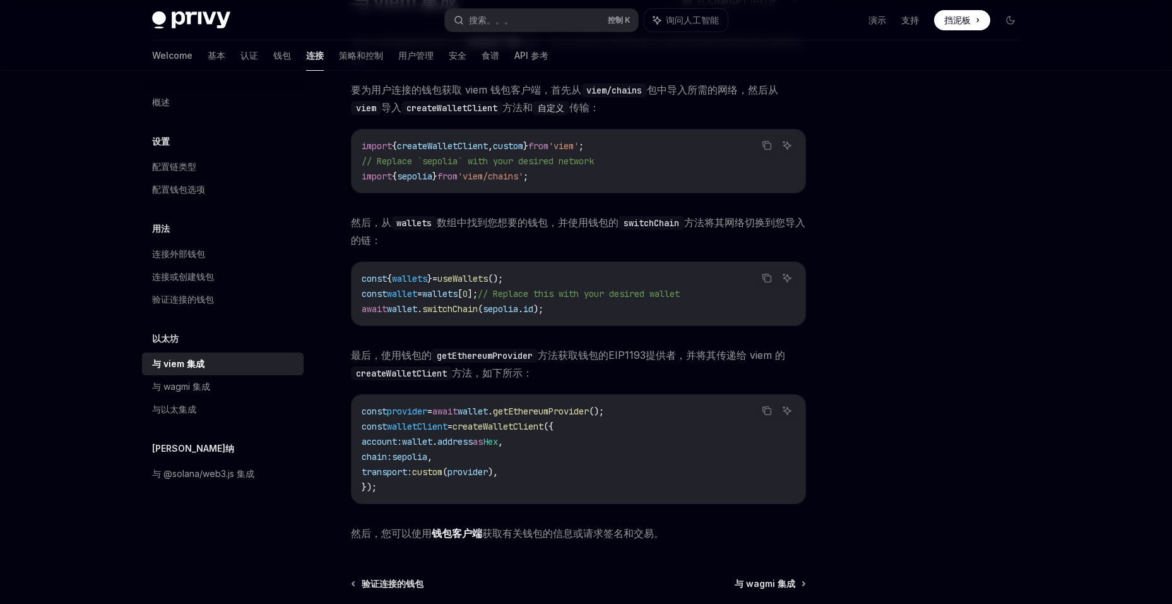
click at [453, 301] on code "const { wallets } = useWallets (); const wallet = wallets [ 0 ]; // Replace thi…" at bounding box center [579, 293] width 434 height 45
drag, startPoint x: 453, startPoint y: 301, endPoint x: 458, endPoint y: 296, distance: 6.7
click at [458, 296] on span "wallets" at bounding box center [439, 293] width 35 height 11
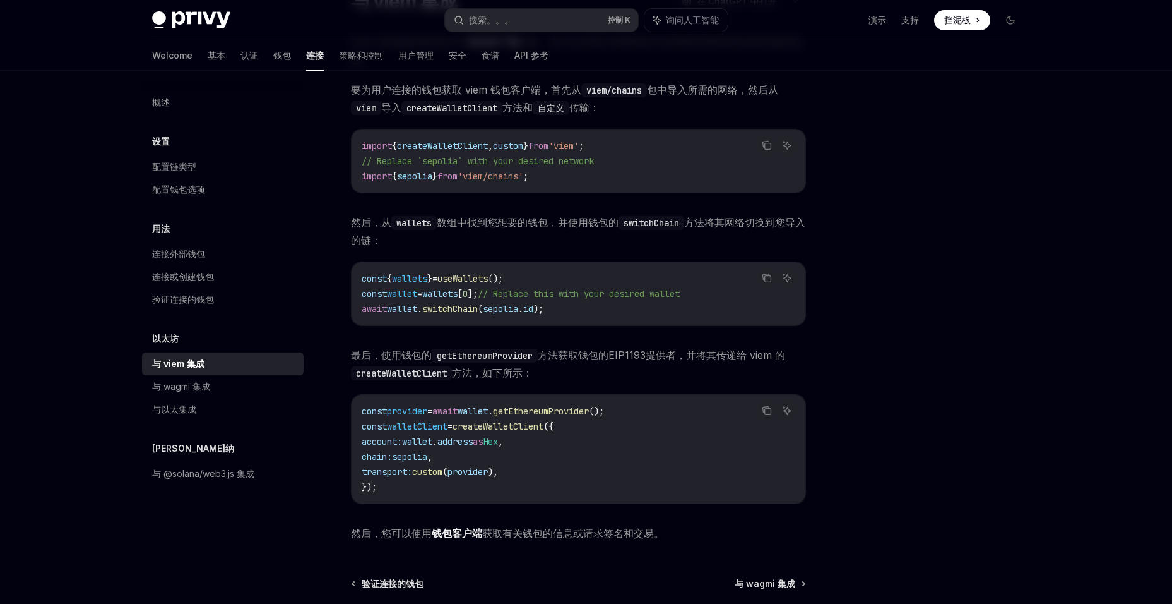
drag, startPoint x: 458, startPoint y: 296, endPoint x: 513, endPoint y: 313, distance: 57.5
click at [513, 313] on span "sepolia" at bounding box center [500, 308] width 35 height 11
drag, startPoint x: 513, startPoint y: 313, endPoint x: 586, endPoint y: 315, distance: 73.3
click at [586, 315] on code "const { wallets } = useWallets (); const wallet = wallets [ 0 ]; // Replace thi…" at bounding box center [579, 293] width 434 height 45
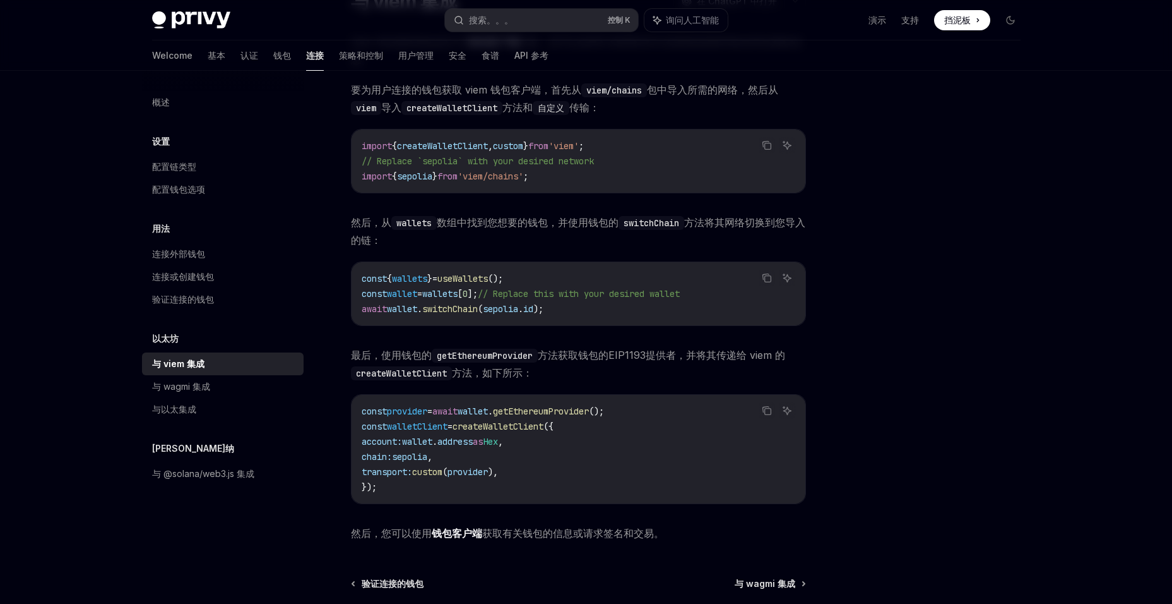
click at [546, 420] on code "const provider = await wallet . getEthereumProvider (); const walletClient = cr…" at bounding box center [579, 448] width 434 height 91
click at [402, 444] on span "account:" at bounding box center [382, 441] width 40 height 11
drag, startPoint x: 421, startPoint y: 444, endPoint x: 512, endPoint y: 458, distance: 91.9
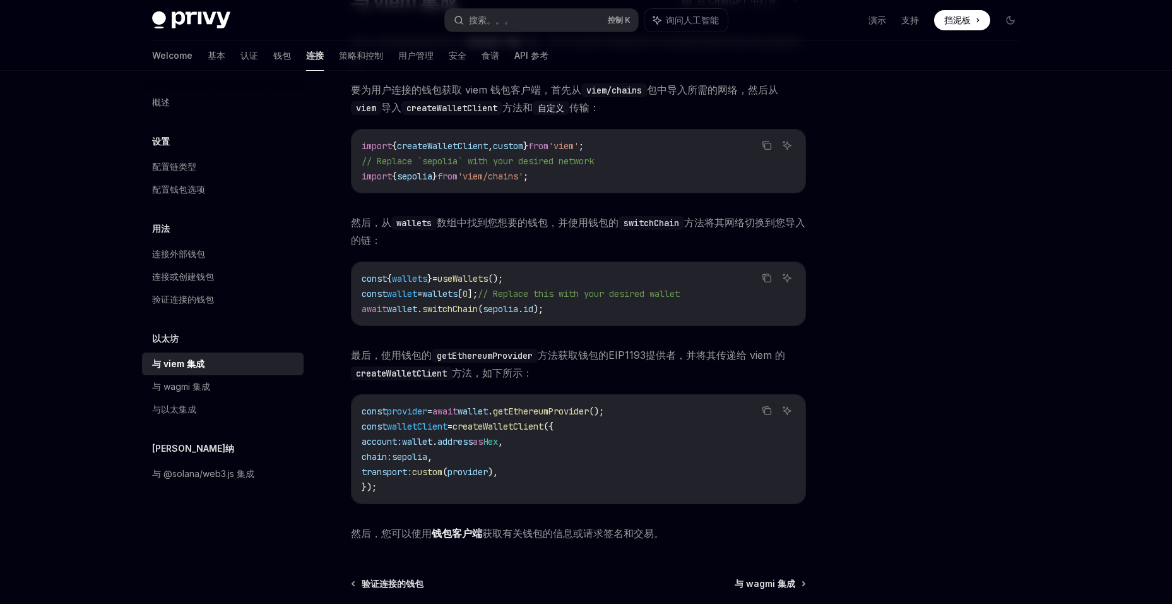
click at [512, 458] on code "const provider = await wallet . getEthereumProvider (); const walletClient = cr…" at bounding box center [579, 448] width 434 height 91
click at [218, 382] on div "与 wagmi 集成" at bounding box center [224, 386] width 144 height 15
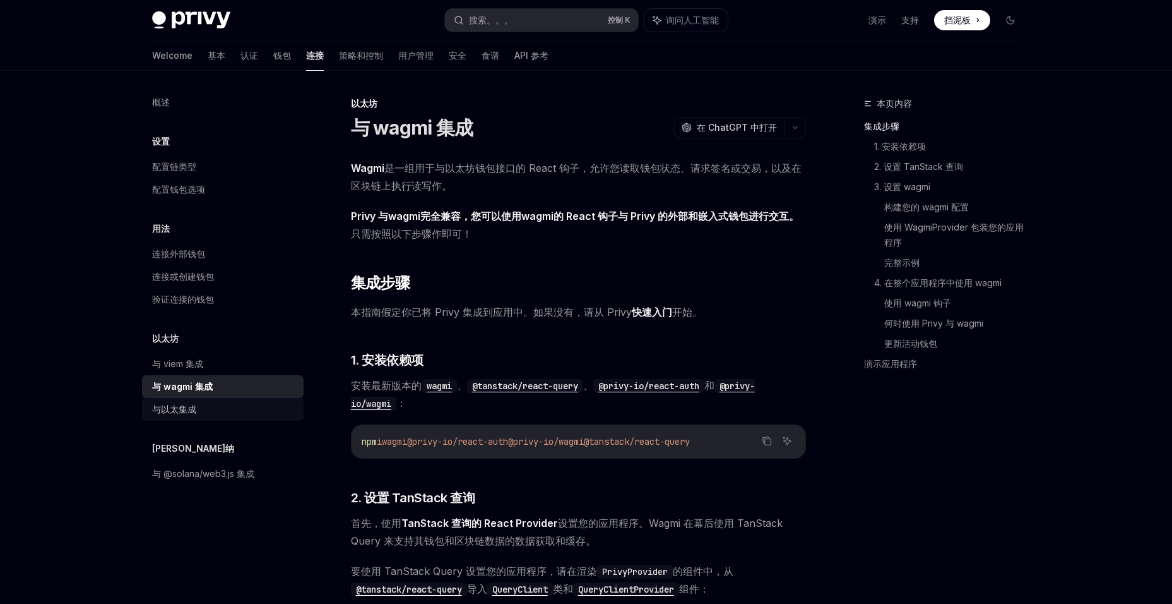
click at [209, 402] on div "与以太集成" at bounding box center [224, 409] width 144 height 15
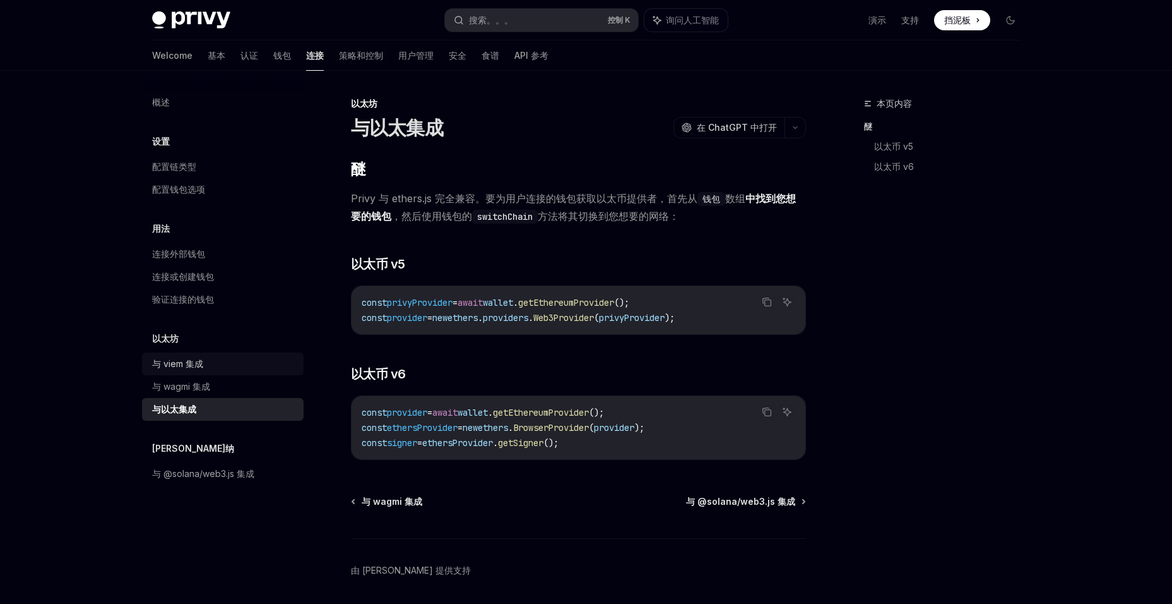
click at [226, 372] on link "与 viem 集成" at bounding box center [223, 363] width 162 height 23
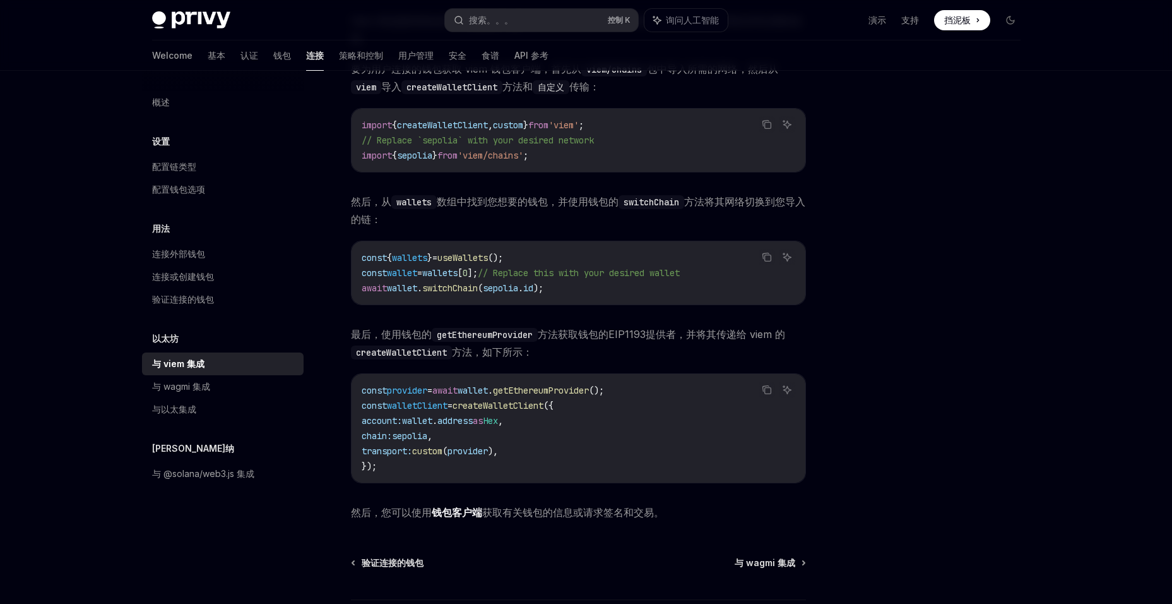
scroll to position [63, 0]
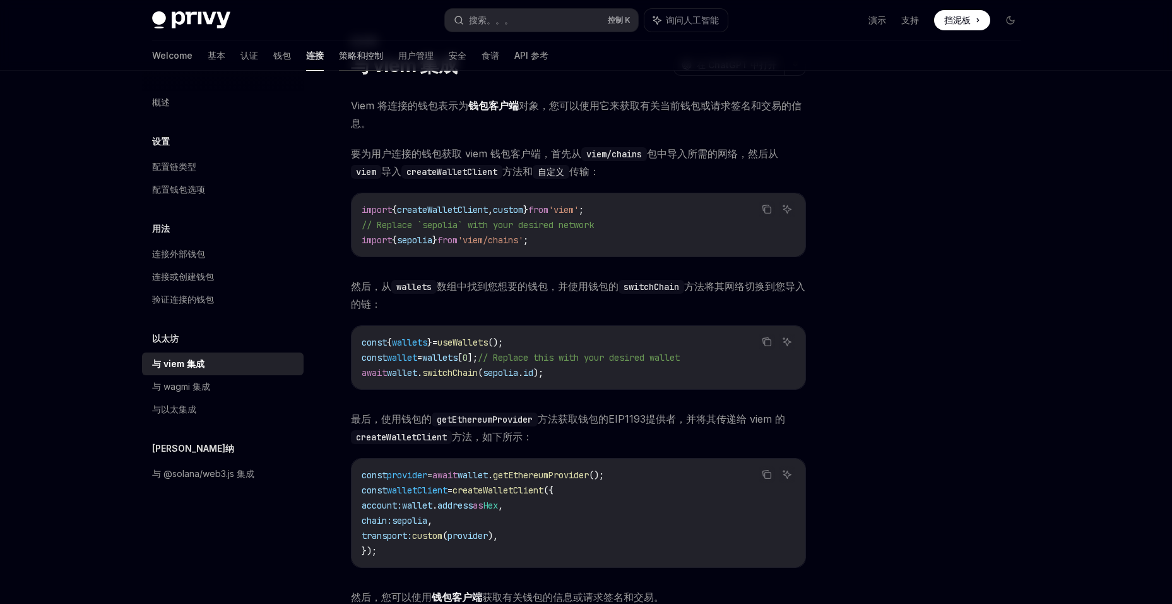
click at [339, 59] on font "策略和控制" at bounding box center [361, 55] width 44 height 13
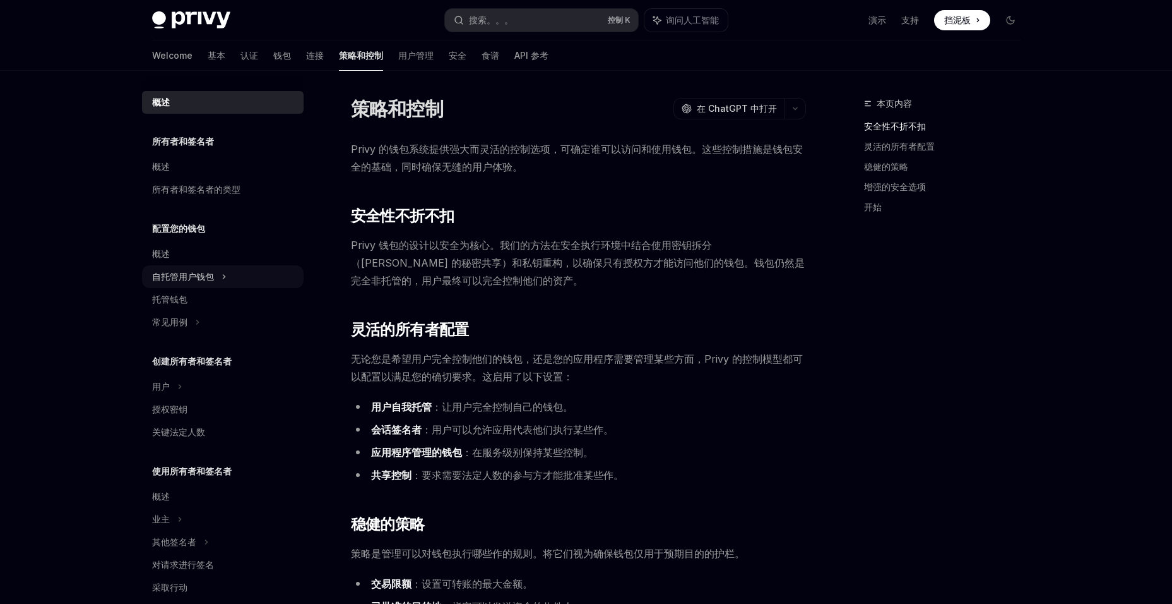
click at [275, 278] on div "自托管用户钱包" at bounding box center [223, 276] width 162 height 23
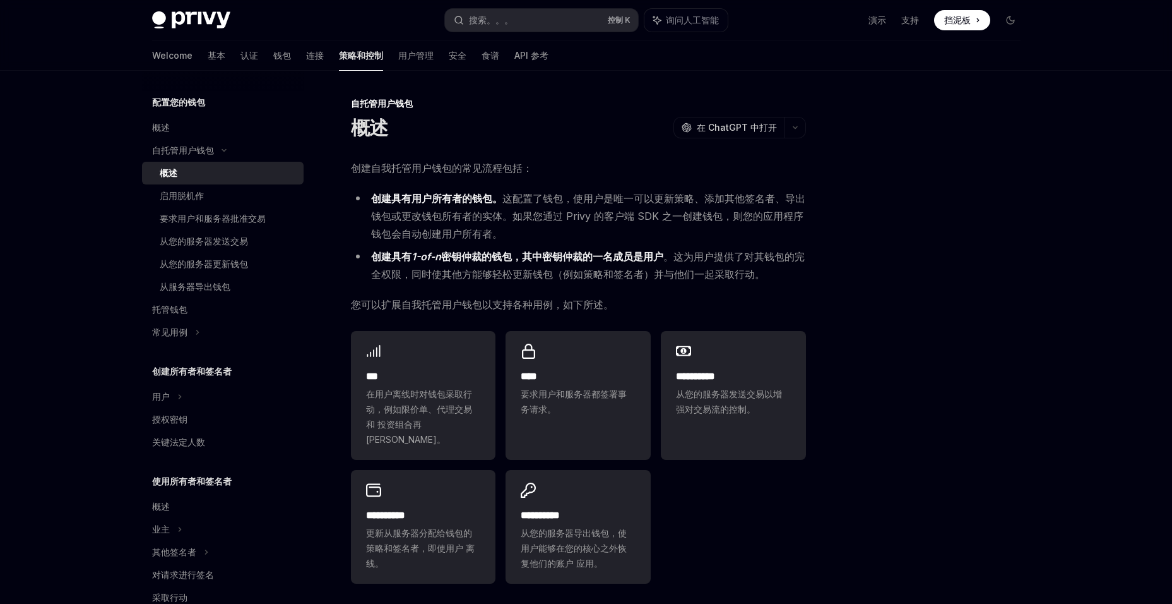
scroll to position [189, 0]
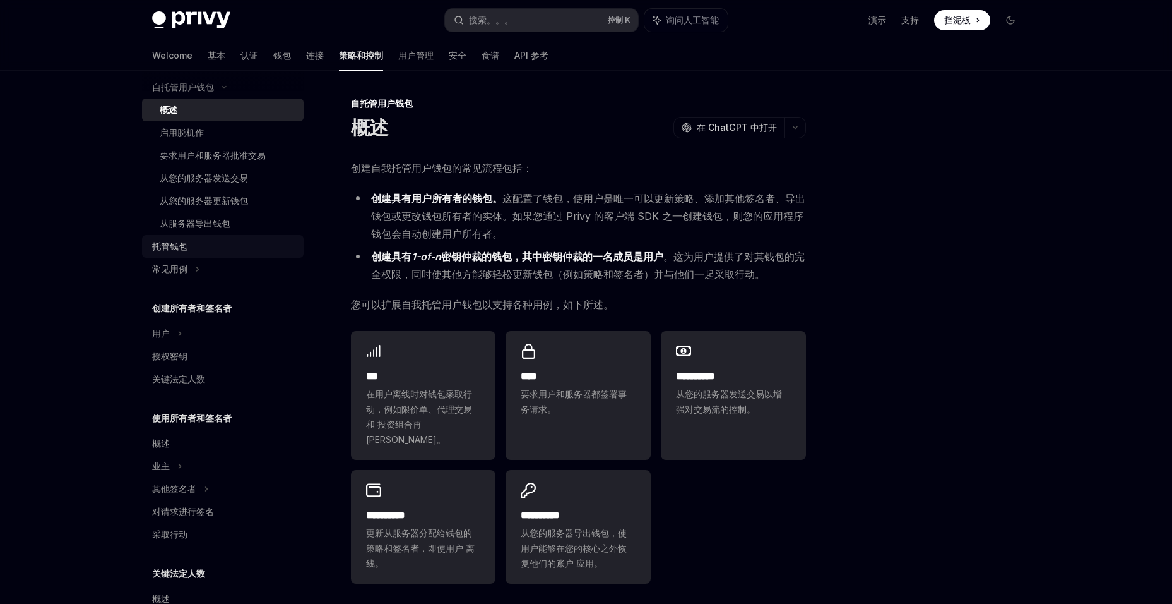
click at [215, 248] on div "托管钱包" at bounding box center [224, 246] width 144 height 15
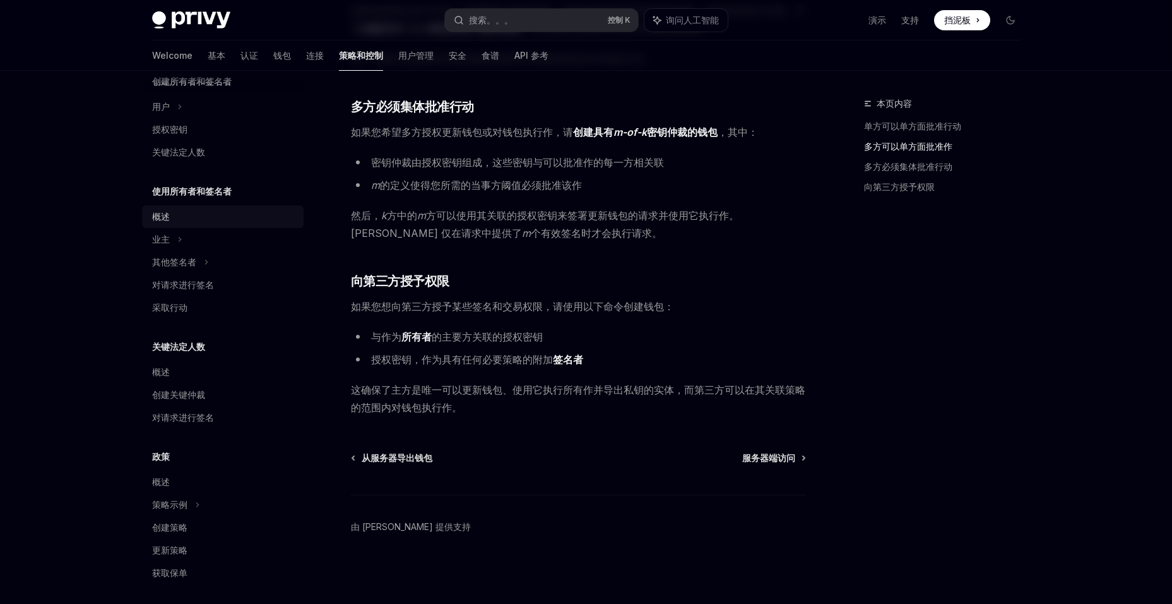
scroll to position [422, 0]
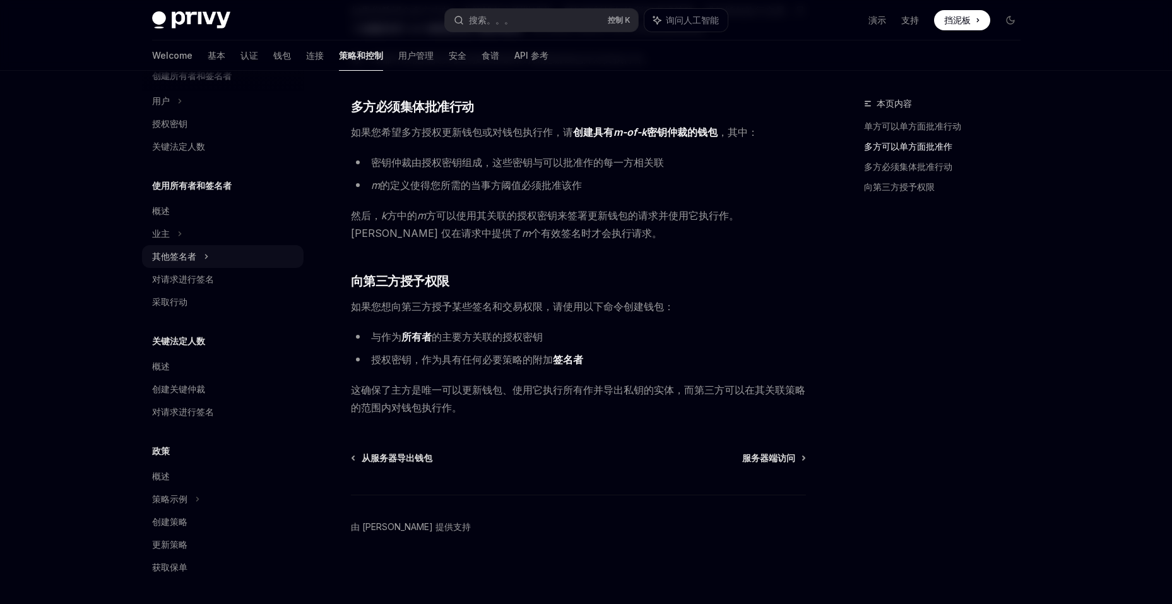
click at [208, 258] on icon at bounding box center [206, 256] width 5 height 15
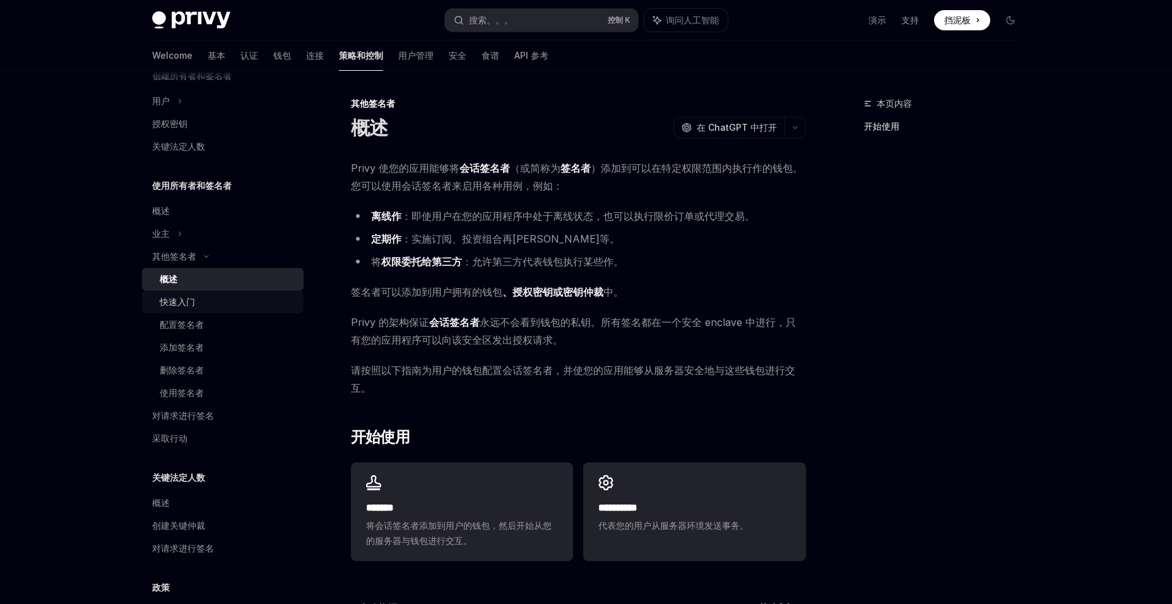
click at [285, 308] on div "快速入门" at bounding box center [228, 301] width 136 height 15
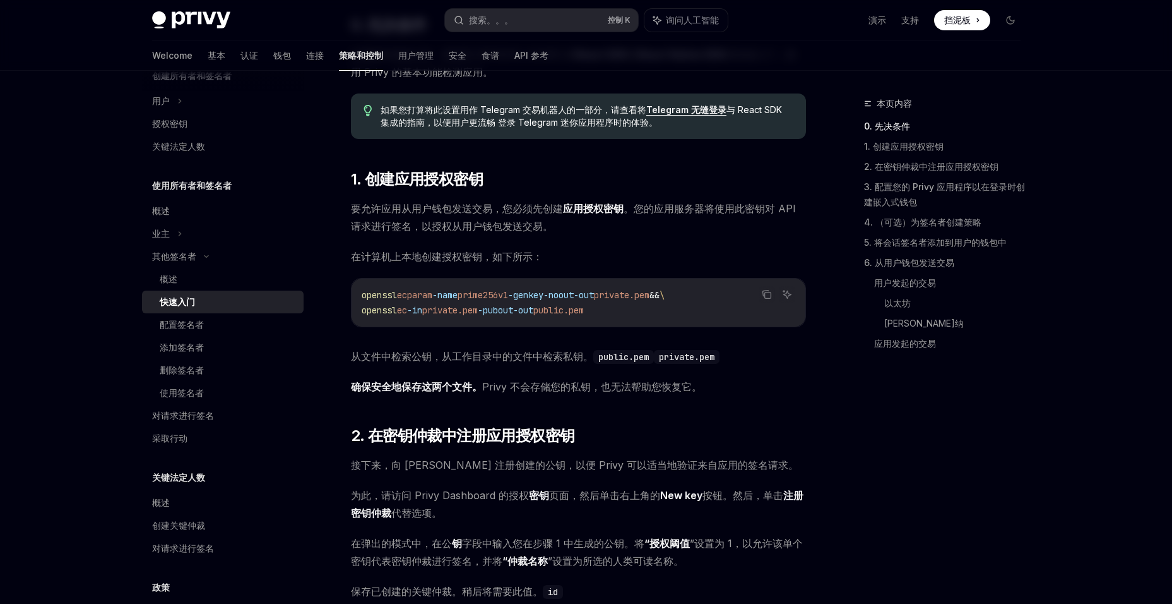
scroll to position [505, 0]
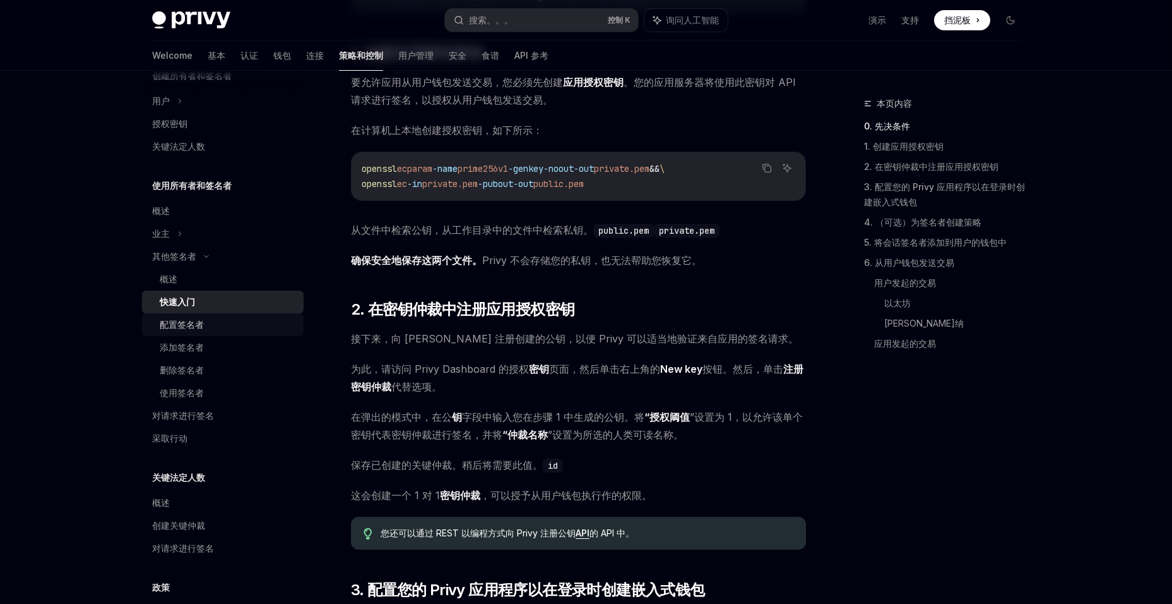
click at [251, 314] on link "配置签名者" at bounding box center [223, 324] width 162 height 23
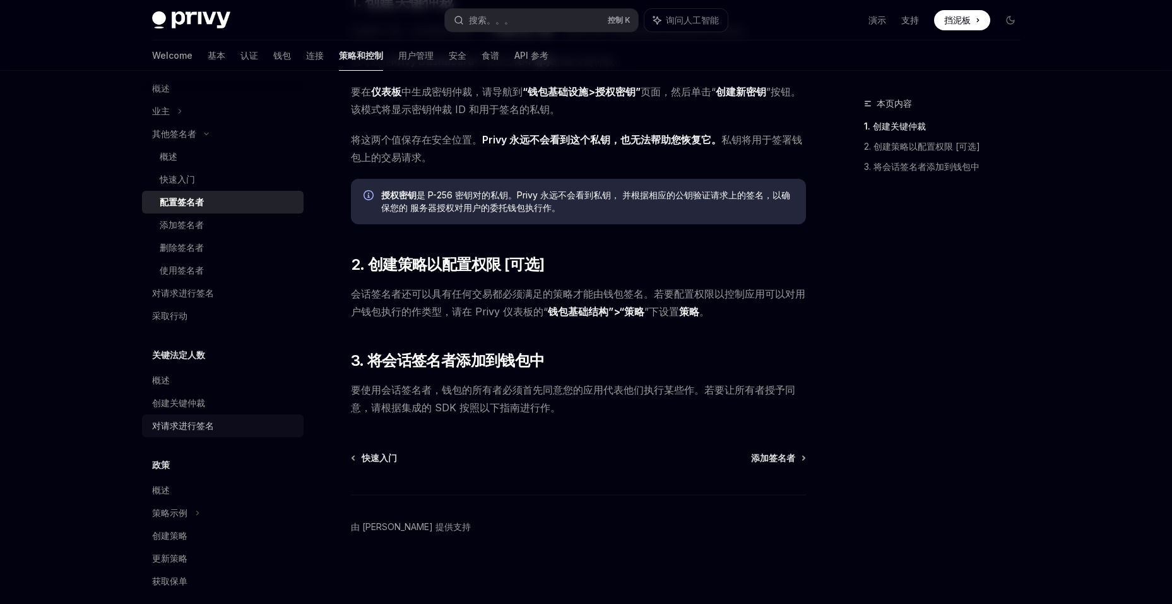
scroll to position [558, 0]
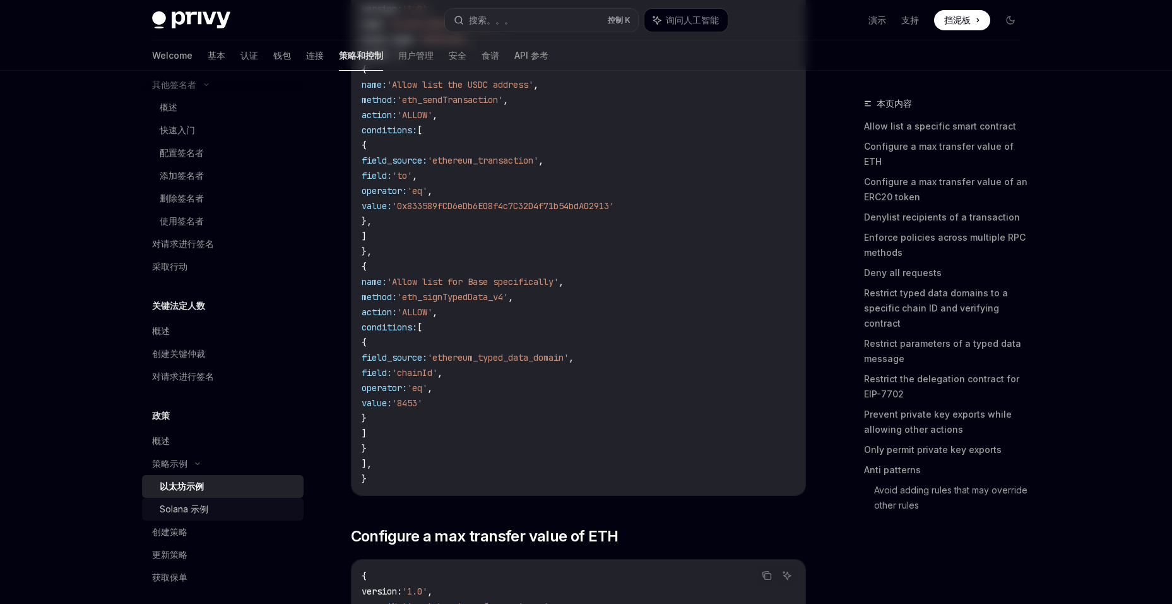
scroll to position [604, 0]
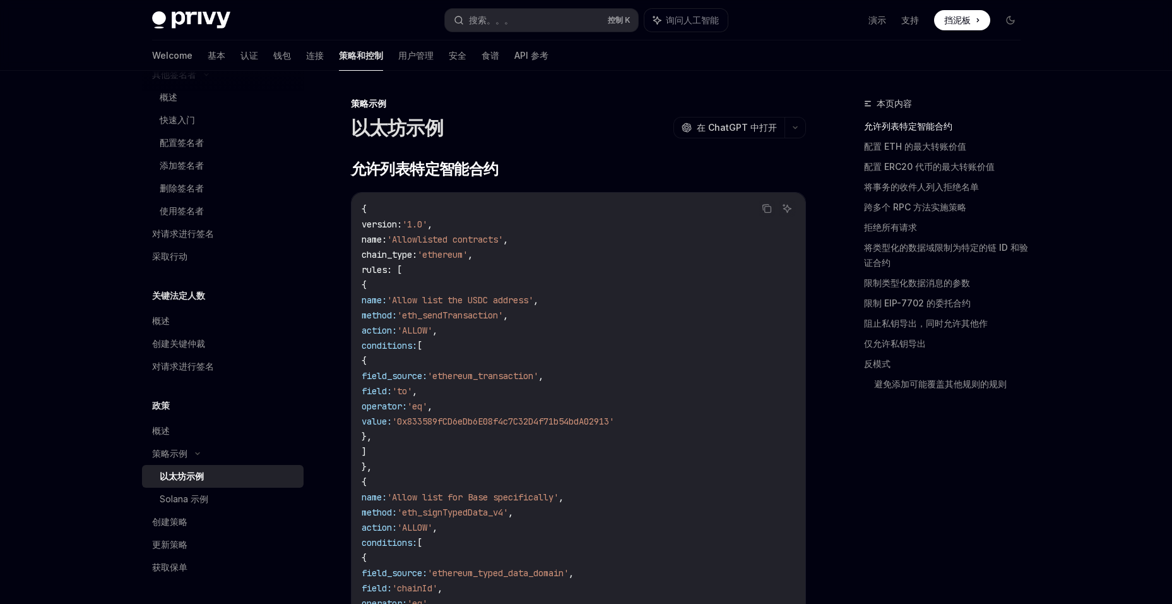
click at [210, 474] on div "以太坊示例" at bounding box center [228, 475] width 136 height 15
type textarea "*"
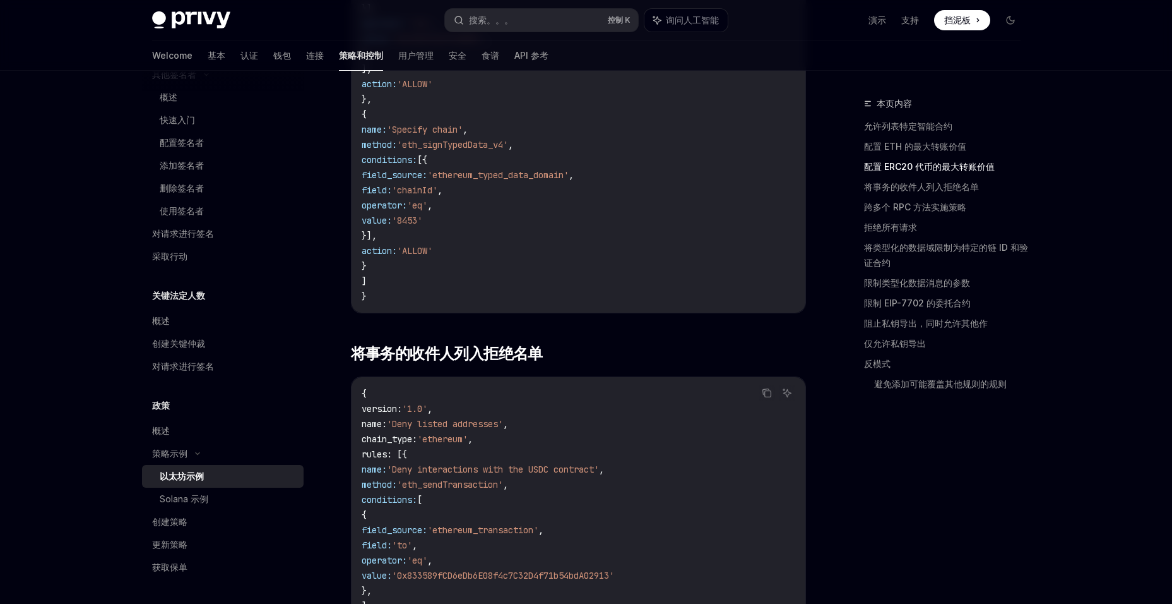
scroll to position [2020, 0]
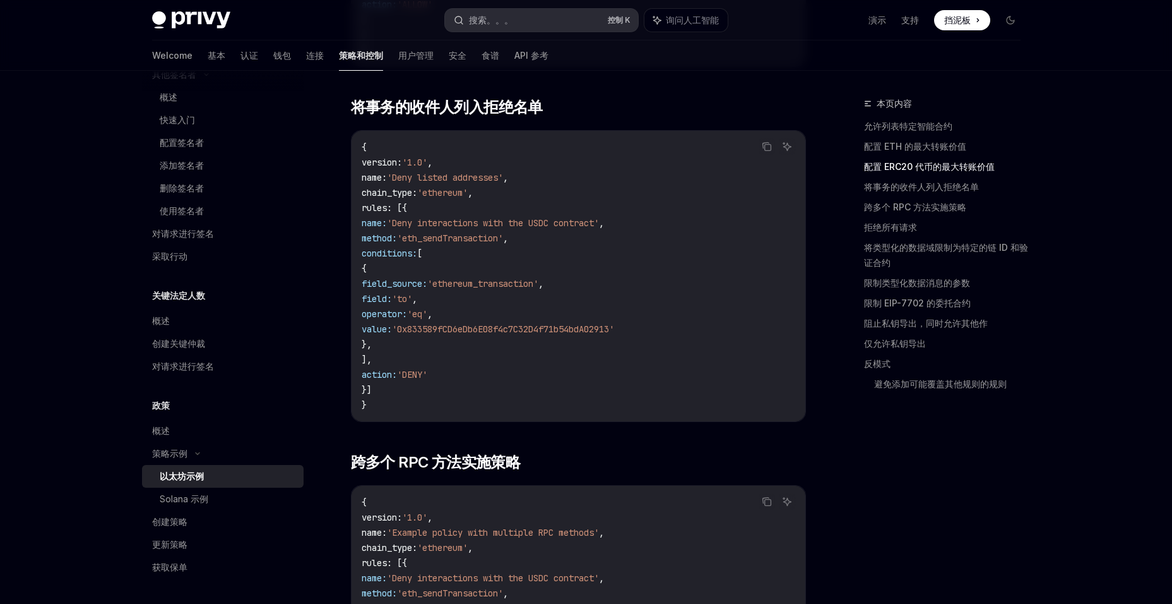
click at [521, 28] on button "搜索。。。 控制 K" at bounding box center [541, 20] width 193 height 23
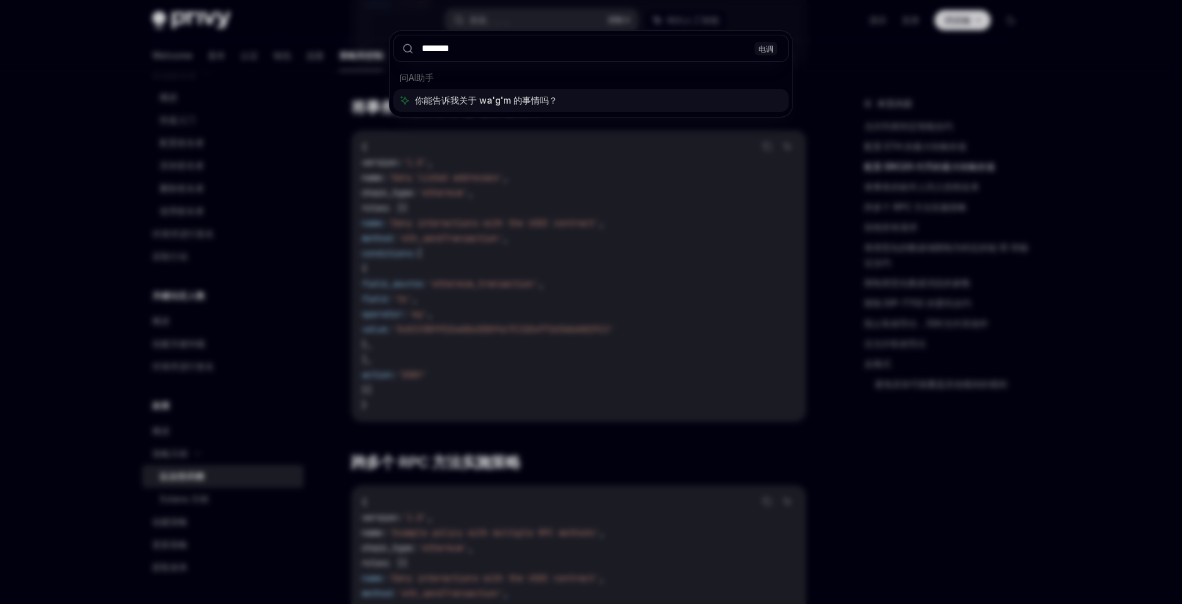
type input "*****"
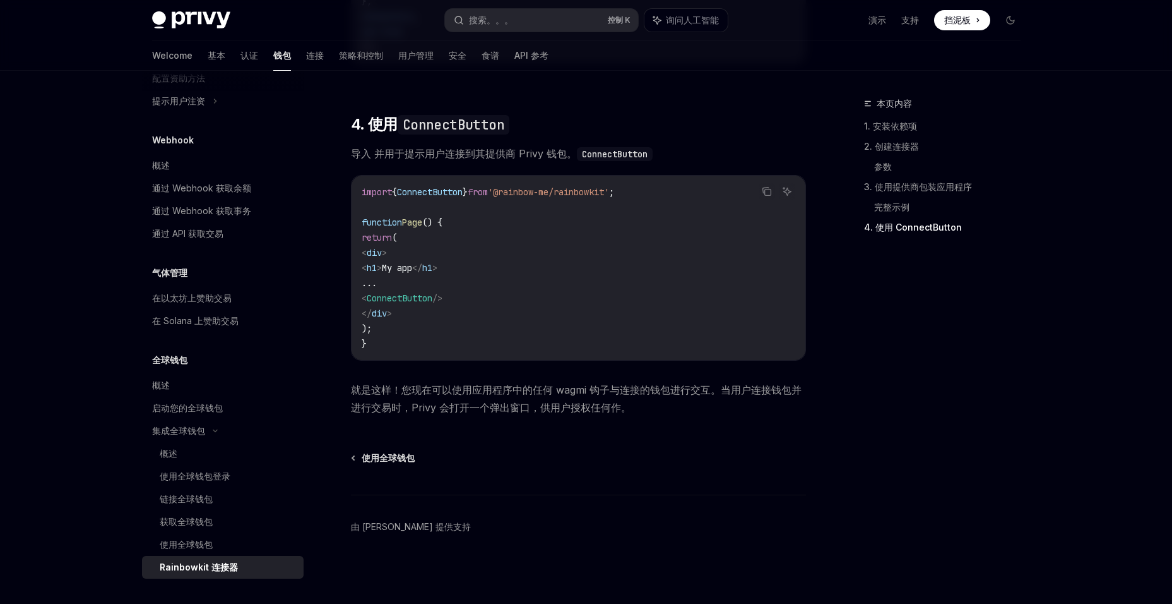
scroll to position [3022, 0]
click at [209, 482] on div "使用全球钱包登录" at bounding box center [195, 475] width 71 height 15
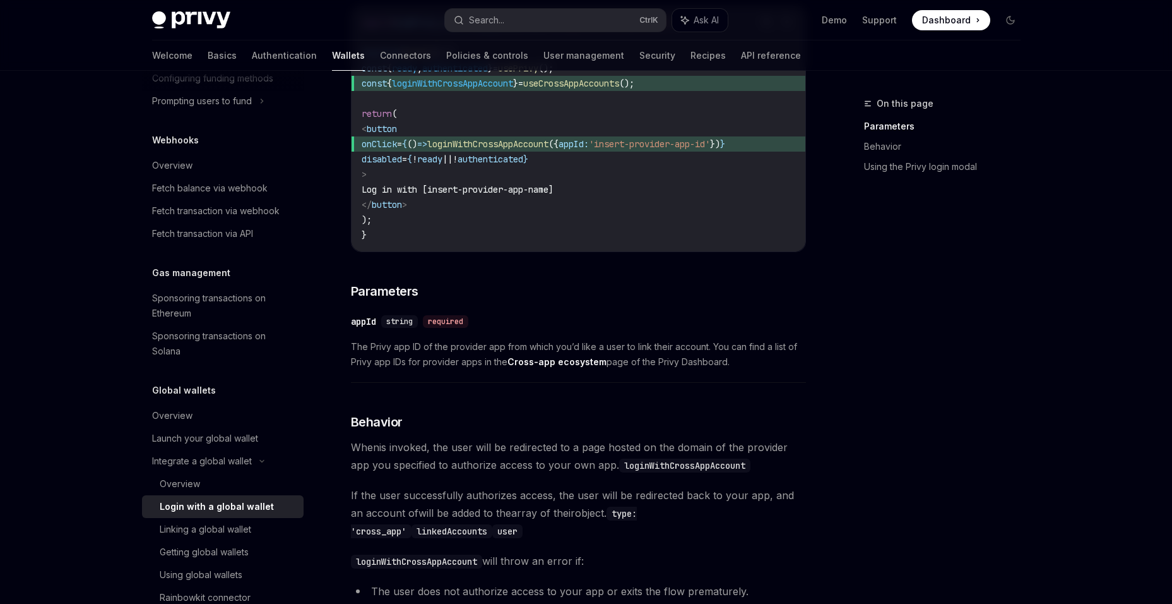
scroll to position [253, 0]
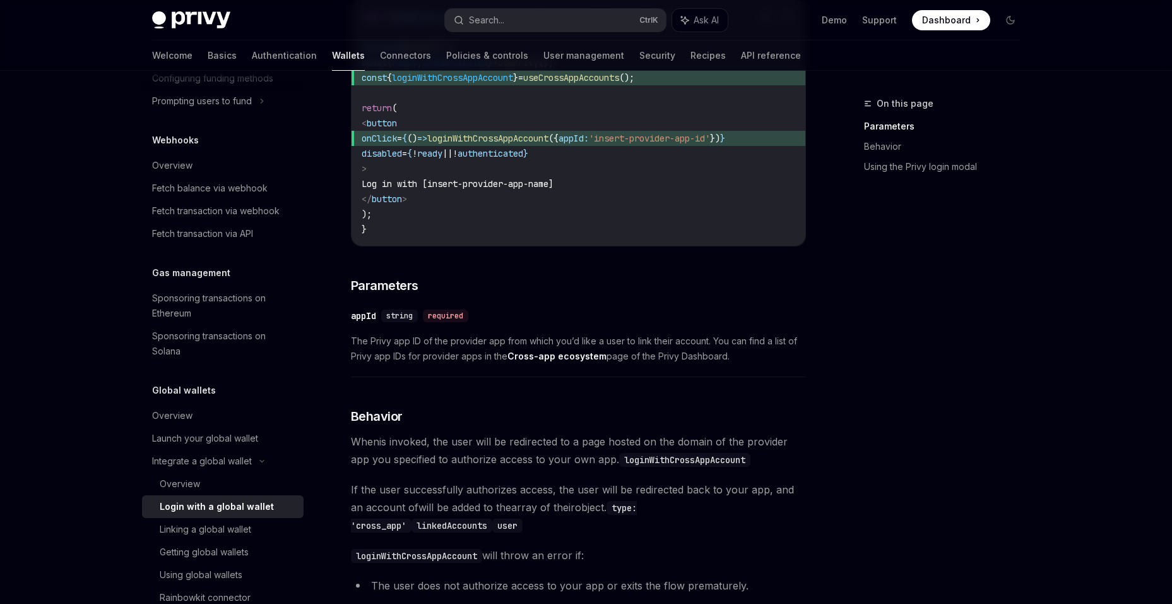
click at [278, 506] on div "Login with a global wallet" at bounding box center [228, 506] width 136 height 15
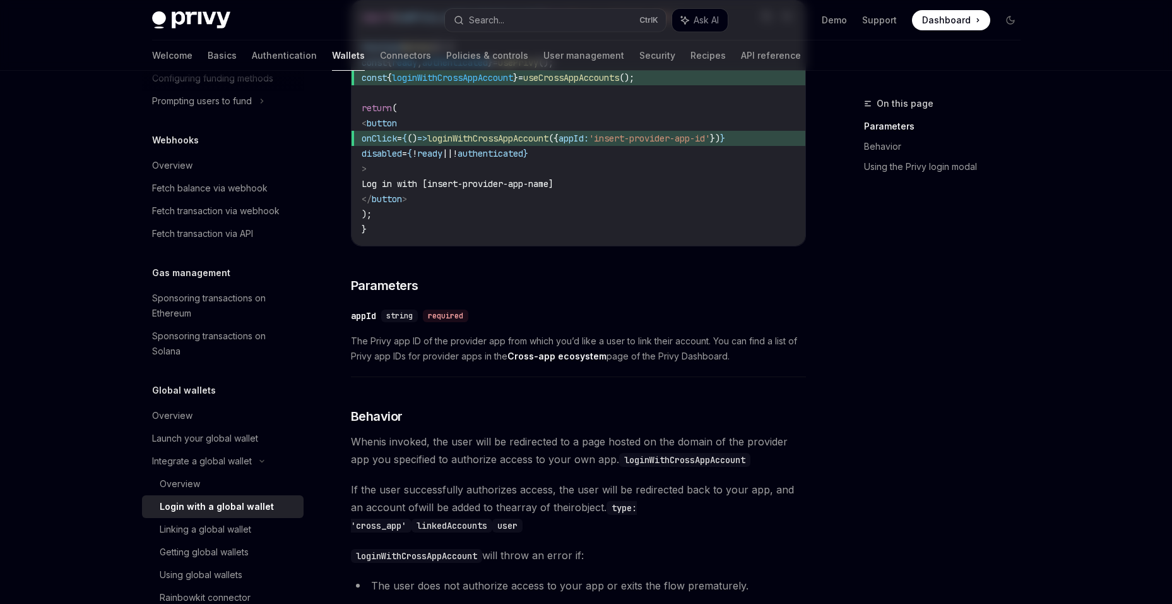
scroll to position [0, 0]
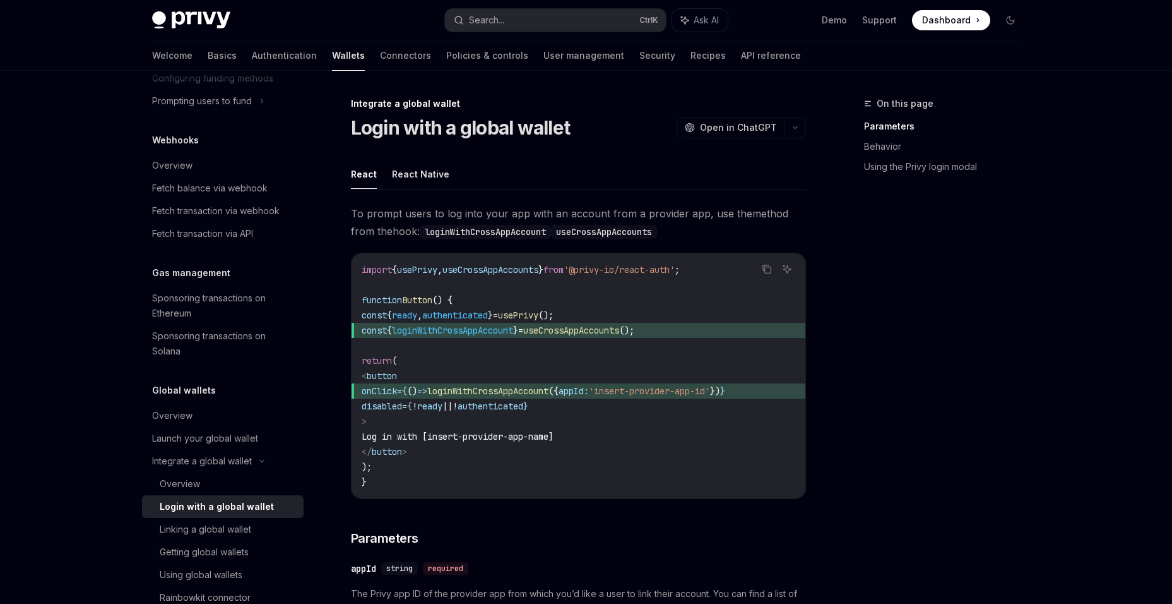
click at [705, 431] on code "import { usePrivy , useCrossAppAccounts } from '@privy-io/react-auth' ; functio…" at bounding box center [579, 375] width 434 height 227
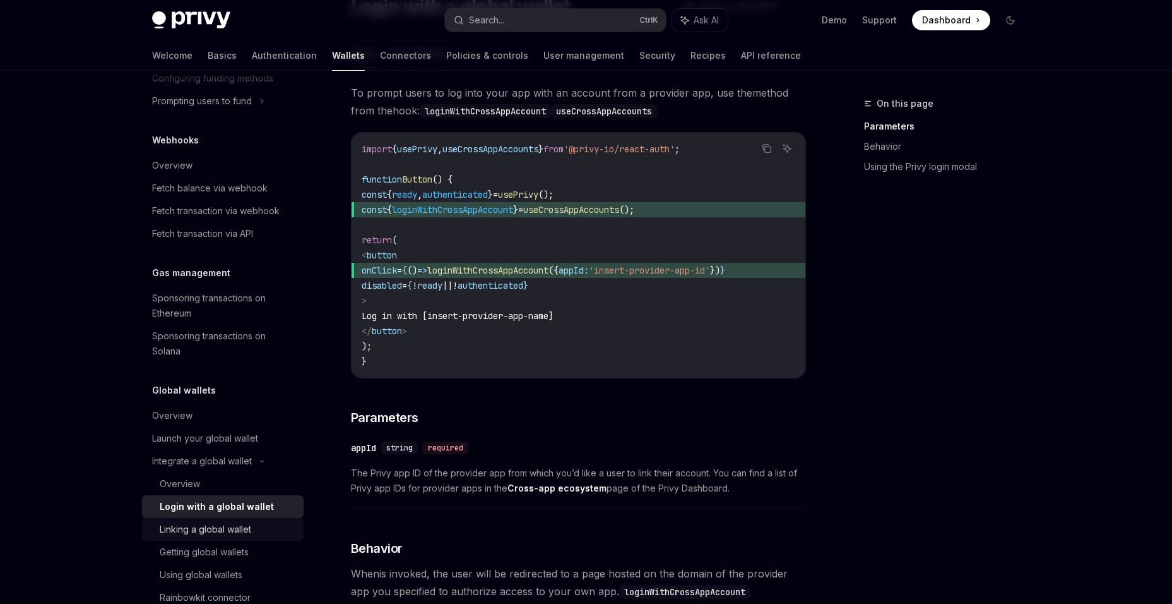
scroll to position [253, 0]
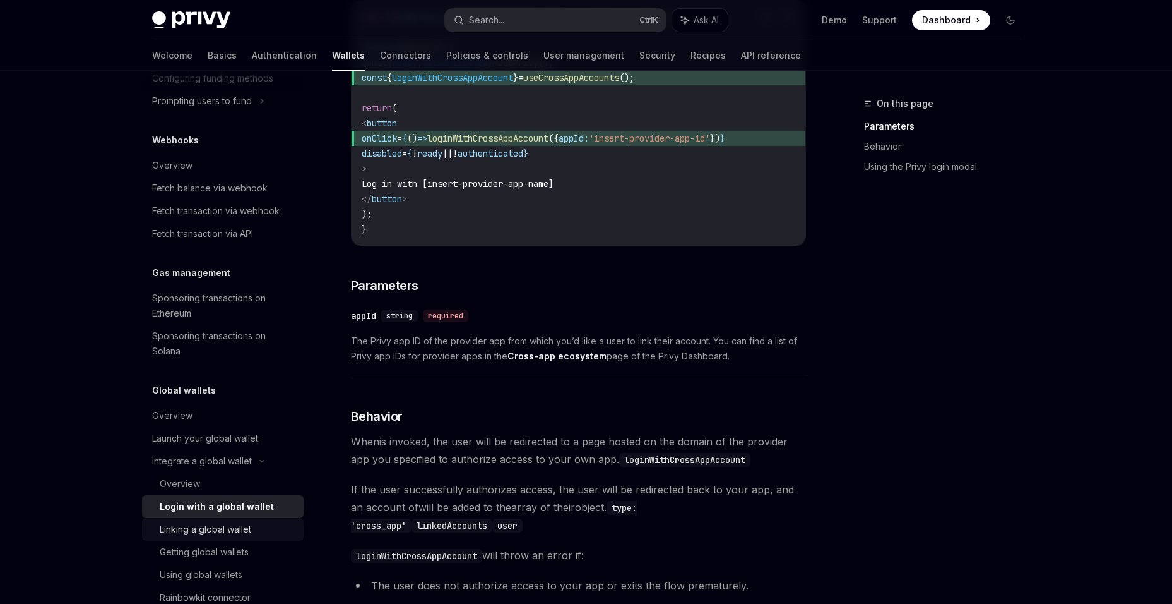
click at [253, 521] on link "Linking a global wallet" at bounding box center [223, 529] width 162 height 23
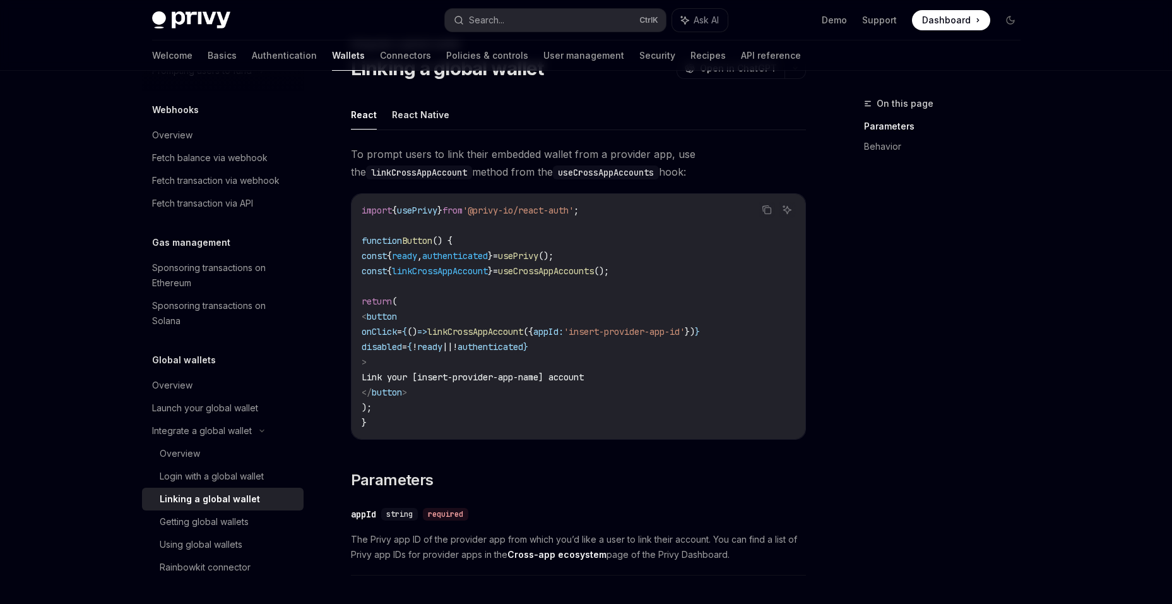
scroll to position [126, 0]
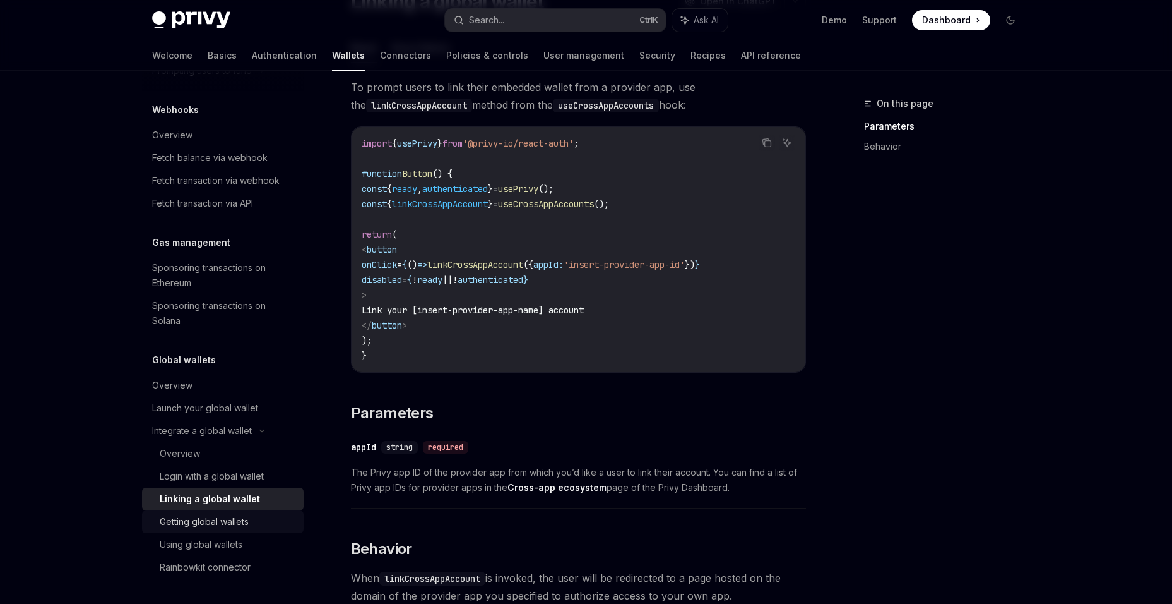
click at [251, 523] on div "Getting global wallets" at bounding box center [228, 521] width 136 height 15
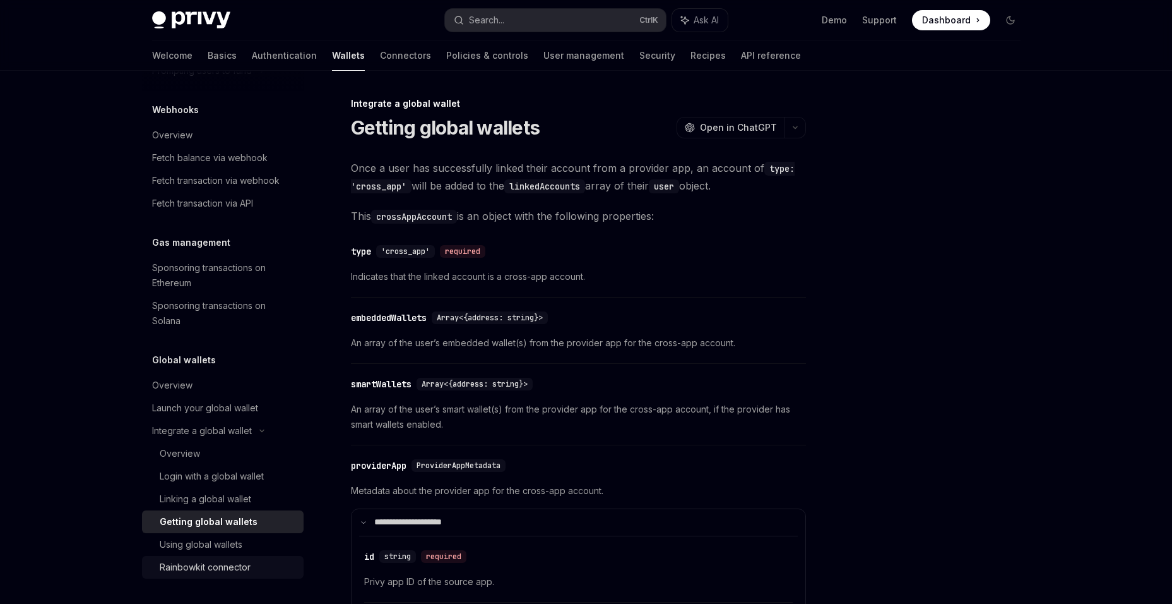
click at [248, 565] on div "Rainbowkit connector" at bounding box center [205, 566] width 91 height 15
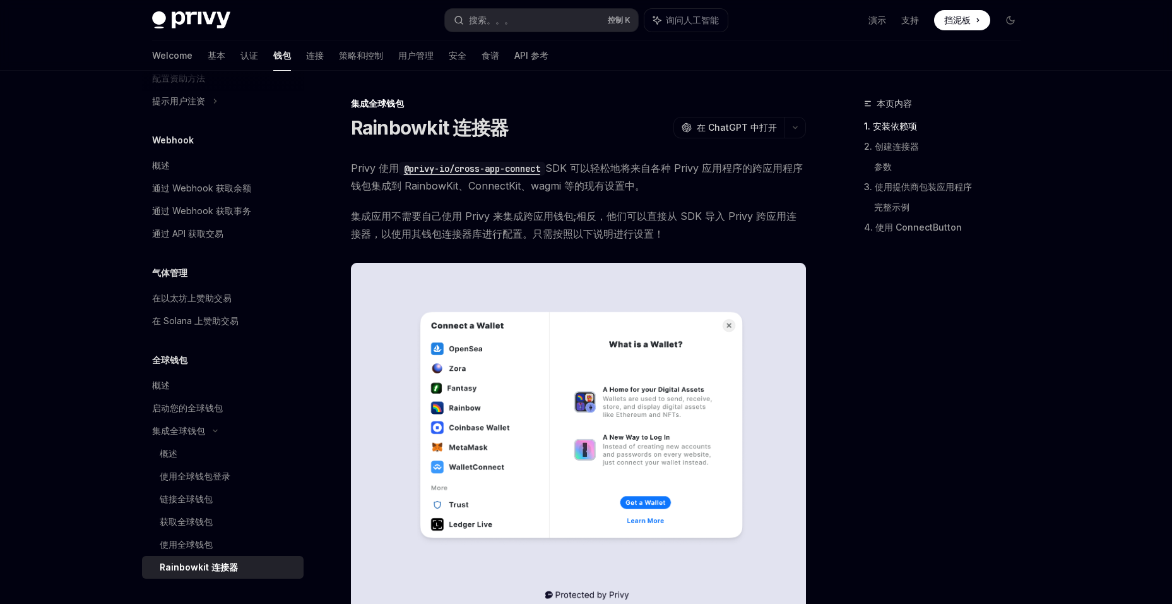
click at [922, 325] on div "本页内容 1. 安装依赖项 2. 创建连接器 参数 3. 使用提供商包装应用程序 完整示例 4. 使用 ConnectButton" at bounding box center [935, 350] width 192 height 508
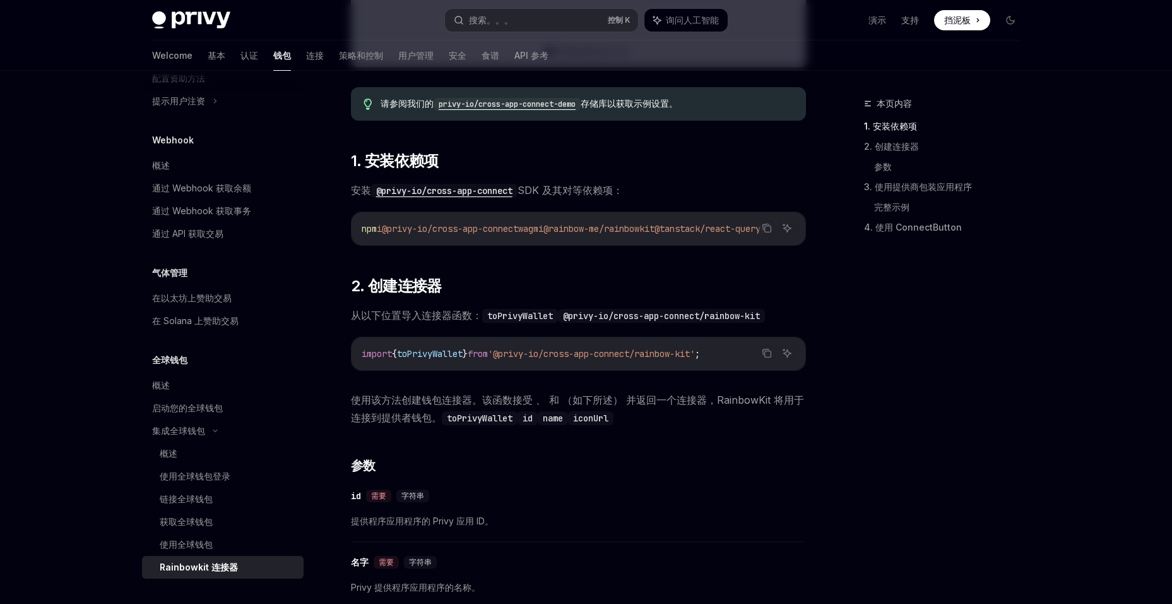
scroll to position [568, 0]
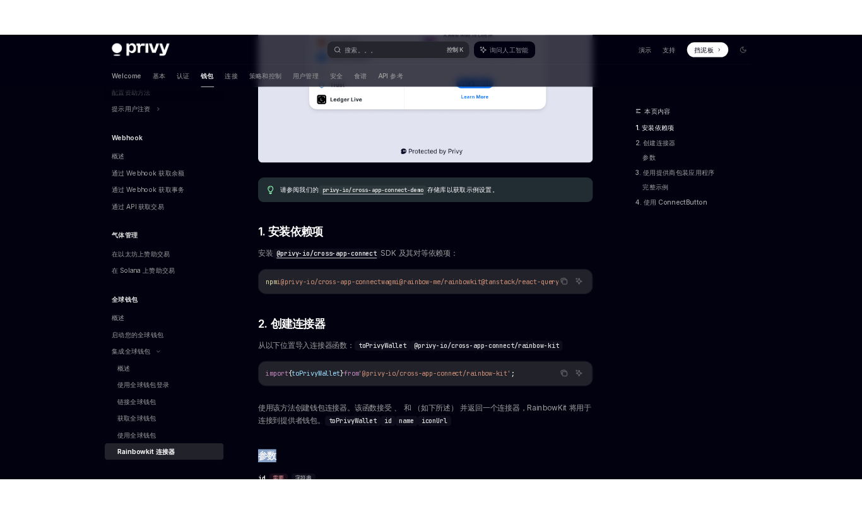
scroll to position [562, 0]
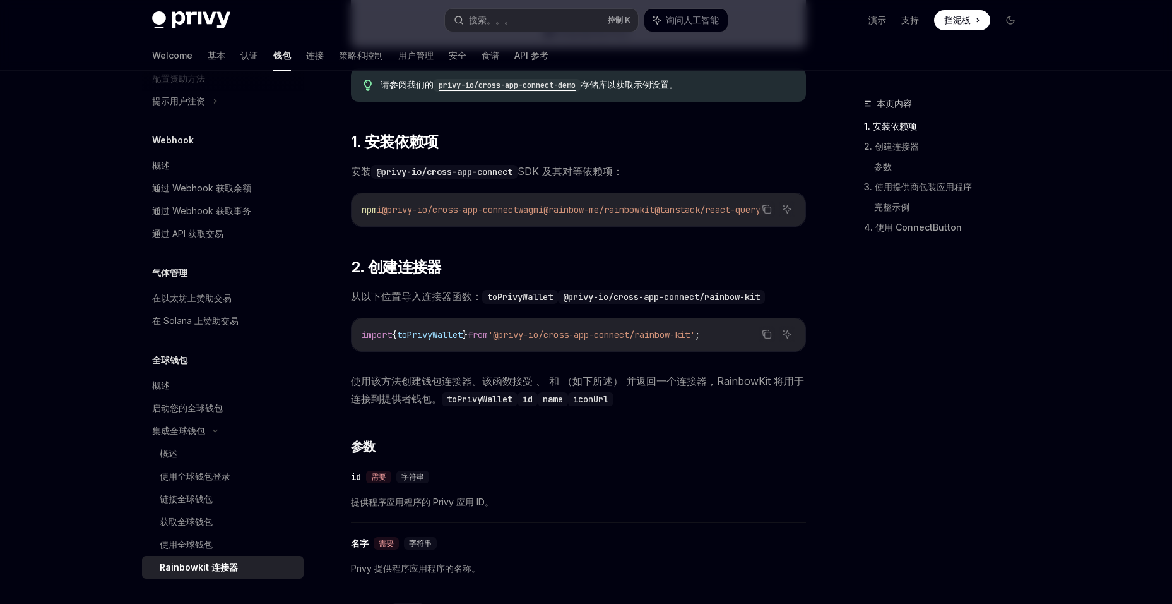
click at [442, 332] on code "import { toPrivyWallet } from '@privy-io/cross-app-connect/rainbow-kit' ;" at bounding box center [579, 334] width 434 height 15
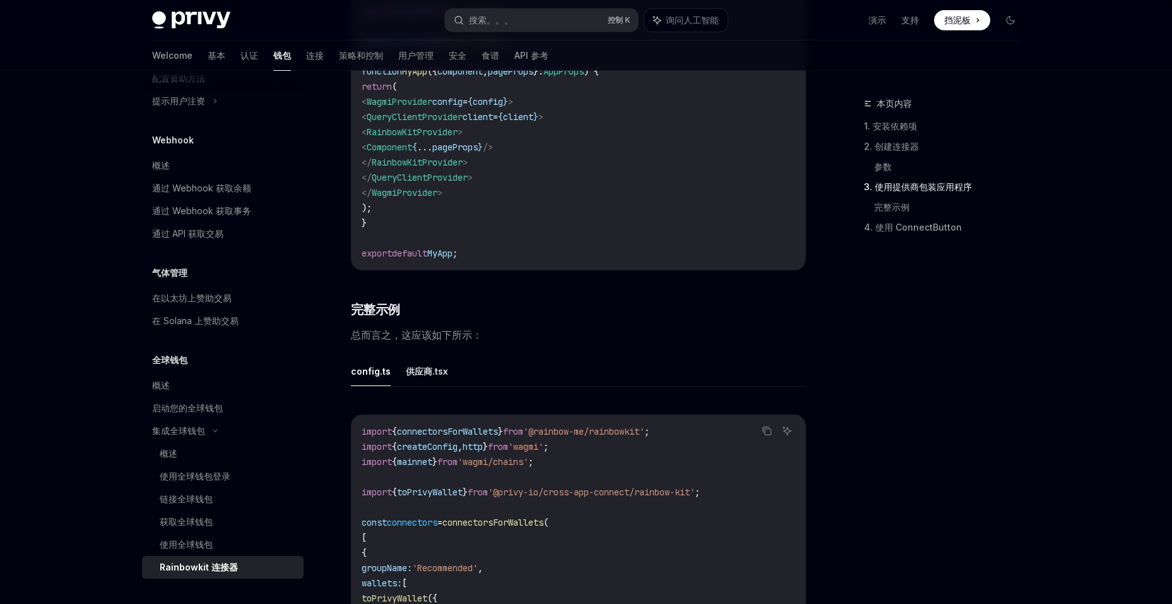
scroll to position [2203, 0]
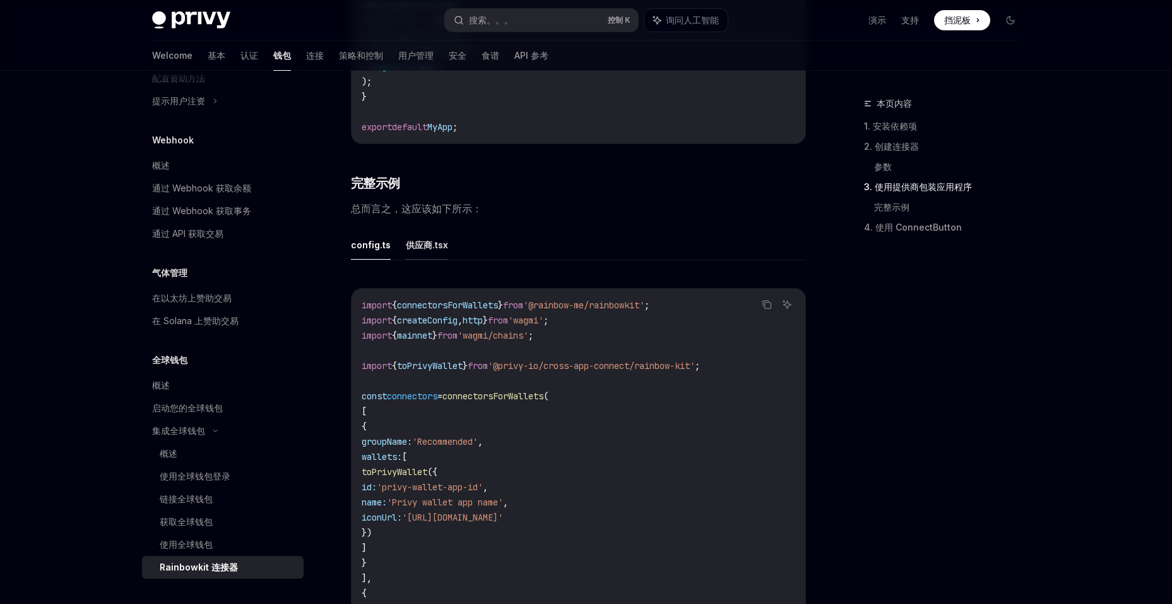
click at [424, 253] on font "供应商.tsx" at bounding box center [427, 244] width 42 height 15
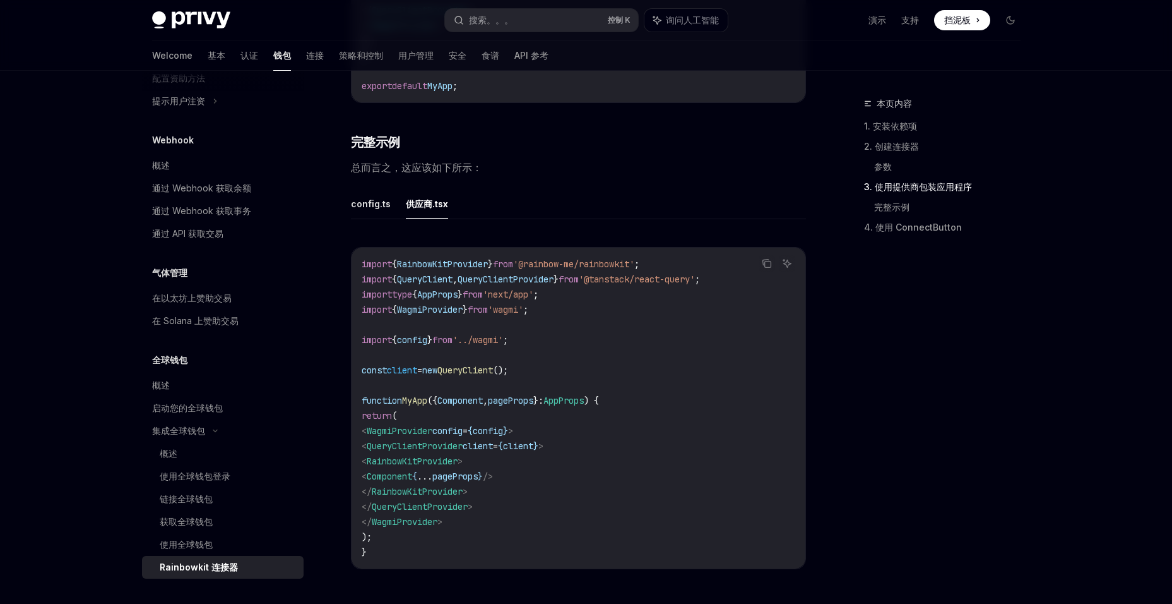
scroll to position [2267, 0]
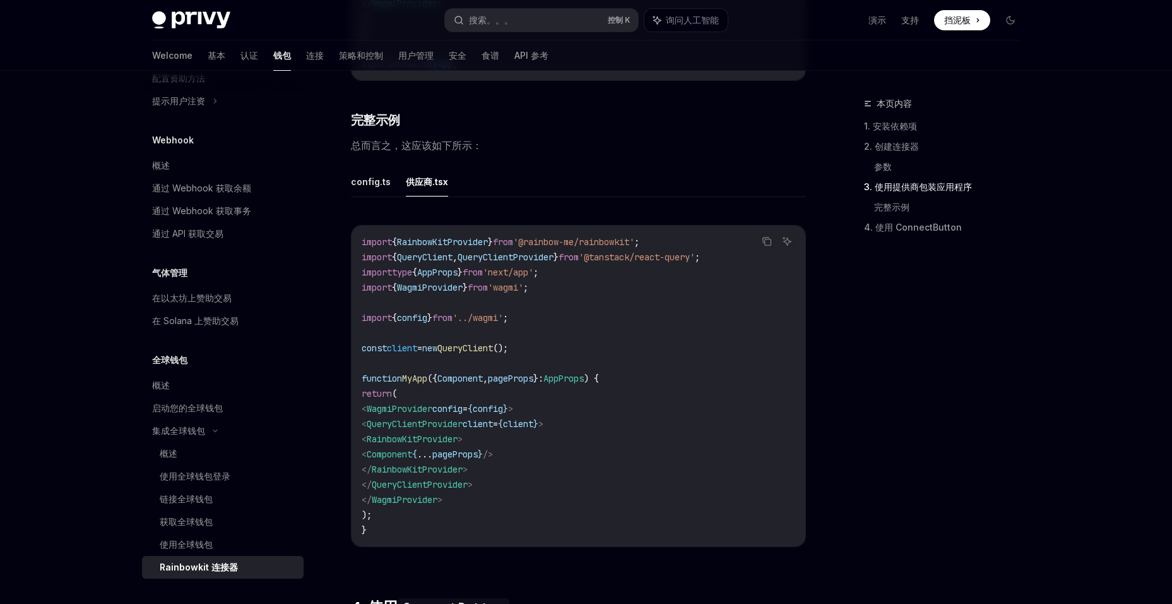
click at [385, 154] on span "总而言之，这应该如下所示：" at bounding box center [578, 145] width 455 height 18
click at [381, 186] on font "config.ts" at bounding box center [371, 181] width 40 height 15
type textarea "*"
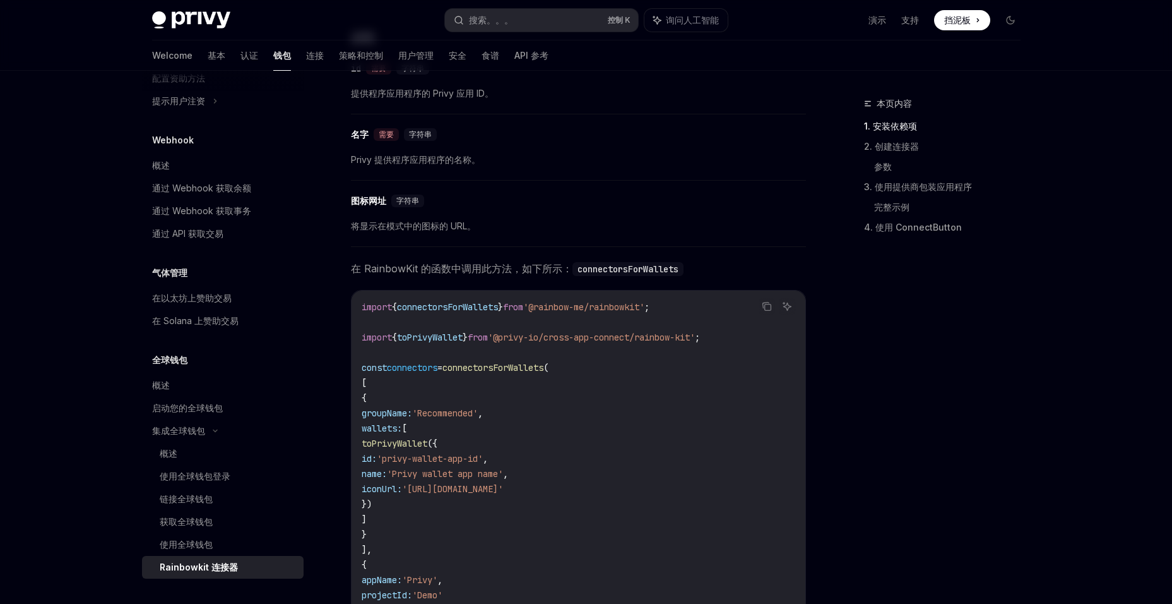
scroll to position [625, 0]
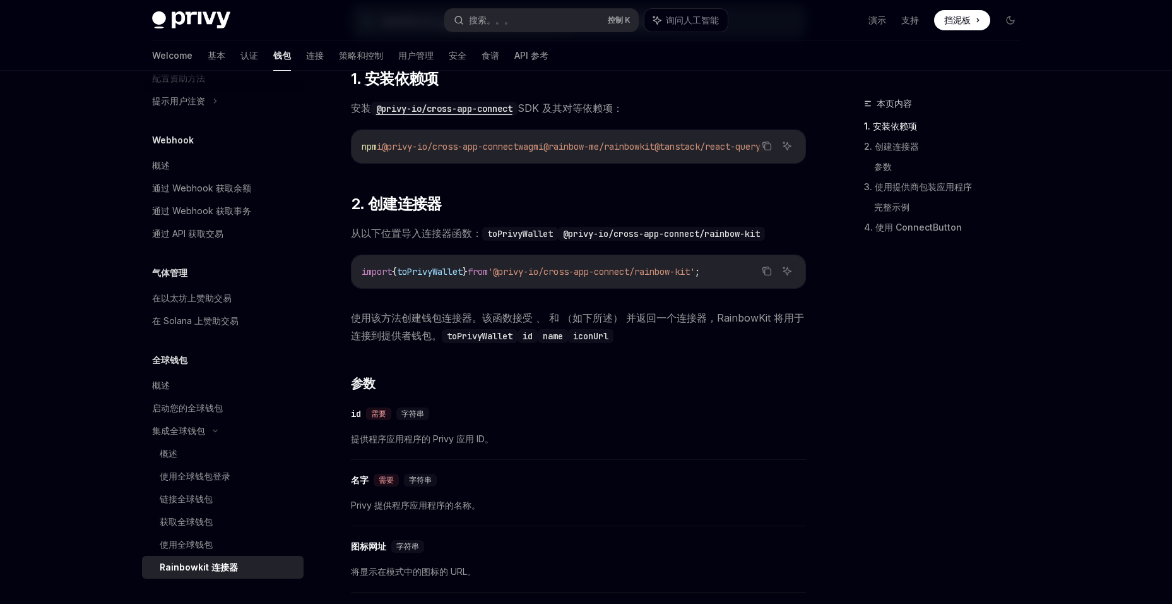
drag, startPoint x: 393, startPoint y: 145, endPoint x: 539, endPoint y: 154, distance: 146.2
click at [539, 154] on div "npm i @privy-io/cross-app-connect wagmi @rainbow-me/rainbowkit @tanstack/react-…" at bounding box center [579, 146] width 454 height 33
copy span "@privy-io/cross-app-connect"
click at [630, 205] on h2 "​ 2. 创建连接器" at bounding box center [578, 204] width 455 height 20
click at [614, 272] on span "'@privy-io/cross-app-connect/rainbow-kit'" at bounding box center [591, 271] width 207 height 11
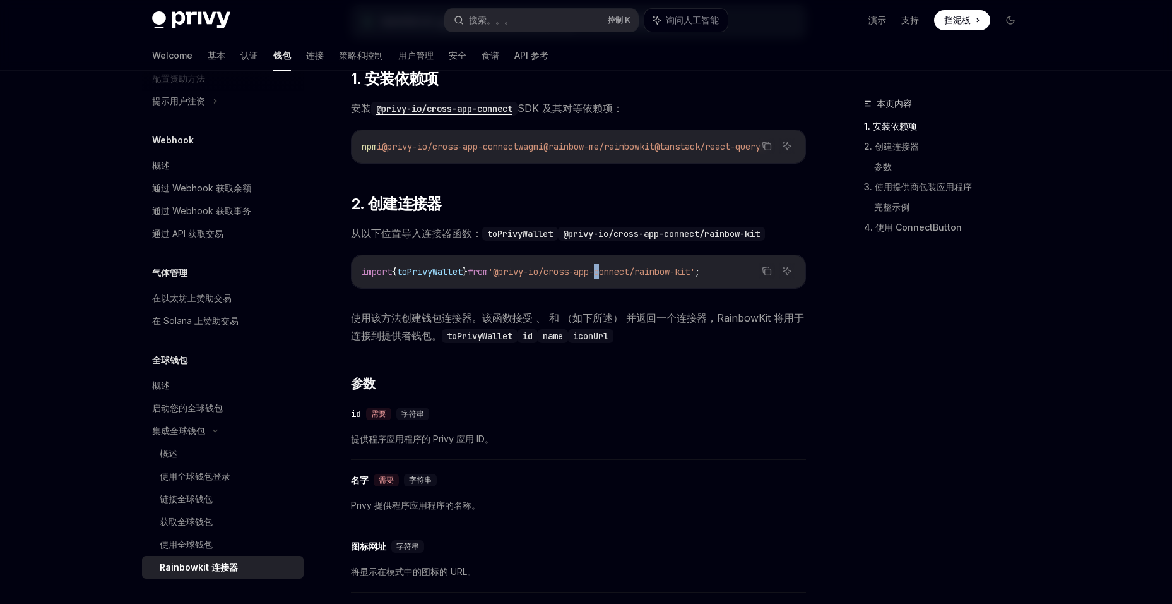
click at [614, 272] on span "'@privy-io/cross-app-connect/rainbow-kit'" at bounding box center [591, 271] width 207 height 11
copy div "import { toPrivyWallet } from '@privy-io/cross-app-connect/rainbow-kit' ;"
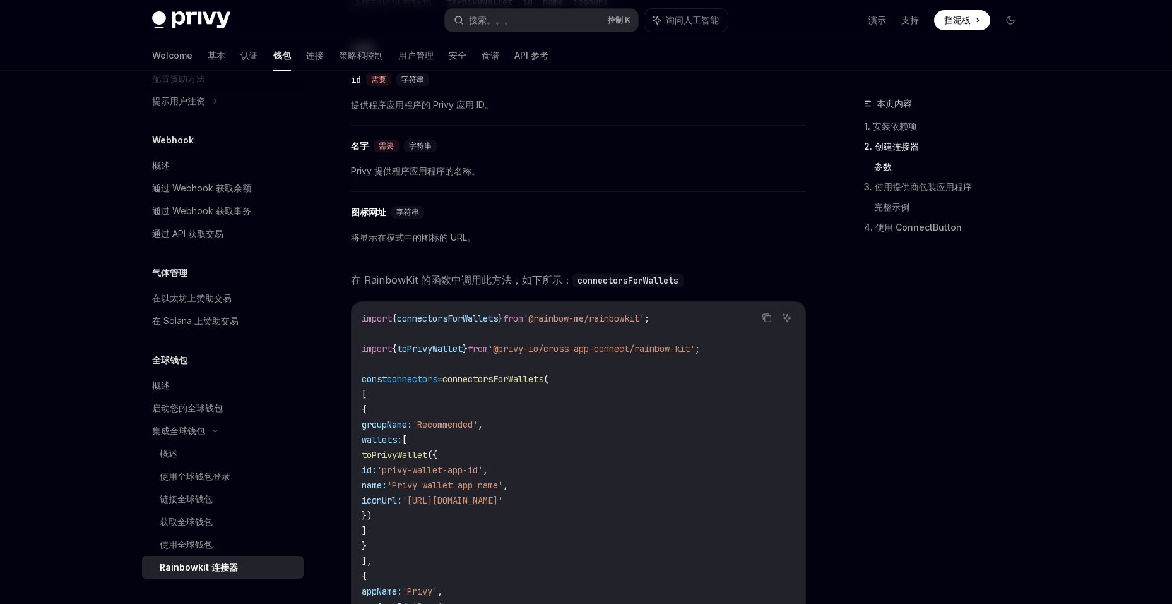
scroll to position [1067, 0]
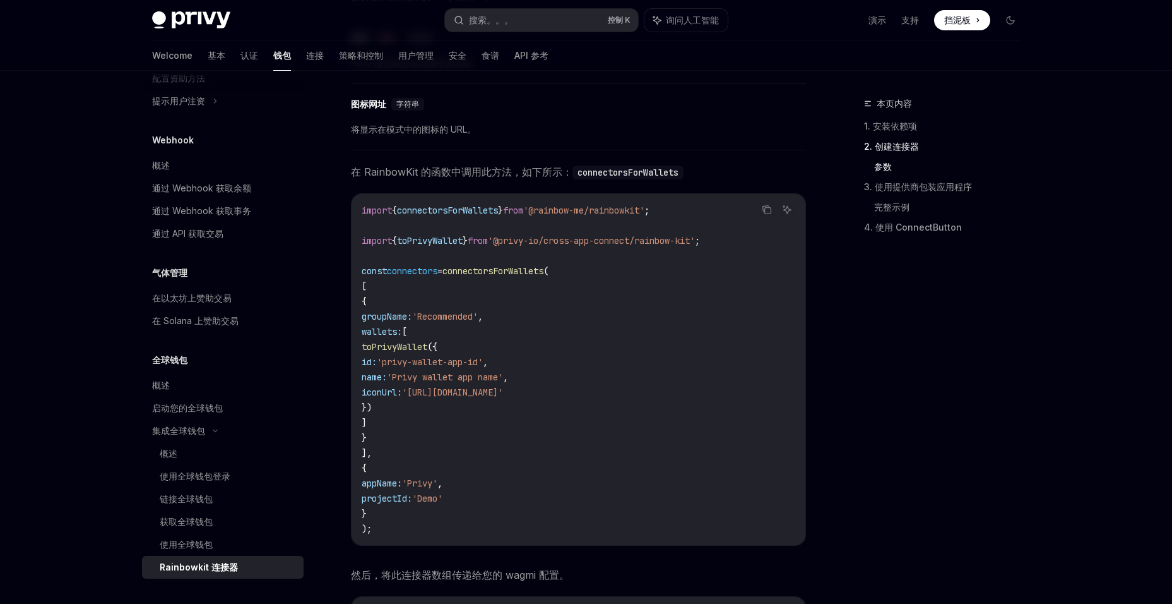
click at [405, 351] on span "toPrivyWallet" at bounding box center [395, 346] width 66 height 11
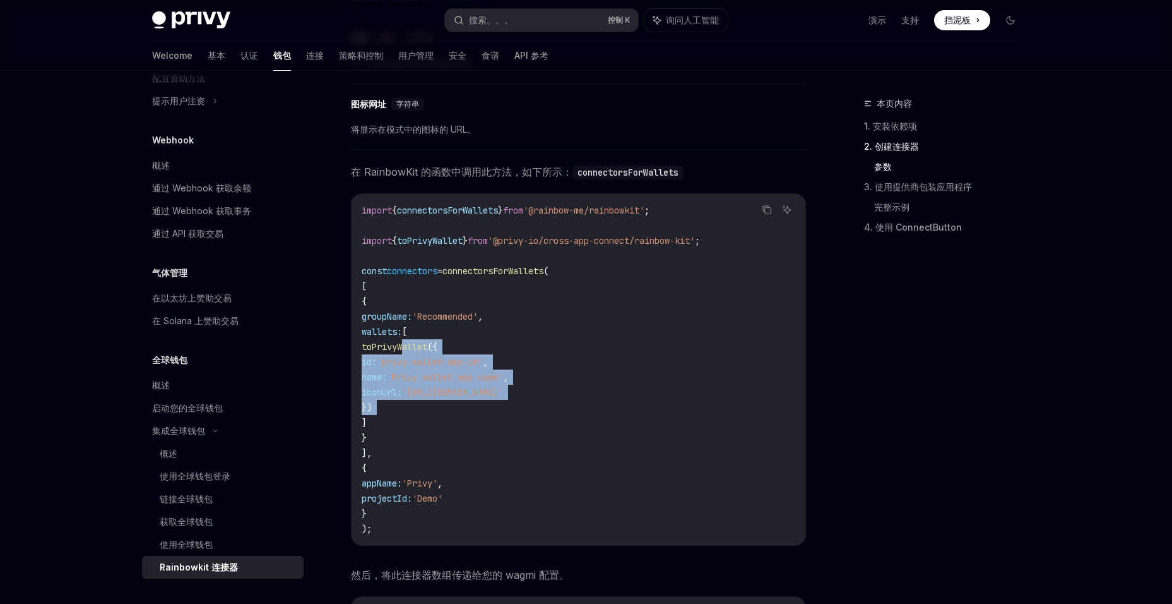
drag, startPoint x: 405, startPoint y: 352, endPoint x: 511, endPoint y: 406, distance: 119.7
click at [511, 406] on code "import { connectorsForWallets } from '@rainbow-me/rainbowkit' ; import { toPriv…" at bounding box center [579, 369] width 434 height 333
copy code "toPrivyWallet ({ id: 'privy-wallet-app-id' , name: 'Privy wallet app name' , ic…"
